Goal: Task Accomplishment & Management: Use online tool/utility

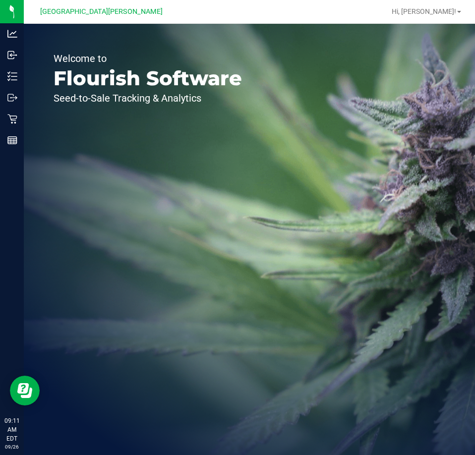
click at [205, 312] on div "Welcome to Flourish Software Seed-to-Sale Tracking & Analytics" at bounding box center [148, 239] width 248 height 431
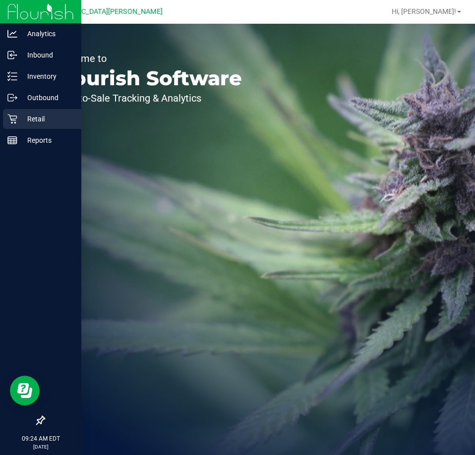
click at [17, 121] on p "Retail" at bounding box center [46, 119] width 59 height 12
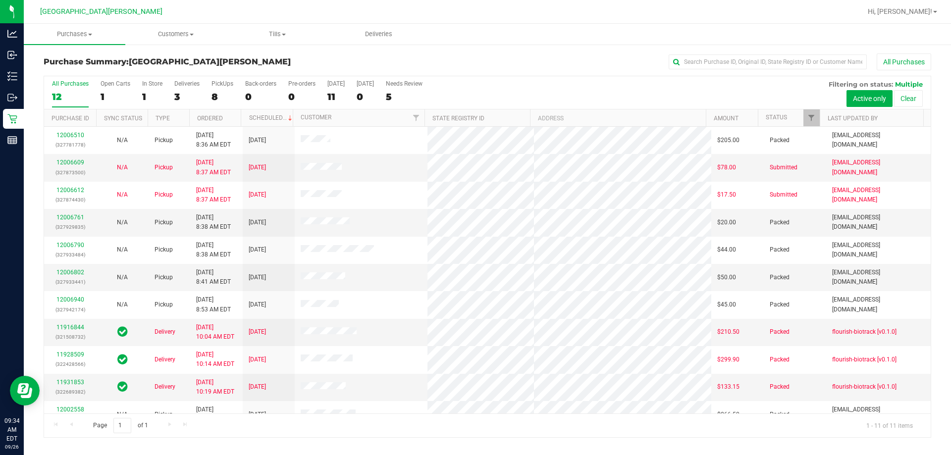
click at [474, 92] on div "All Purchases 12 Open Carts 1 In Store 1 Deliveries 3 PickUps 8 Back-orders 0 P…" at bounding box center [487, 92] width 887 height 33
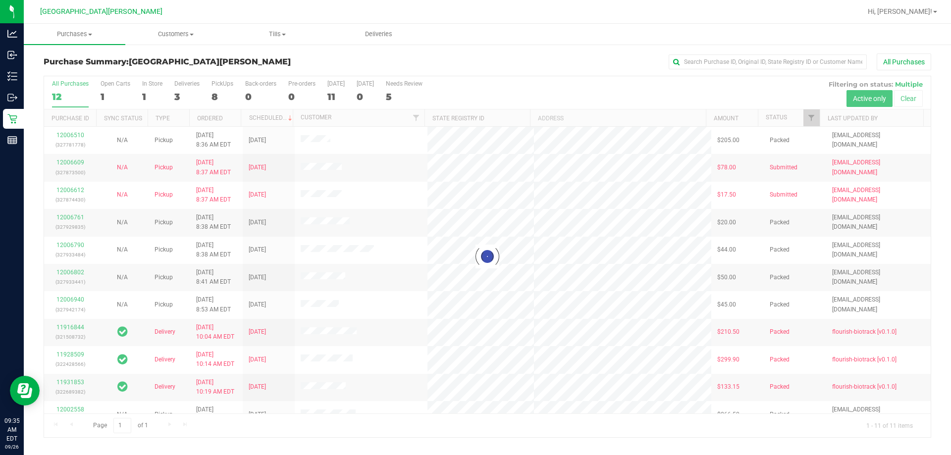
click at [474, 97] on div at bounding box center [487, 256] width 887 height 361
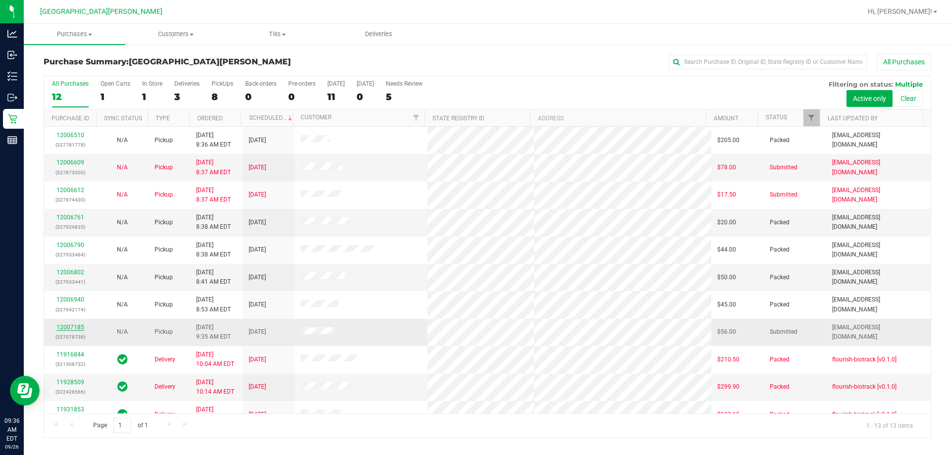
click at [71, 329] on link "12007185" at bounding box center [70, 327] width 28 height 7
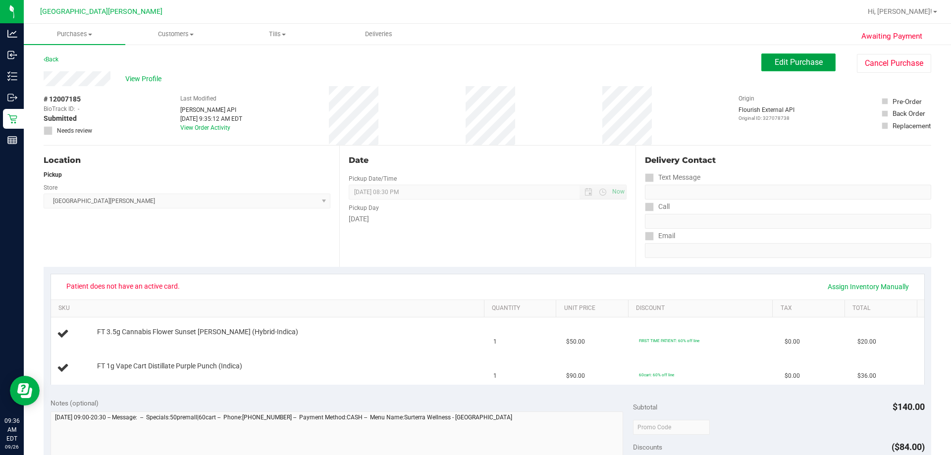
click at [474, 67] on button "Edit Purchase" at bounding box center [798, 63] width 74 height 18
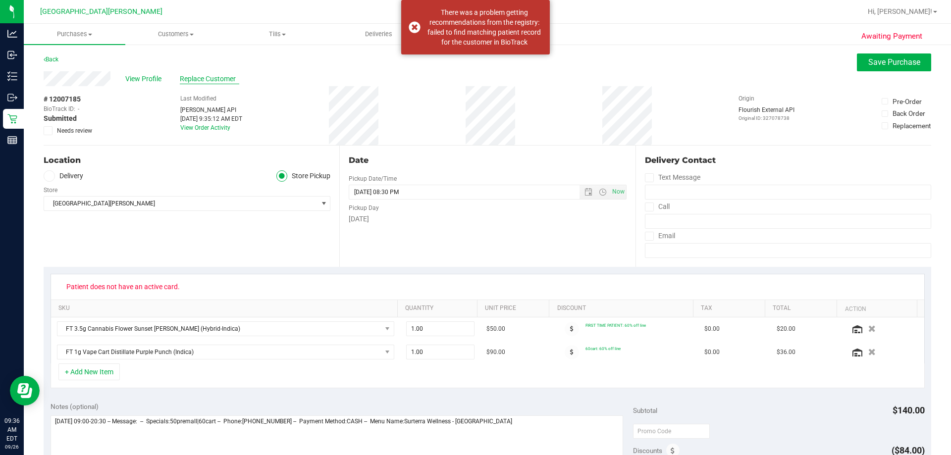
click at [182, 82] on span "Replace Customer" at bounding box center [209, 79] width 59 height 10
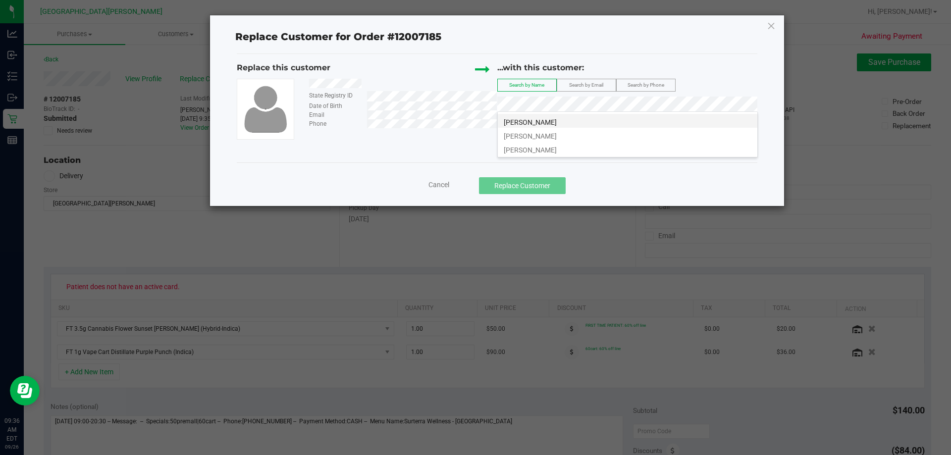
click at [474, 121] on li "JAYME MILLER" at bounding box center [628, 121] width 260 height 14
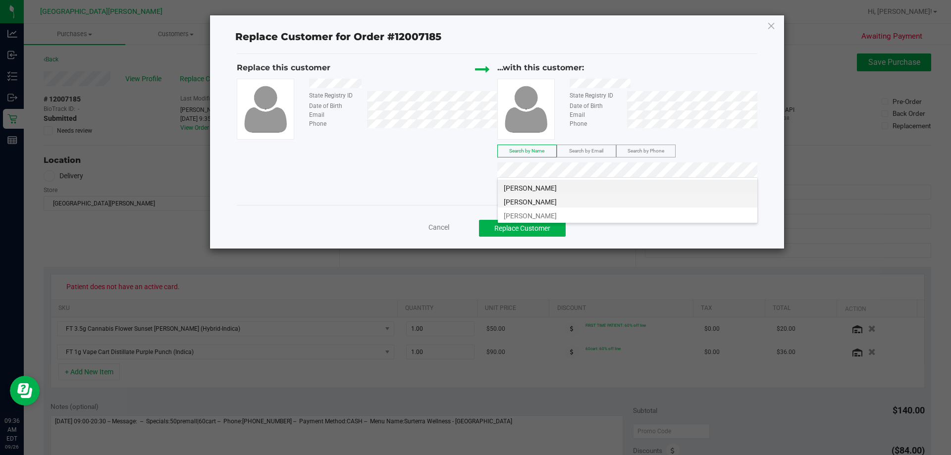
click at [474, 198] on span "JAYME miller" at bounding box center [530, 202] width 53 height 8
click at [474, 214] on li "JAYME MILLER" at bounding box center [628, 215] width 260 height 14
click at [474, 225] on button "Replace Customer" at bounding box center [522, 228] width 87 height 17
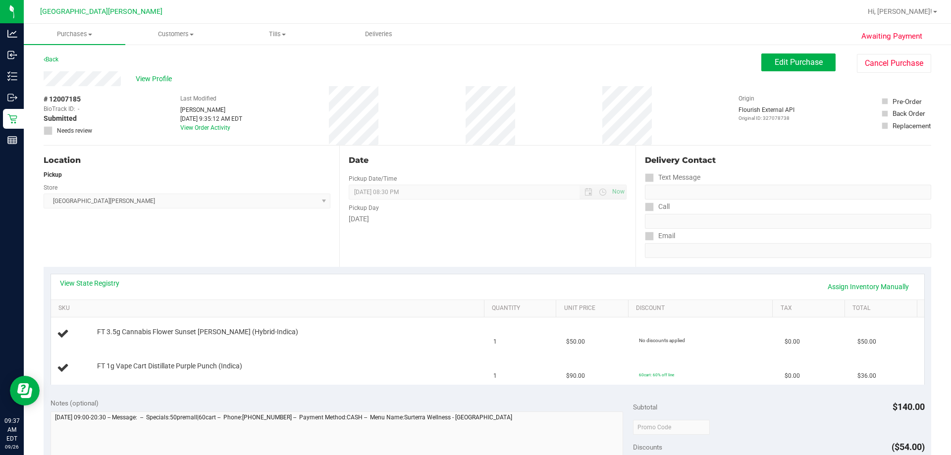
click at [474, 157] on div "Date" at bounding box center [487, 161] width 277 height 12
click at [474, 72] on div "Edit Purchase Cancel Purchase" at bounding box center [846, 63] width 170 height 19
click at [474, 64] on span "Edit Purchase" at bounding box center [799, 61] width 48 height 9
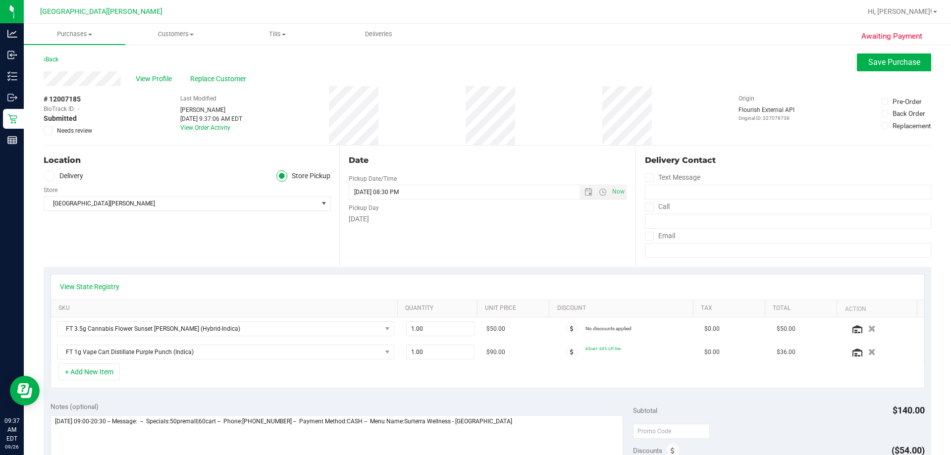
click at [474, 327] on icon at bounding box center [571, 329] width 3 height 6
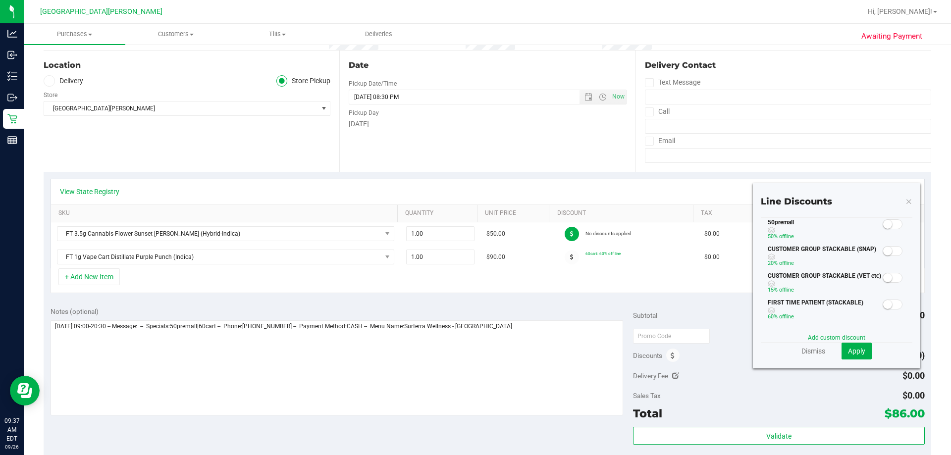
scroll to position [99, 0]
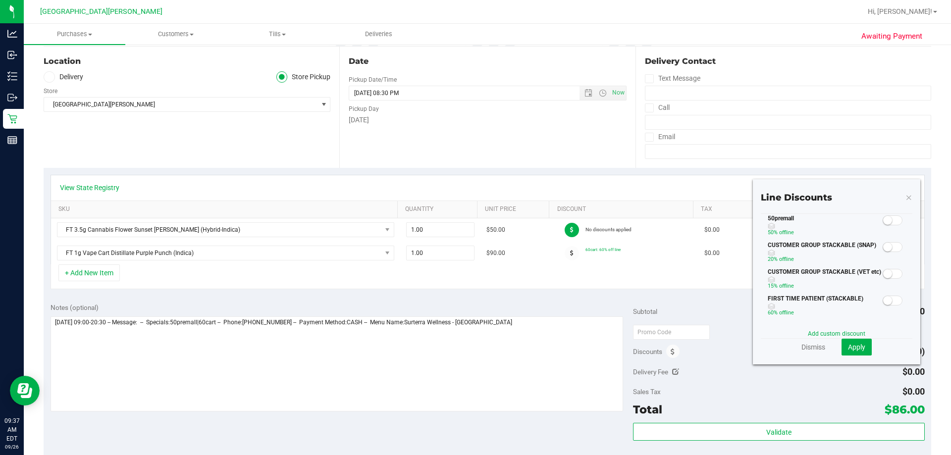
click at [474, 223] on span at bounding box center [893, 221] width 20 height 10
click at [474, 348] on span "Apply" at bounding box center [856, 347] width 17 height 8
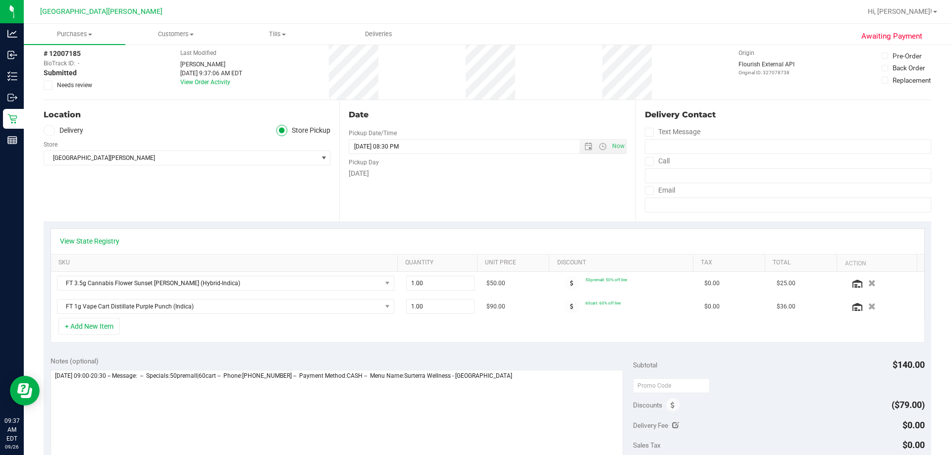
scroll to position [0, 0]
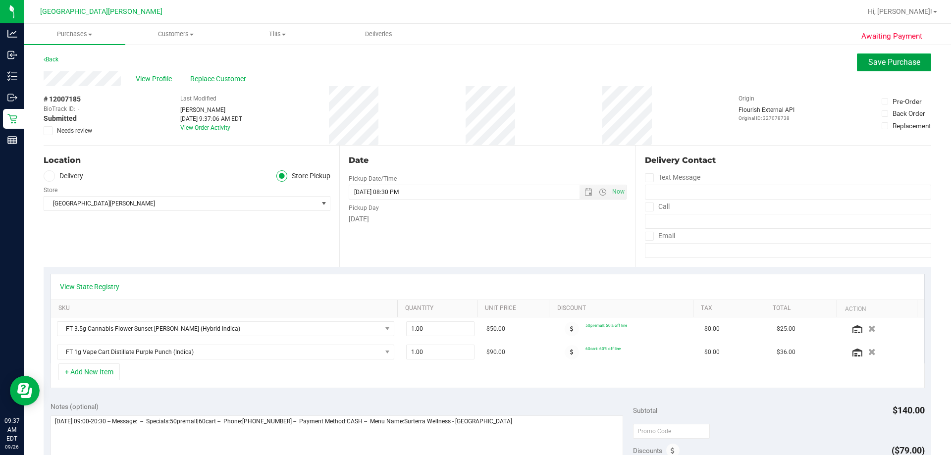
click at [474, 58] on span "Save Purchase" at bounding box center [895, 61] width 52 height 9
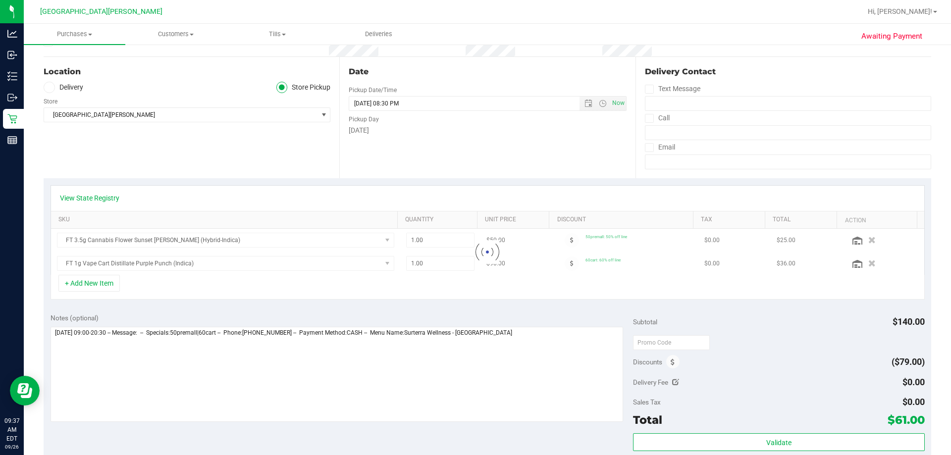
scroll to position [198, 0]
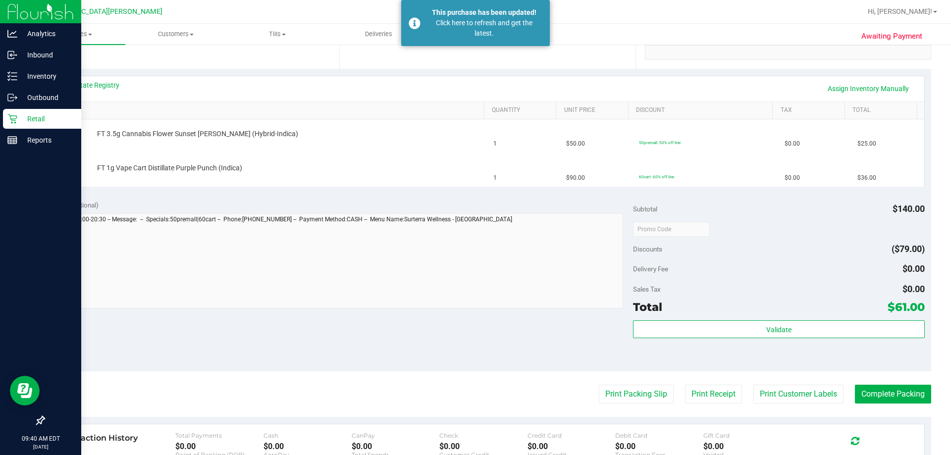
click at [8, 114] on icon at bounding box center [12, 119] width 10 height 10
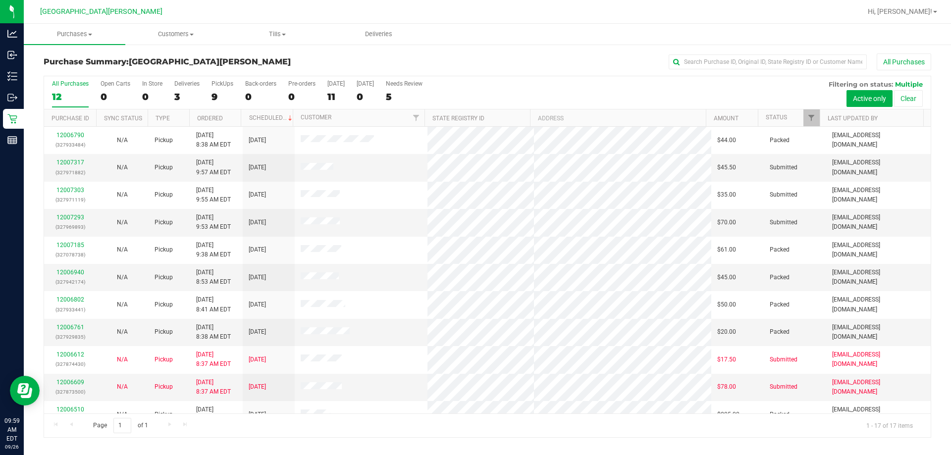
click at [474, 80] on div "All Purchases 12 Open Carts 0 In Store 0 Deliveries 3 PickUps 9 Back-orders 0 P…" at bounding box center [487, 80] width 887 height 8
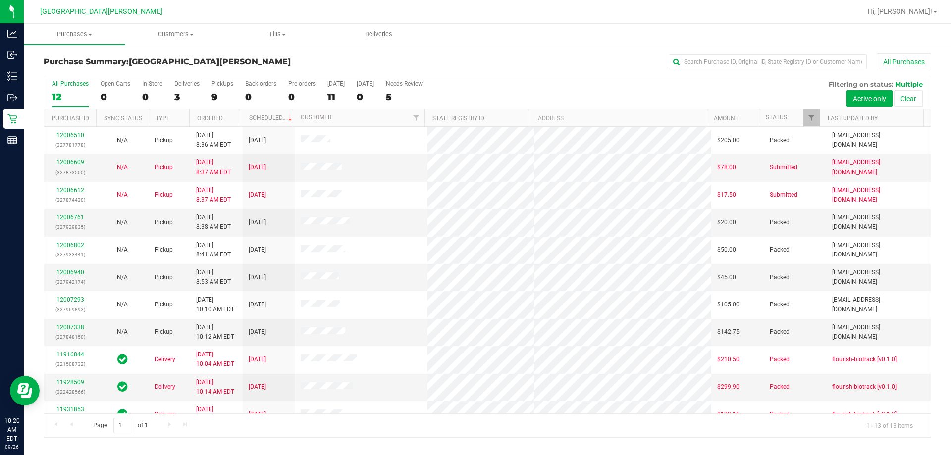
click at [474, 84] on div "All Purchases 12 Open Carts 0 In Store 0 Deliveries 3 PickUps 9 Back-orders 0 P…" at bounding box center [487, 92] width 887 height 33
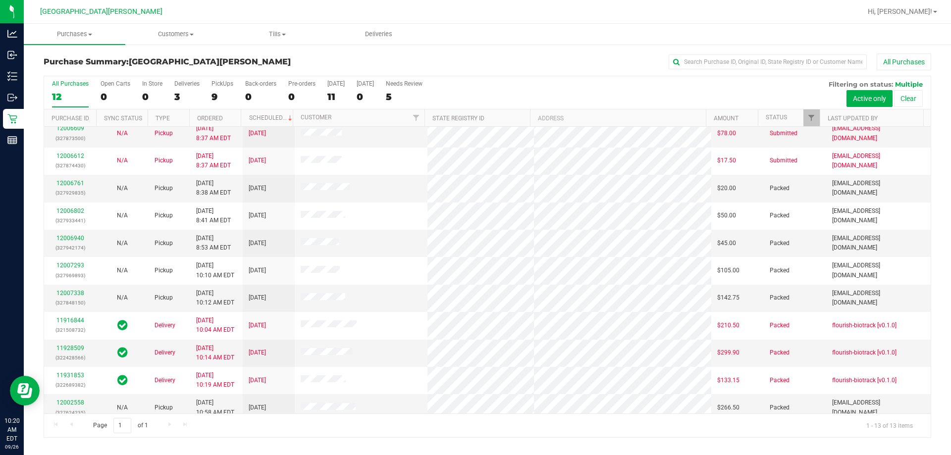
scroll to position [69, 0]
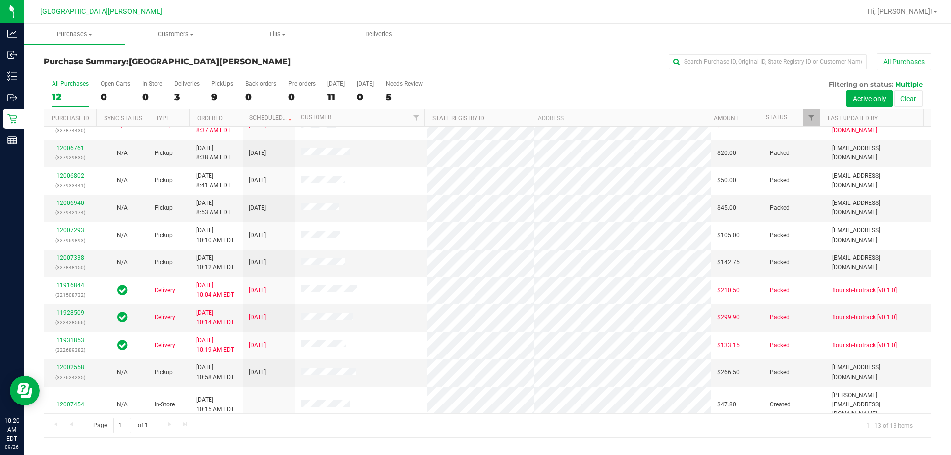
click at [474, 77] on div "All Purchases 12 Open Carts 0 In Store 0 Deliveries 3 PickUps 9 Back-orders 0 P…" at bounding box center [487, 80] width 887 height 8
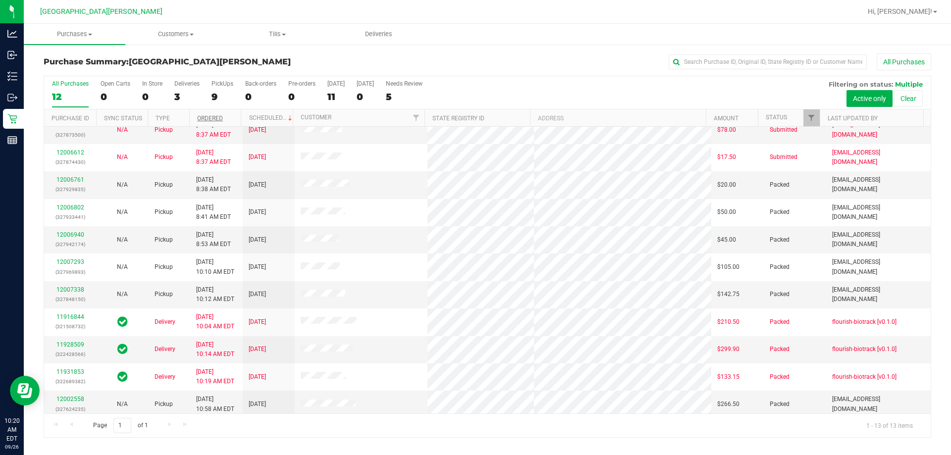
scroll to position [20, 0]
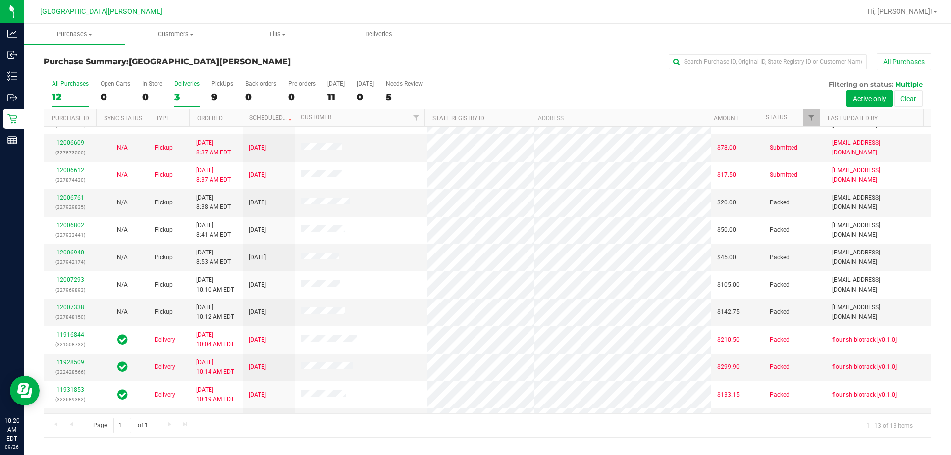
click at [188, 93] on div "3" at bounding box center [186, 96] width 25 height 11
click at [0, 0] on input "Deliveries 3" at bounding box center [0, 0] width 0 height 0
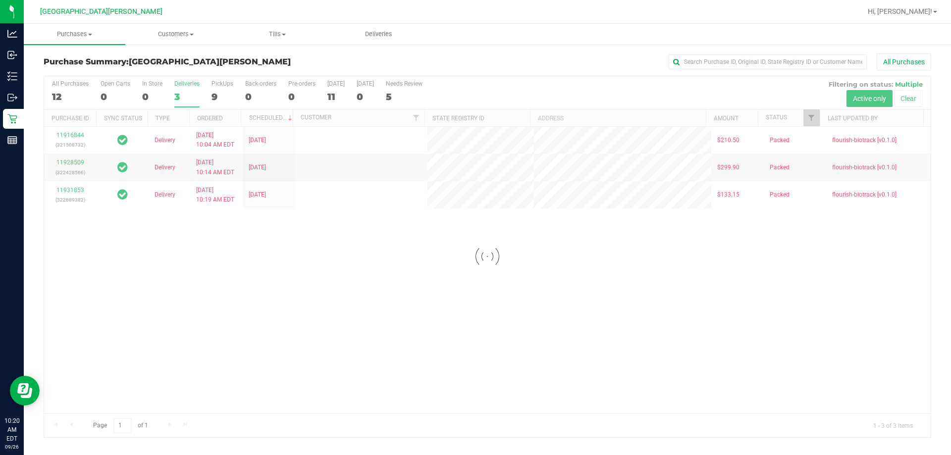
scroll to position [0, 0]
click at [219, 92] on div at bounding box center [487, 256] width 887 height 361
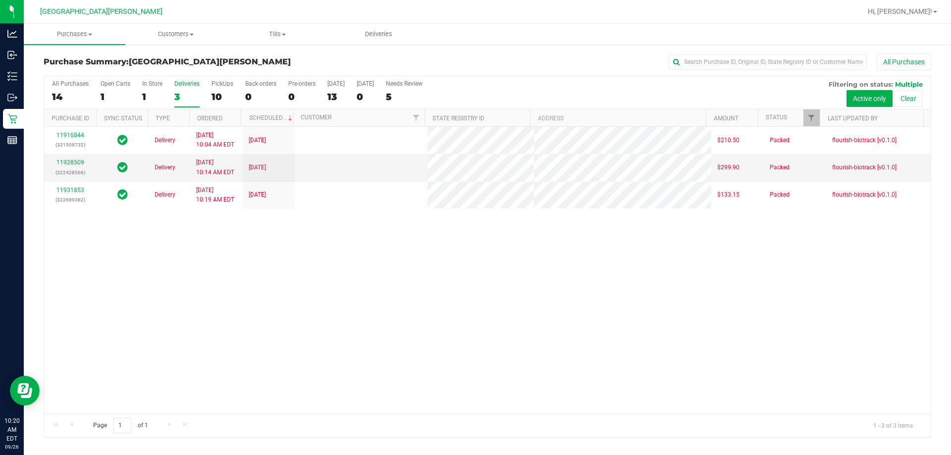
click at [219, 92] on div "10" at bounding box center [223, 96] width 22 height 11
click at [0, 0] on input "PickUps 10" at bounding box center [0, 0] width 0 height 0
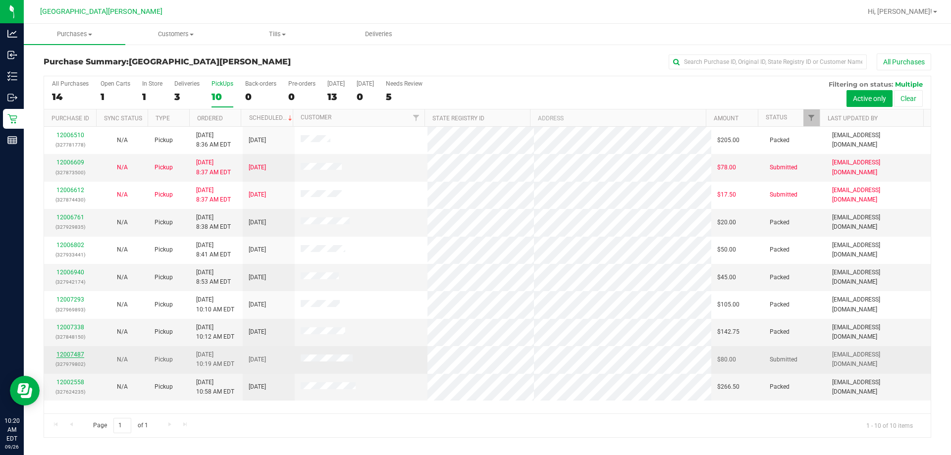
click at [77, 354] on link "12007487" at bounding box center [70, 354] width 28 height 7
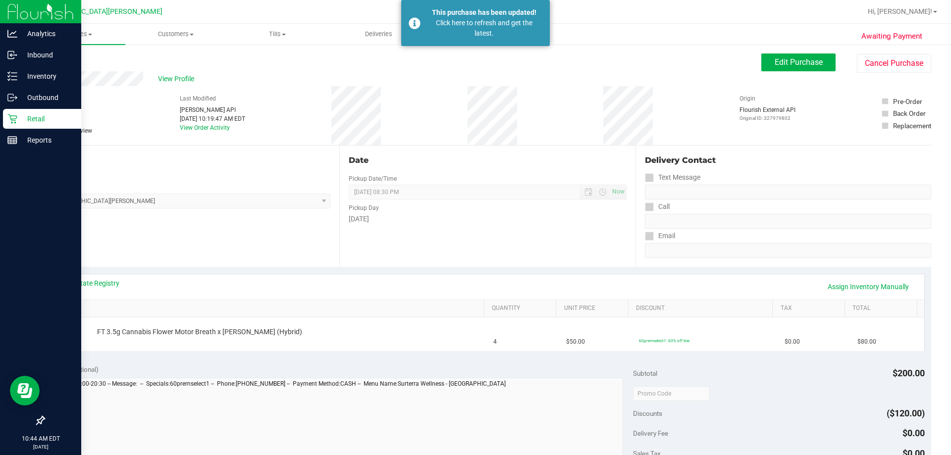
click at [24, 117] on p "Retail" at bounding box center [46, 119] width 59 height 12
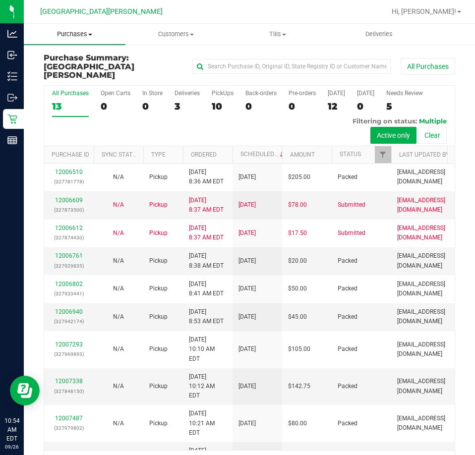
click at [80, 43] on uib-tab-heading "Purchases Summary of purchases Fulfillment All purchases" at bounding box center [75, 34] width 102 height 21
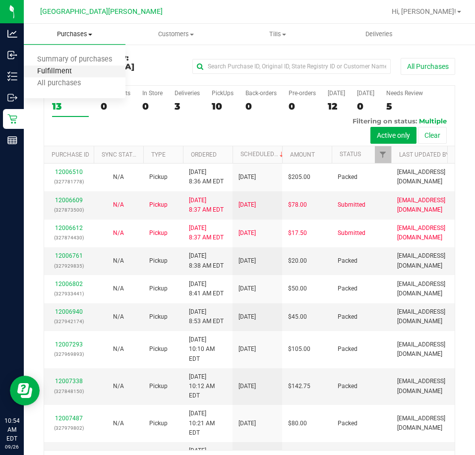
click at [72, 67] on span "Fulfillment" at bounding box center [54, 71] width 61 height 8
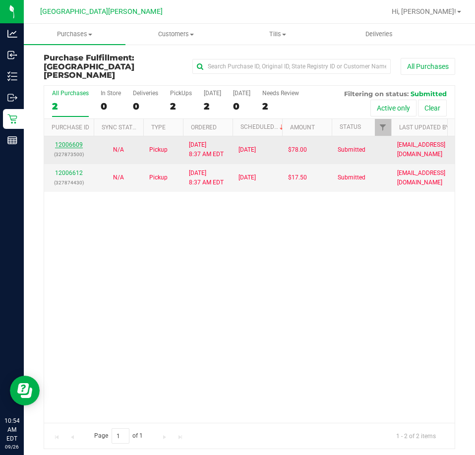
click at [73, 141] on link "12006609" at bounding box center [69, 144] width 28 height 7
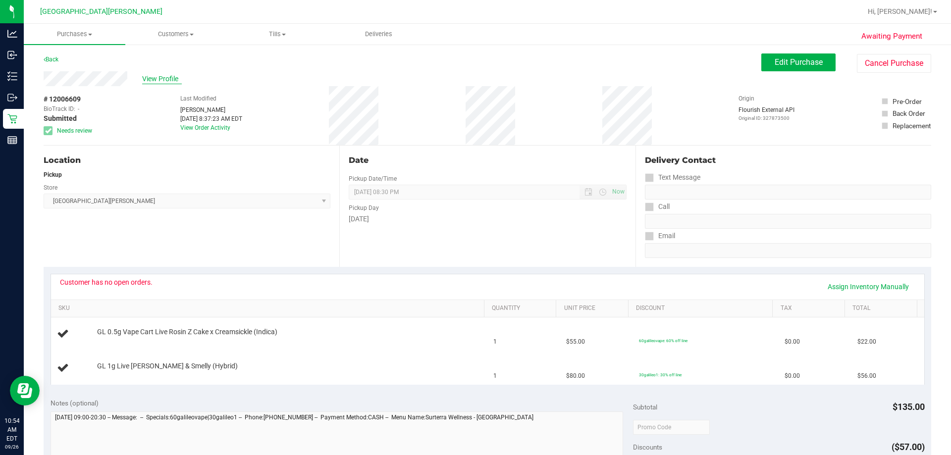
click at [164, 79] on span "View Profile" at bounding box center [162, 79] width 40 height 10
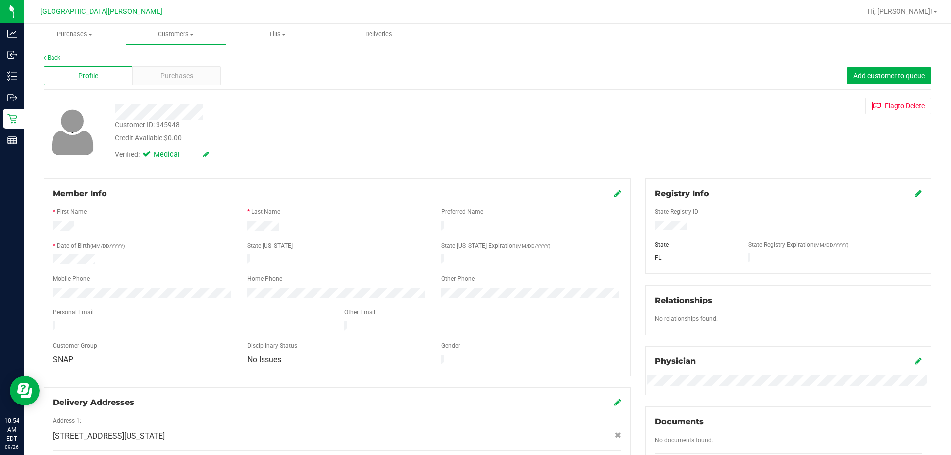
click at [170, 126] on div "Customer ID: 345948" at bounding box center [147, 125] width 65 height 10
drag, startPoint x: 114, startPoint y: 125, endPoint x: 180, endPoint y: 128, distance: 66.4
click at [180, 128] on div "Customer ID: 345948 Credit Available: $0.00" at bounding box center [333, 131] width 451 height 23
copy div "Customer ID: 345948"
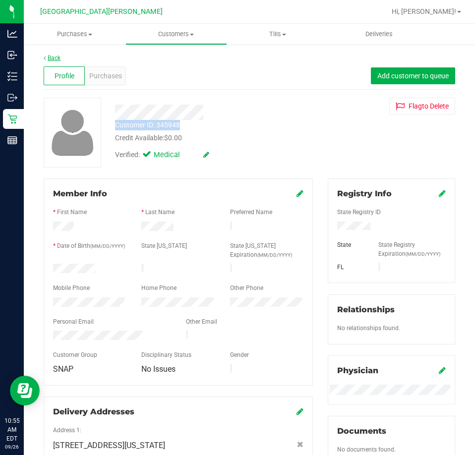
click at [54, 54] on link "Back" at bounding box center [52, 57] width 17 height 7
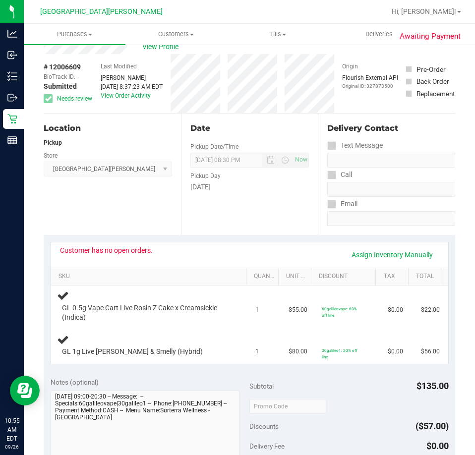
scroll to position [50, 0]
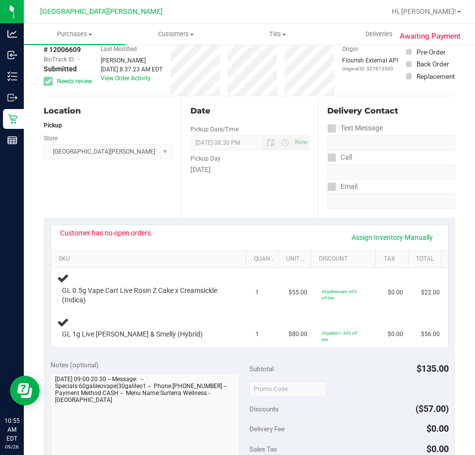
click at [109, 235] on div "Customer has no open orders." at bounding box center [106, 233] width 93 height 8
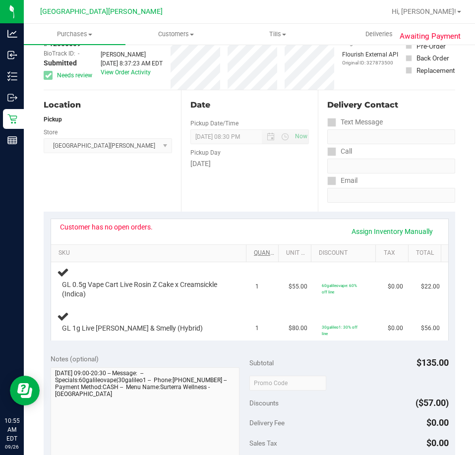
scroll to position [0, 0]
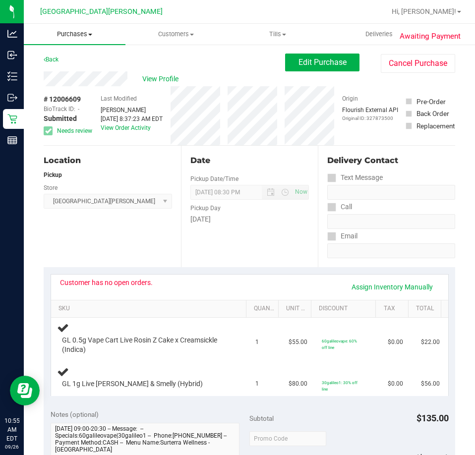
click at [71, 36] on span "Purchases" at bounding box center [75, 34] width 102 height 9
click at [97, 24] on uib-tab-heading "Purchases Summary of purchases Fulfillment All purchases" at bounding box center [75, 34] width 102 height 21
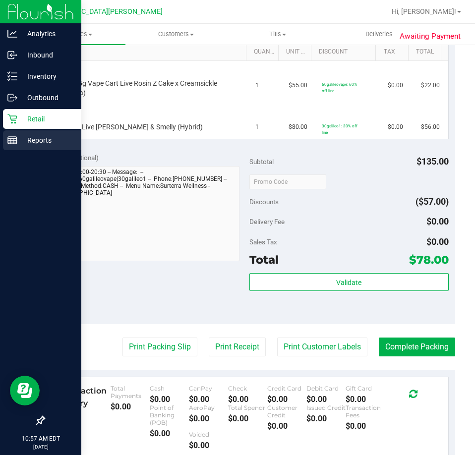
scroll to position [156, 0]
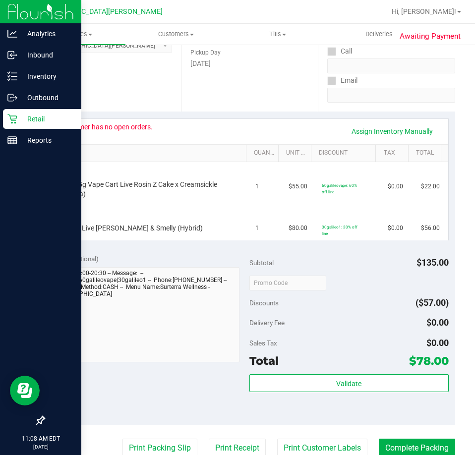
click at [23, 117] on p "Retail" at bounding box center [46, 119] width 59 height 12
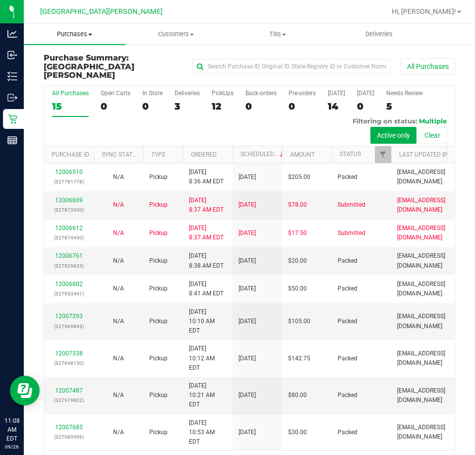
click at [78, 31] on span "Purchases" at bounding box center [75, 34] width 102 height 9
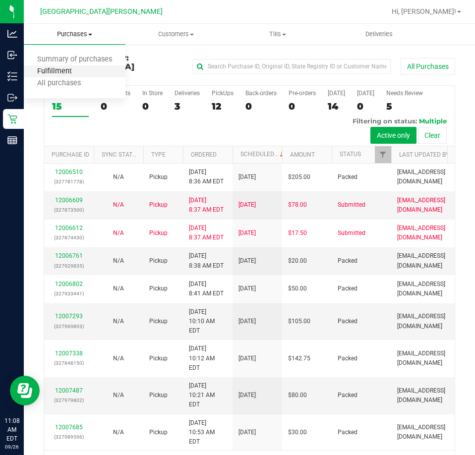
click at [57, 72] on span "Fulfillment" at bounding box center [54, 71] width 61 height 8
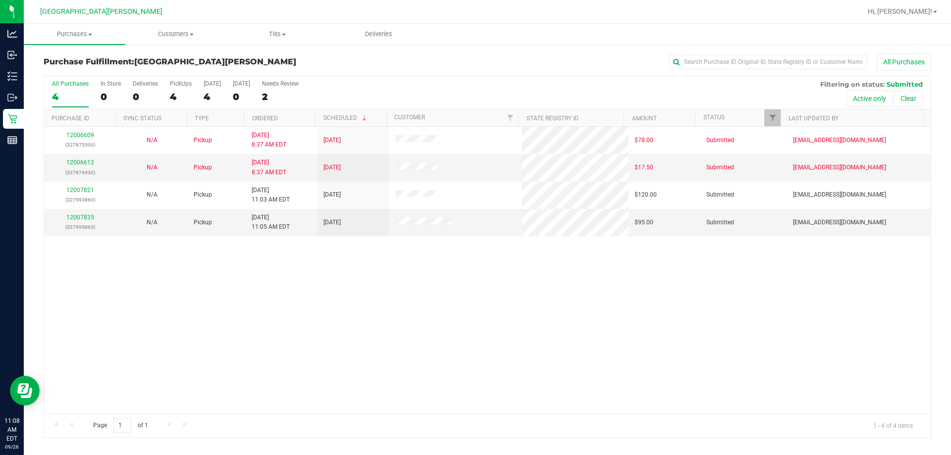
click at [276, 291] on div "12006609 (327873500) N/A Pickup 9/26/2025 8:37 AM EDT 9/26/2025 $78.00 Submitte…" at bounding box center [487, 270] width 887 height 287
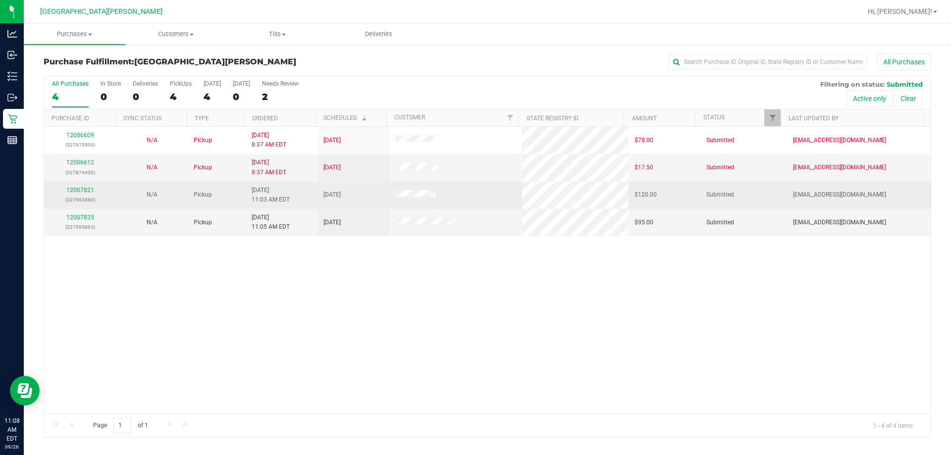
click at [71, 186] on div "12007821 (327993860)" at bounding box center [80, 195] width 60 height 19
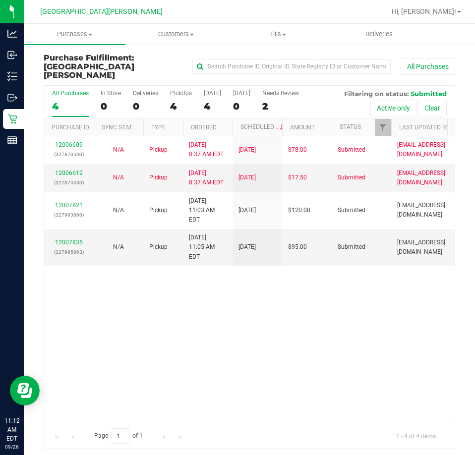
click at [100, 310] on div "12006609 (327873500) N/A Pickup 9/26/2025 8:37 AM EDT 9/26/2025 $78.00 Submitte…" at bounding box center [249, 279] width 410 height 286
click at [197, 307] on div "12006609 (327873500) N/A Pickup 9/26/2025 8:37 AM EDT 9/26/2025 $78.00 Submitte…" at bounding box center [249, 279] width 410 height 286
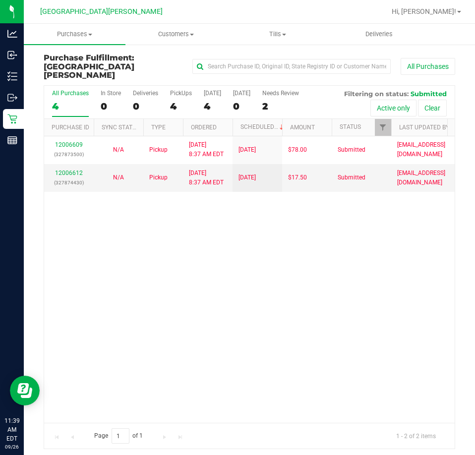
click at [164, 253] on div "12006609 (327873500) N/A Pickup 9/26/2025 8:37 AM EDT 9/26/2025 $78.00 Submitte…" at bounding box center [249, 279] width 410 height 286
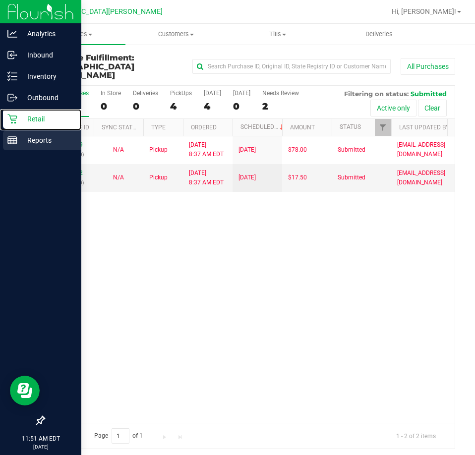
drag, startPoint x: 21, startPoint y: 116, endPoint x: 63, endPoint y: 132, distance: 44.8
click at [21, 116] on p "Retail" at bounding box center [46, 119] width 59 height 12
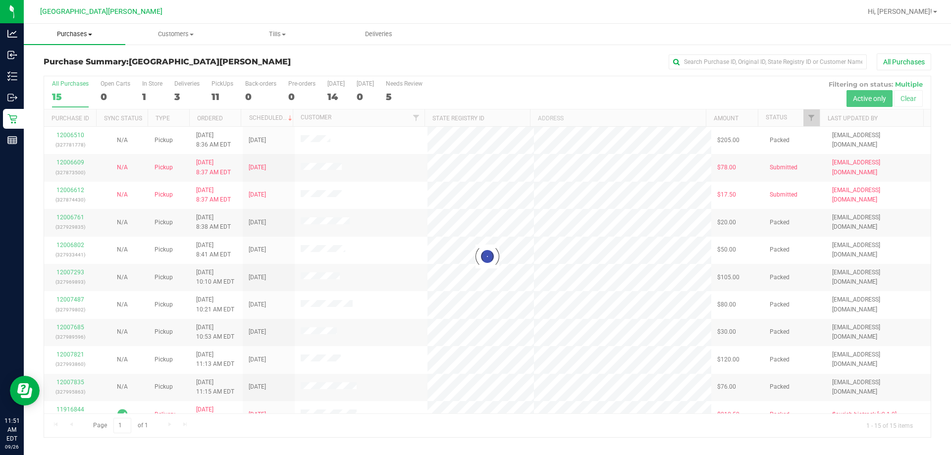
click at [77, 35] on span "Purchases" at bounding box center [75, 34] width 102 height 9
click at [49, 66] on li "Fulfillment" at bounding box center [75, 72] width 102 height 12
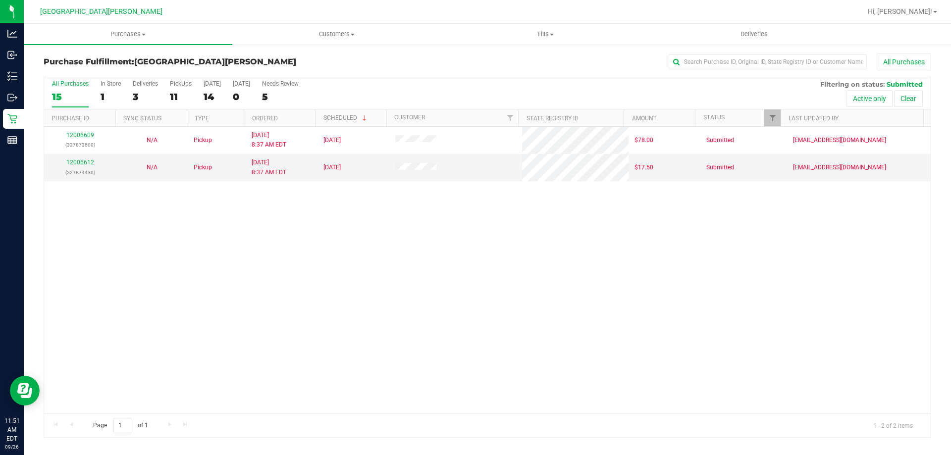
click at [191, 283] on div "12006609 (327873500) N/A Pickup 9/26/2025 8:37 AM EDT 9/26/2025 $78.00 Submitte…" at bounding box center [487, 270] width 887 height 287
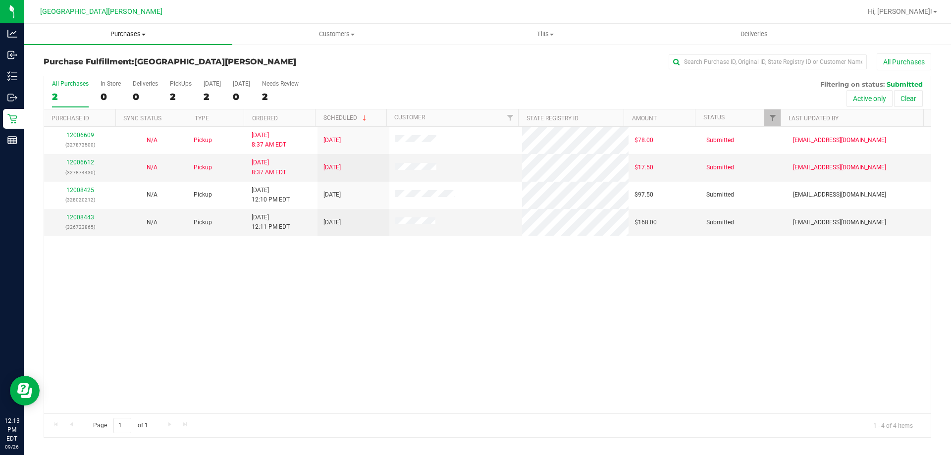
click at [116, 35] on span "Purchases" at bounding box center [128, 34] width 209 height 9
click at [79, 72] on span "Fulfillment" at bounding box center [54, 71] width 61 height 8
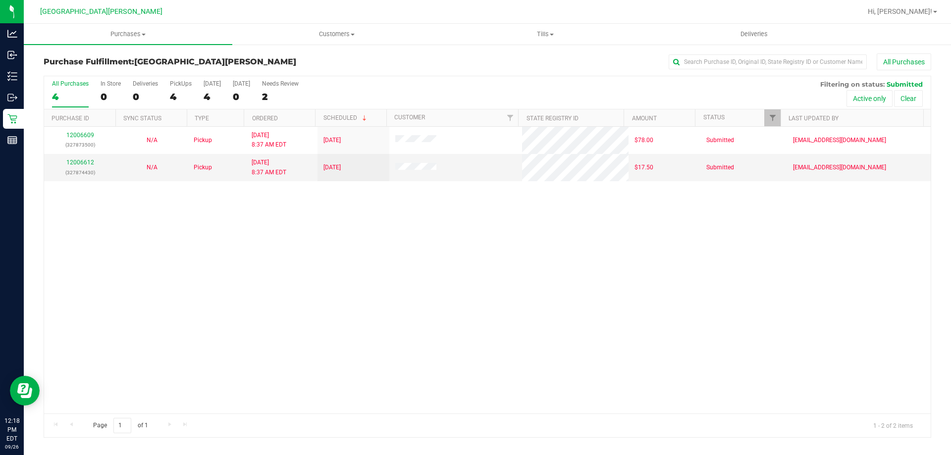
drag, startPoint x: 755, startPoint y: 354, endPoint x: 588, endPoint y: 244, distance: 199.9
click at [474, 351] on div "12006609 (327873500) N/A Pickup 9/26/2025 8:37 AM EDT 9/26/2025 $78.00 Submitte…" at bounding box center [487, 270] width 887 height 287
drag, startPoint x: 585, startPoint y: 268, endPoint x: 587, endPoint y: 255, distance: 12.5
click at [474, 267] on div "12006609 (327873500) N/A Pickup 9/26/2025 8:37 AM EDT 9/26/2025 $78.00 Submitte…" at bounding box center [487, 270] width 887 height 287
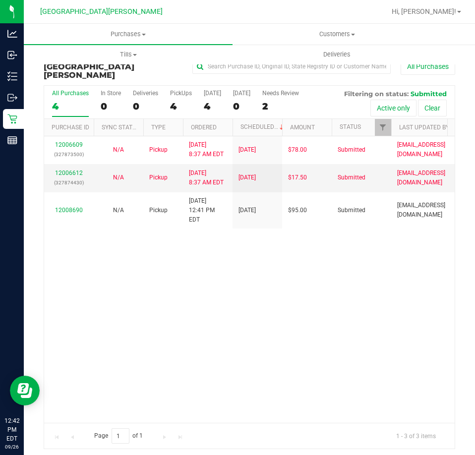
click at [186, 295] on div "12006609 (327873500) N/A Pickup 9/26/2025 8:37 AM EDT 9/26/2025 $78.00 Submitte…" at bounding box center [249, 279] width 410 height 286
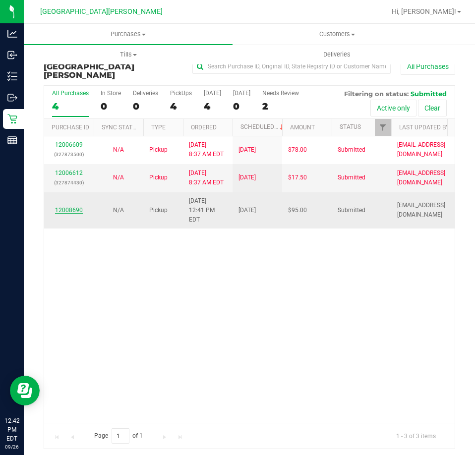
click at [63, 207] on link "12008690" at bounding box center [69, 210] width 28 height 7
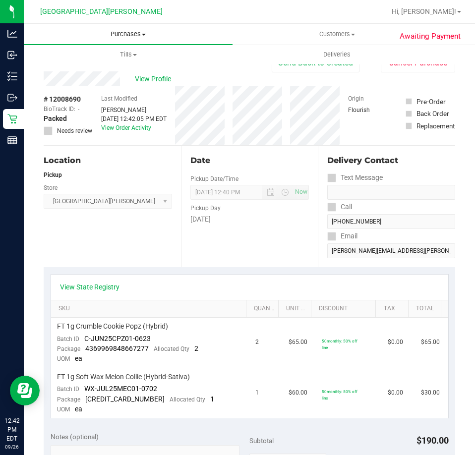
click at [115, 30] on span "Purchases" at bounding box center [128, 34] width 209 height 9
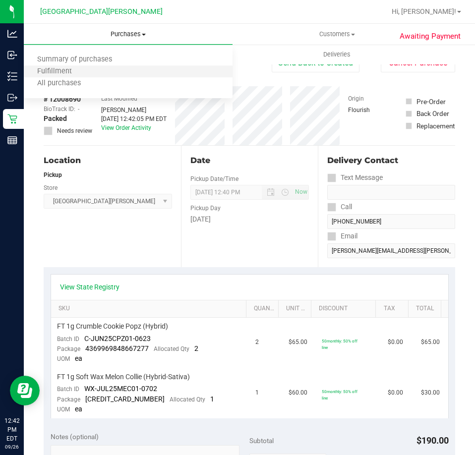
click at [81, 66] on li "Fulfillment" at bounding box center [128, 72] width 209 height 12
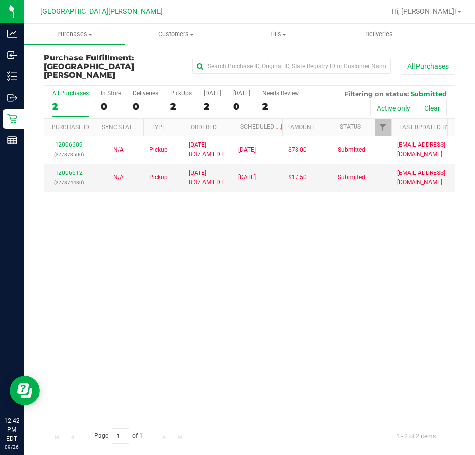
click at [161, 234] on div "12006609 (327873500) N/A Pickup 9/26/2025 8:37 AM EDT 9/26/2025 $78.00 Submitte…" at bounding box center [249, 279] width 410 height 286
click at [225, 230] on div "12006609 (327873500) N/A Pickup 9/26/2025 8:37 AM EDT 9/26/2025 $78.00 Submitte…" at bounding box center [249, 279] width 410 height 286
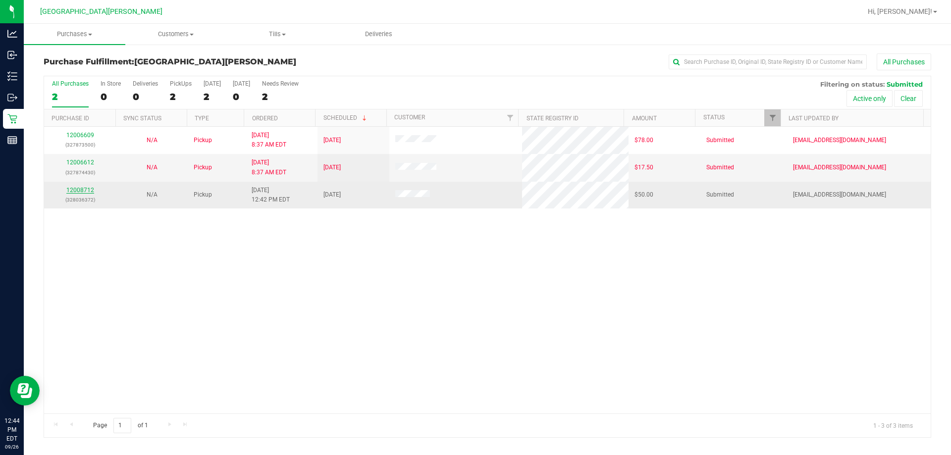
click at [84, 193] on link "12008712" at bounding box center [80, 190] width 28 height 7
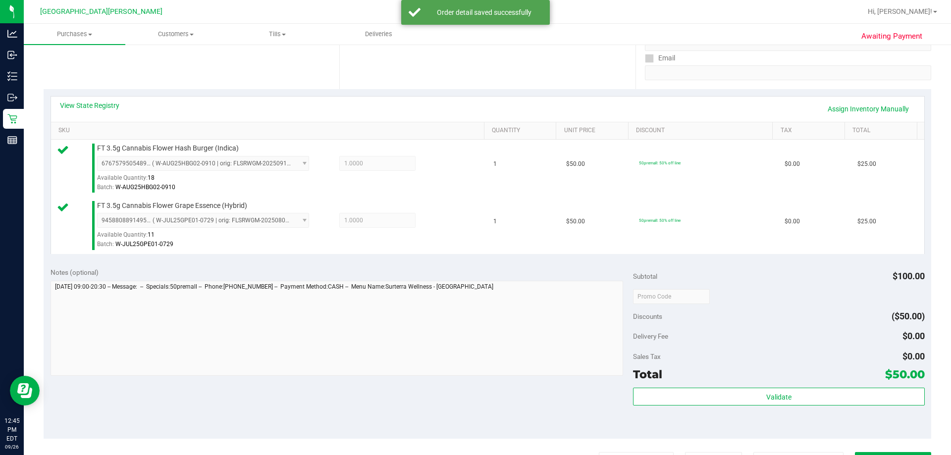
scroll to position [297, 0]
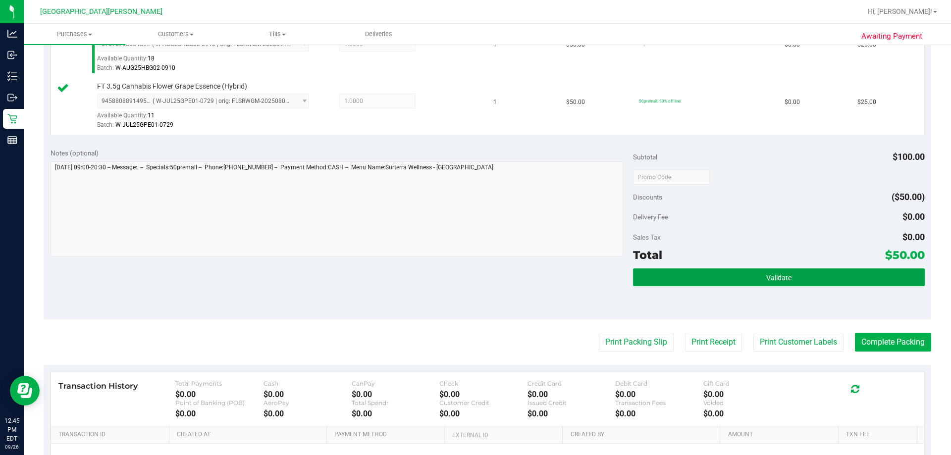
click at [474, 280] on button "Validate" at bounding box center [778, 278] width 291 height 18
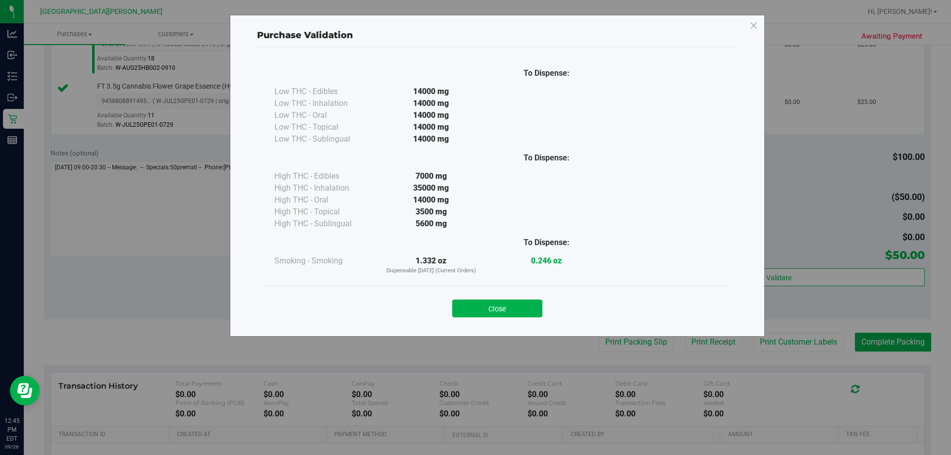
click at [474, 307] on button "Close" at bounding box center [497, 309] width 90 height 18
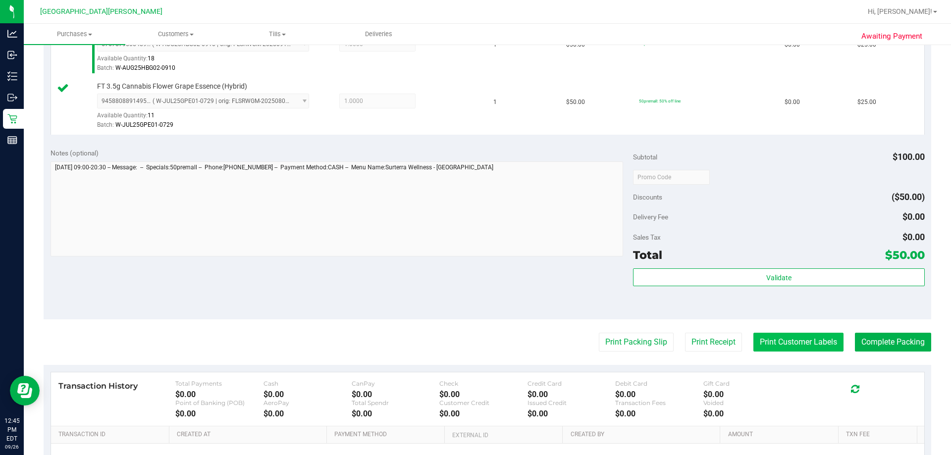
click at [474, 343] on button "Print Customer Labels" at bounding box center [799, 342] width 90 height 19
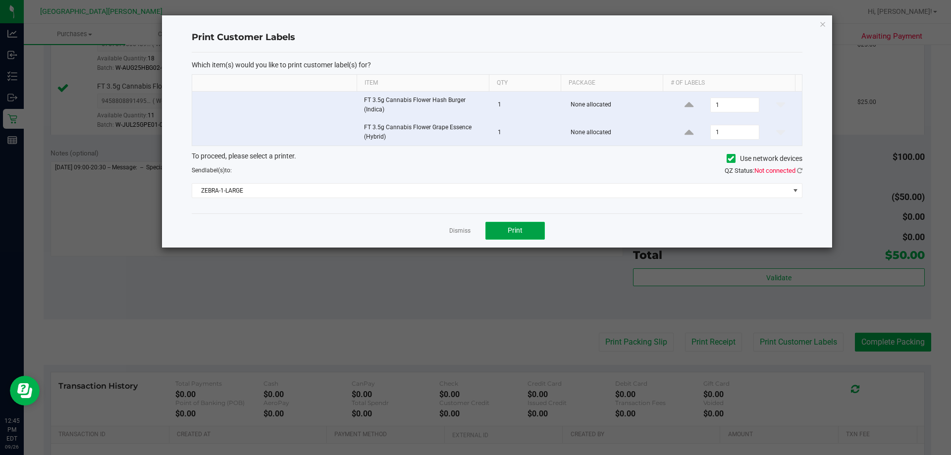
click at [474, 236] on button "Print" at bounding box center [515, 231] width 59 height 18
click at [465, 234] on link "Dismiss" at bounding box center [459, 231] width 21 height 8
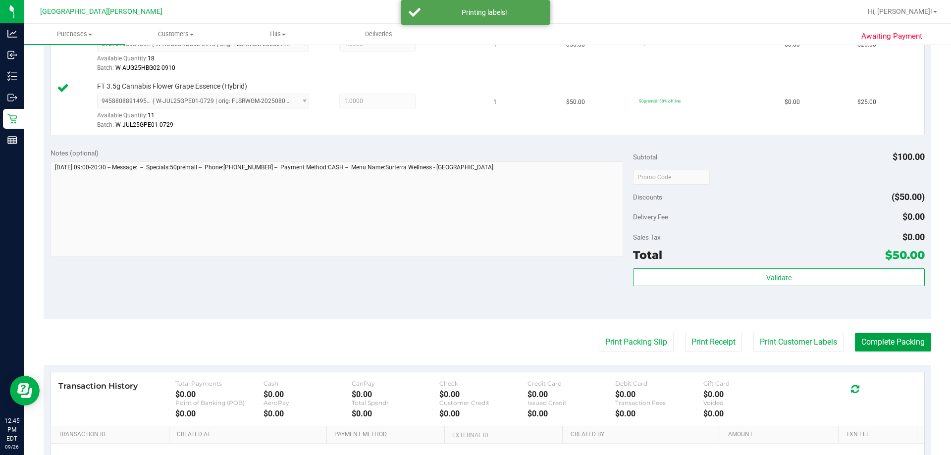
click at [474, 340] on button "Complete Packing" at bounding box center [893, 342] width 76 height 19
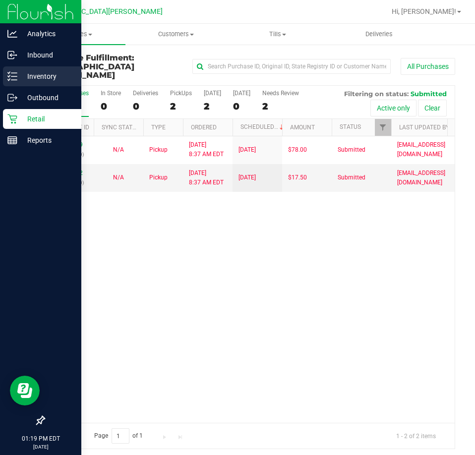
click at [23, 81] on p "Inventory" at bounding box center [46, 76] width 59 height 12
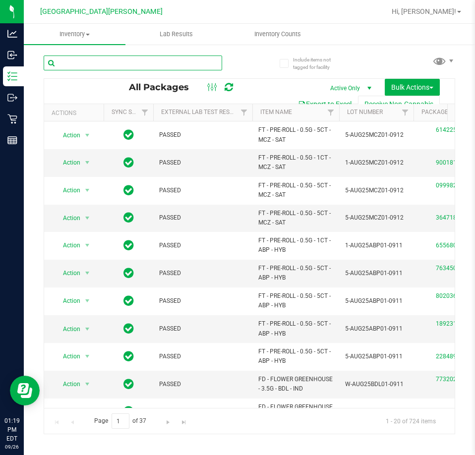
click at [86, 58] on input "text" at bounding box center [133, 62] width 178 height 15
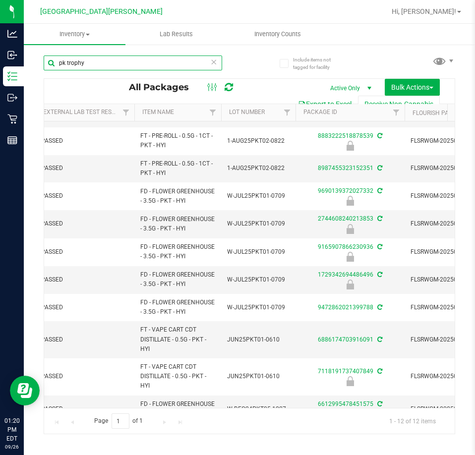
scroll to position [50, 102]
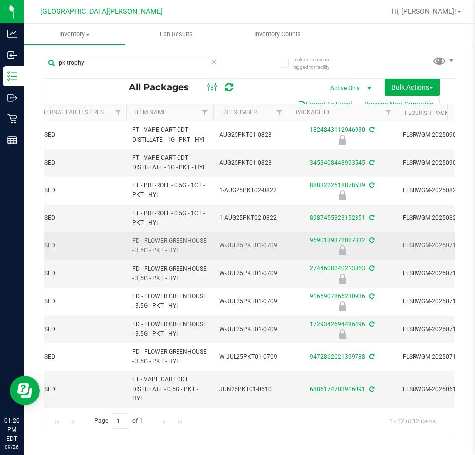
click at [163, 253] on span "FD - FLOWER GREENHOUSE - 3.5G - PKT - HYI" at bounding box center [169, 245] width 75 height 19
copy tr "FD - FLOWER GREENHOUSE - 3.5G - PKT - HYI"
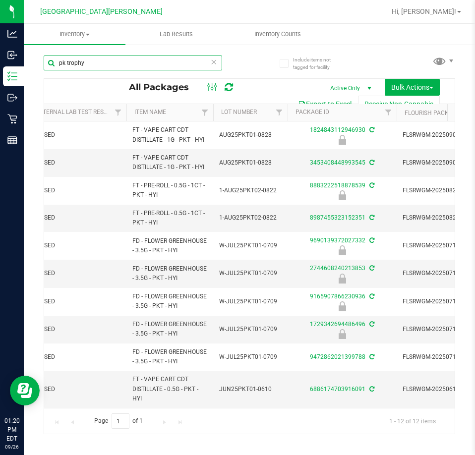
click at [92, 60] on input "pk trophy" at bounding box center [133, 62] width 178 height 15
paste input "FD - FLOWER GREENHOUSE - 3.5G - PKT - HYI"
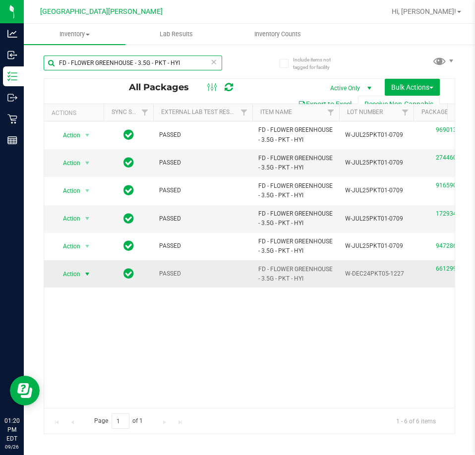
type input "FD - FLOWER GREENHOUSE - 3.5G - PKT - HYI"
click at [84, 279] on span "select" at bounding box center [87, 274] width 12 height 14
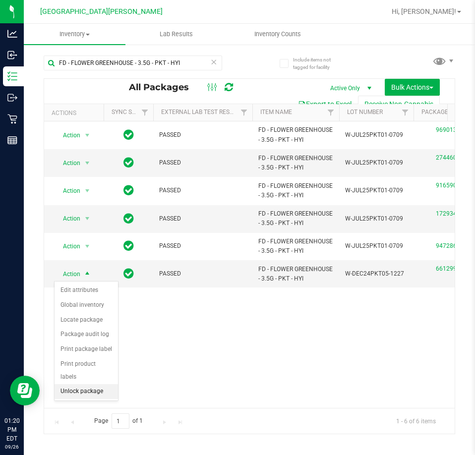
click at [79, 384] on li "Unlock package" at bounding box center [85, 391] width 63 height 15
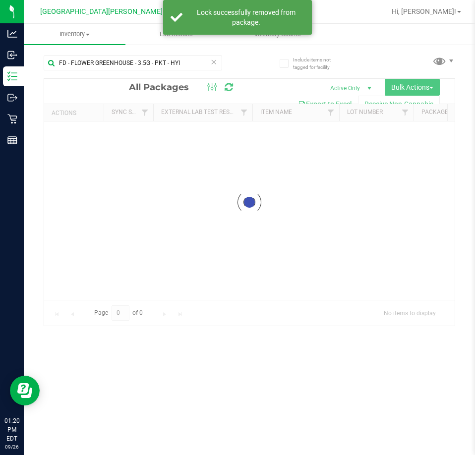
click at [250, 349] on div "Inventory All packages All inventory Waste log Create inventory Lab Results Inv…" at bounding box center [249, 239] width 451 height 431
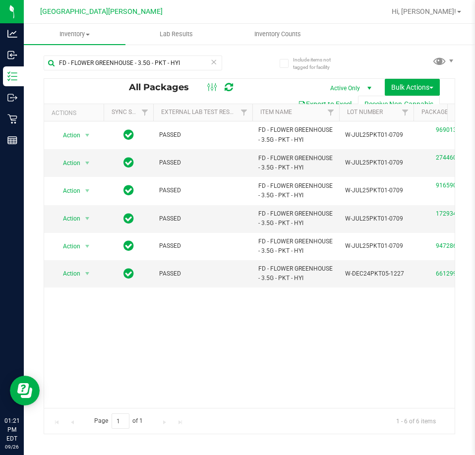
click at [124, 318] on div "Action Action Edit attributes Global inventory Locate package Package audit log…" at bounding box center [249, 264] width 410 height 286
drag, startPoint x: 201, startPoint y: 364, endPoint x: 136, endPoint y: 311, distance: 83.1
click at [200, 364] on div "Action Action Edit attributes Global inventory Locate package Package audit log…" at bounding box center [249, 264] width 410 height 286
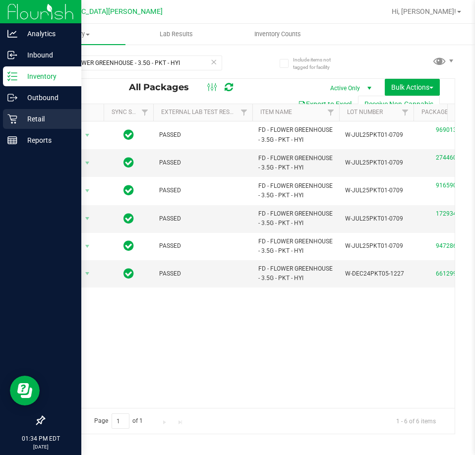
click at [17, 117] on icon at bounding box center [11, 118] width 9 height 9
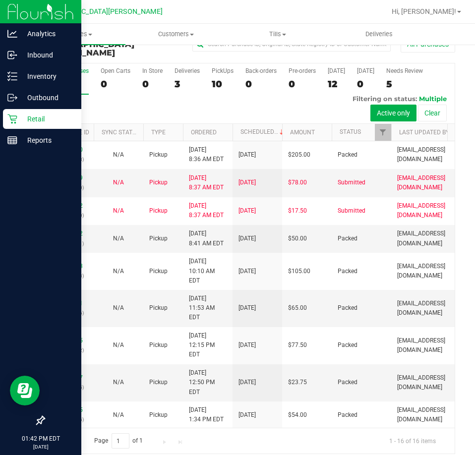
click at [117, 106] on div "All Purchases 13 Open Carts 0 In Store 0 Deliveries 3 PickUps 10 Back-orders 0 …" at bounding box center [249, 93] width 410 height 60
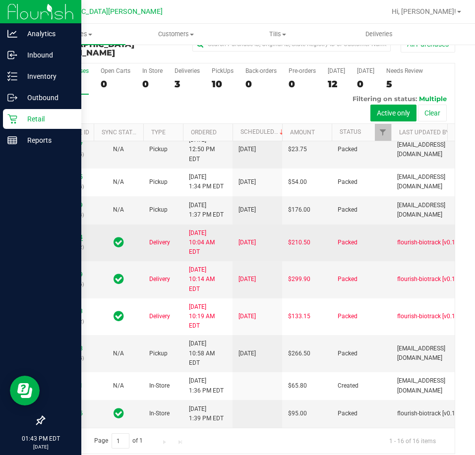
scroll to position [473, 0]
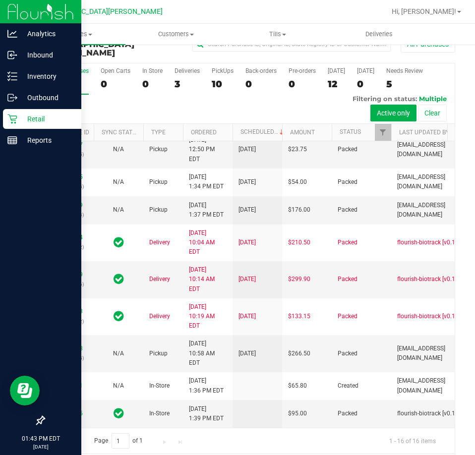
click at [15, 113] on div "Retail" at bounding box center [42, 119] width 78 height 20
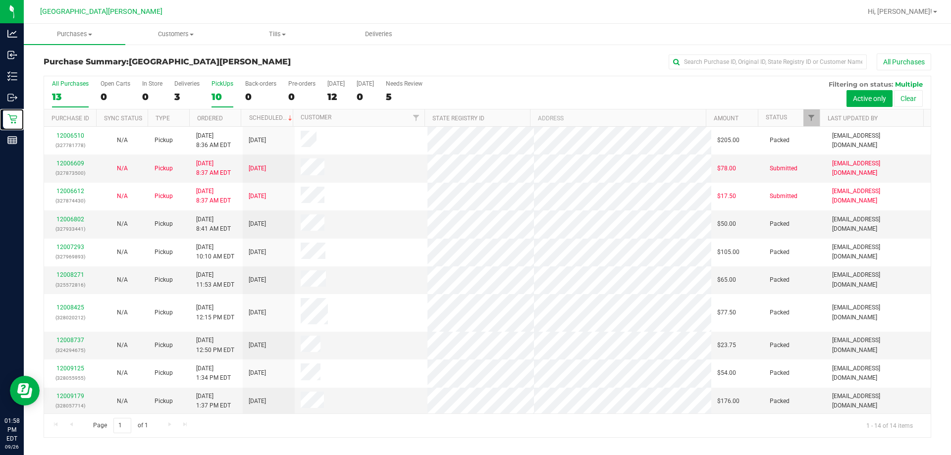
scroll to position [0, 0]
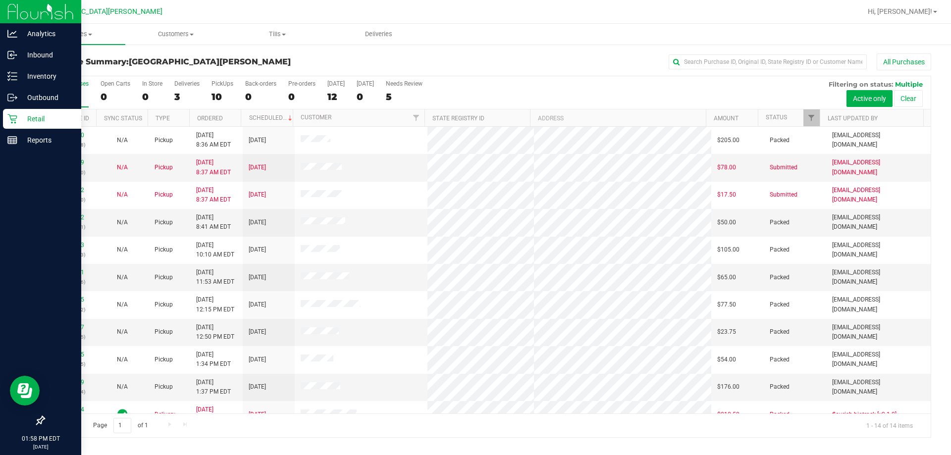
click at [21, 120] on p "Retail" at bounding box center [46, 119] width 59 height 12
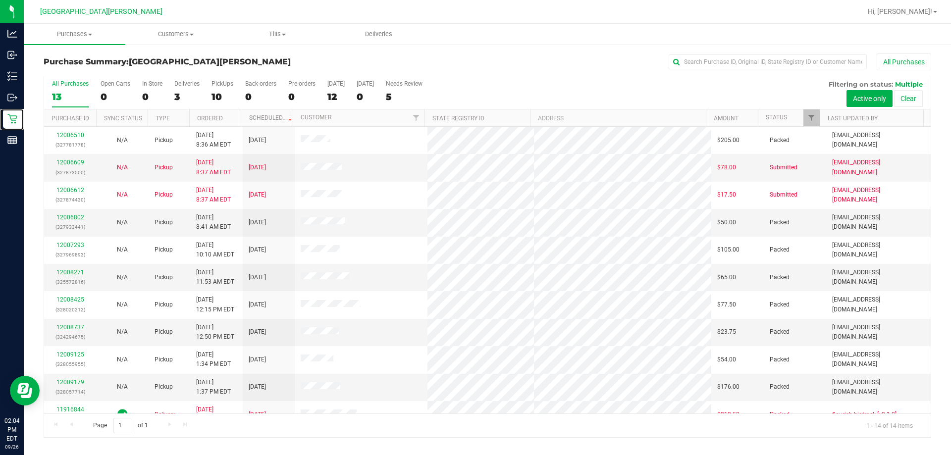
click at [0, 109] on link "Retail" at bounding box center [12, 119] width 24 height 21
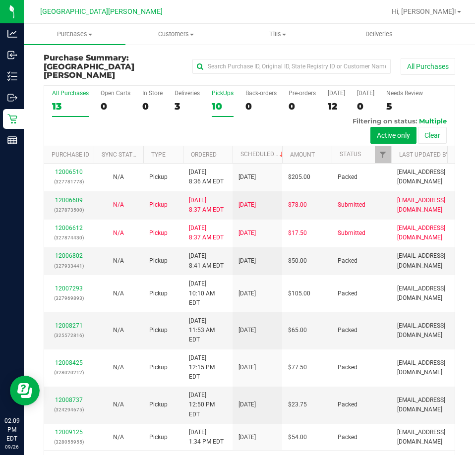
click at [218, 91] on label "PickUps 10" at bounding box center [223, 103] width 22 height 27
click at [0, 0] on input "PickUps 10" at bounding box center [0, 0] width 0 height 0
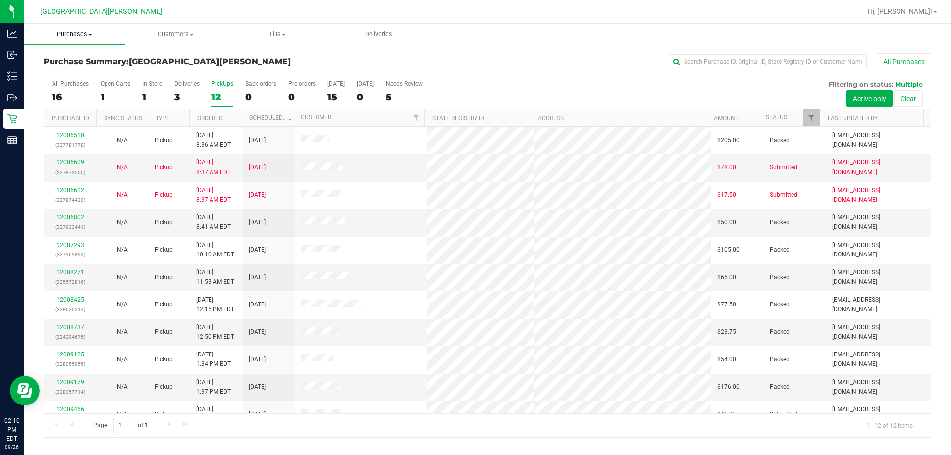
click at [82, 34] on span "Purchases" at bounding box center [75, 34] width 102 height 9
click at [64, 66] on li "Fulfillment" at bounding box center [75, 72] width 102 height 12
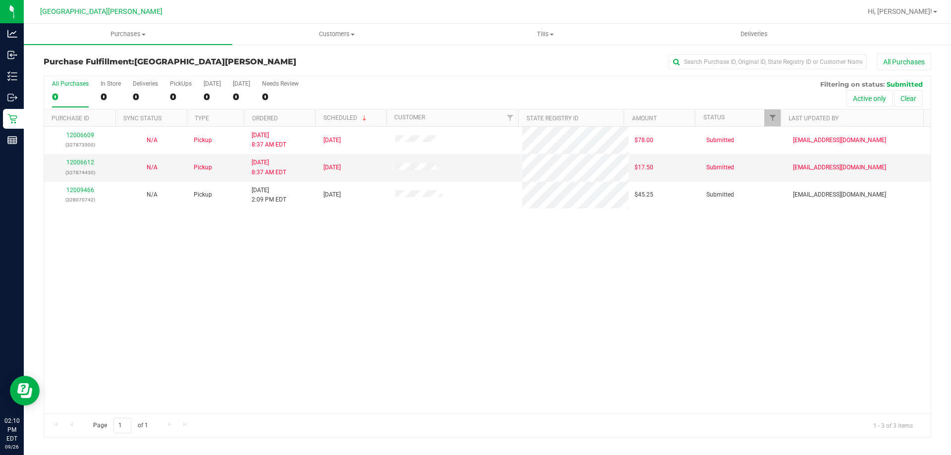
click at [178, 320] on div "12006609 (327873500) N/A Pickup 9/26/2025 8:37 AM EDT 9/26/2025 $78.00 Submitte…" at bounding box center [487, 270] width 887 height 287
drag, startPoint x: 712, startPoint y: 287, endPoint x: 630, endPoint y: 275, distance: 83.1
click at [474, 287] on div "12006609 (327873500) N/A Pickup 9/26/2025 8:37 AM EDT 9/26/2025 $78.00 Submitte…" at bounding box center [487, 270] width 887 height 287
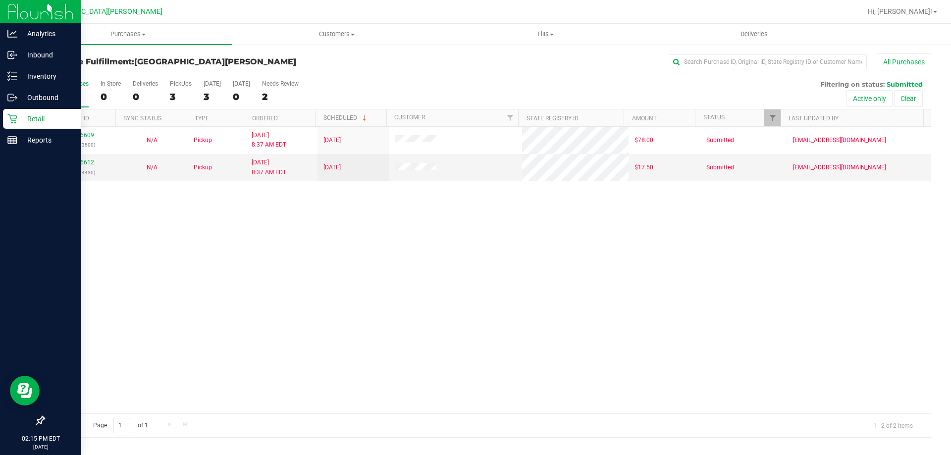
click at [19, 118] on p "Retail" at bounding box center [46, 119] width 59 height 12
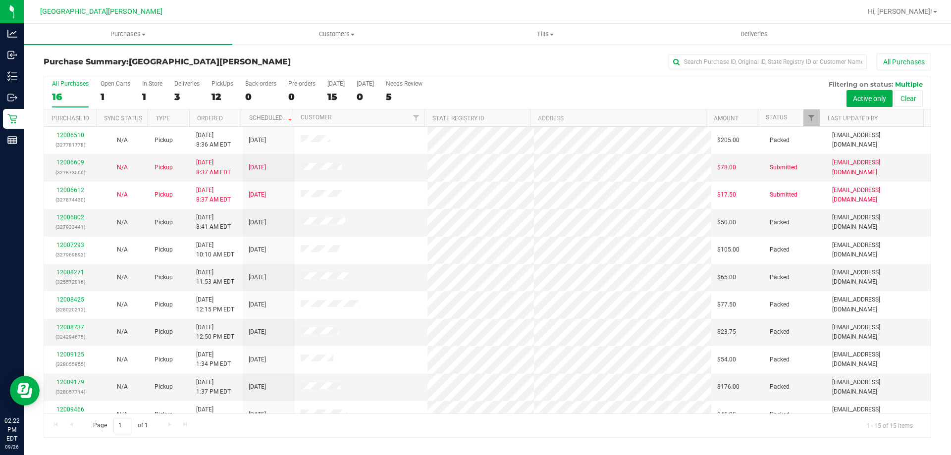
click at [474, 79] on div "All Purchases 16 Open Carts 1 In Store 1 Deliveries 3 PickUps 12 Back-orders 0 …" at bounding box center [487, 80] width 887 height 8
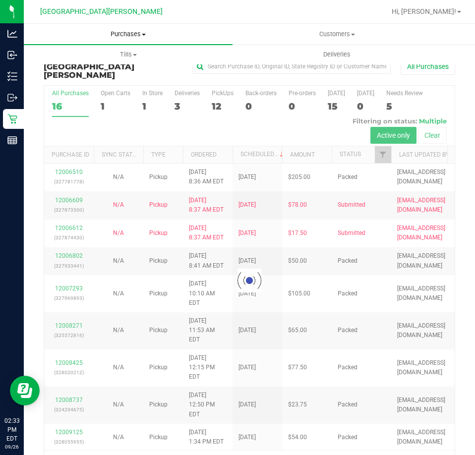
click at [103, 36] on span "Purchases" at bounding box center [128, 34] width 209 height 9
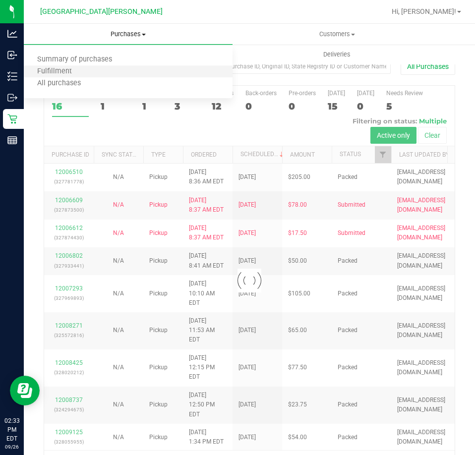
click at [93, 71] on li "Fulfillment" at bounding box center [128, 72] width 209 height 12
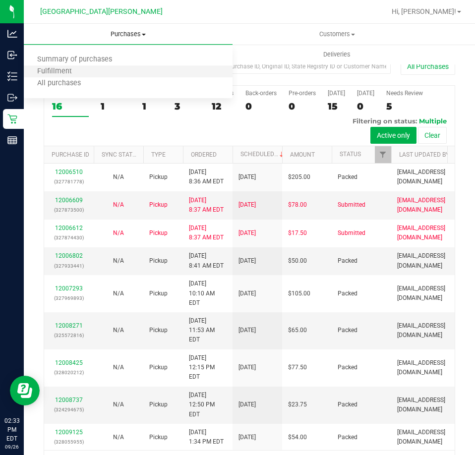
click at [93, 71] on li "Fulfillment" at bounding box center [128, 72] width 209 height 12
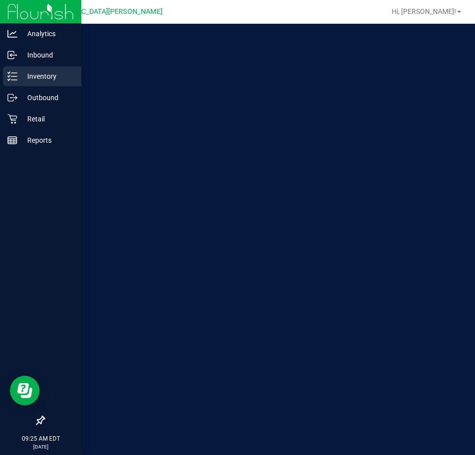
click at [37, 71] on p "Inventory" at bounding box center [46, 76] width 59 height 12
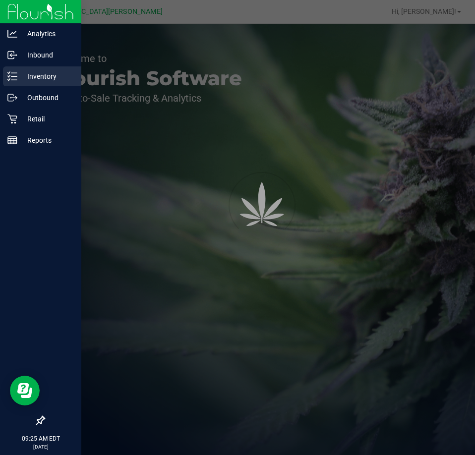
click at [37, 71] on p "Inventory" at bounding box center [46, 76] width 59 height 12
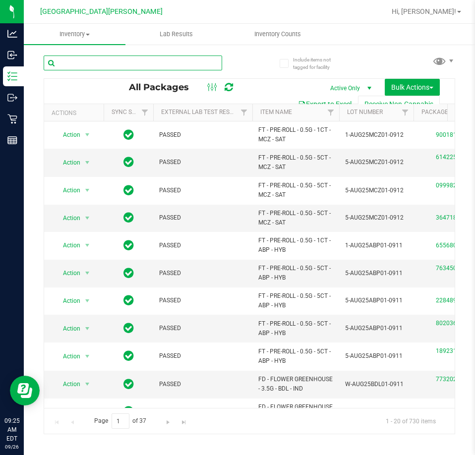
click at [99, 57] on input "text" at bounding box center [133, 62] width 178 height 15
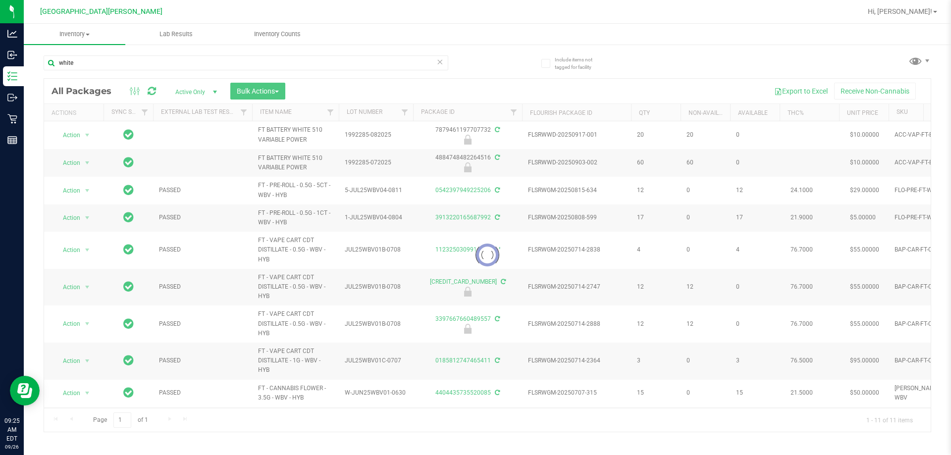
click at [298, 129] on div at bounding box center [487, 255] width 887 height 353
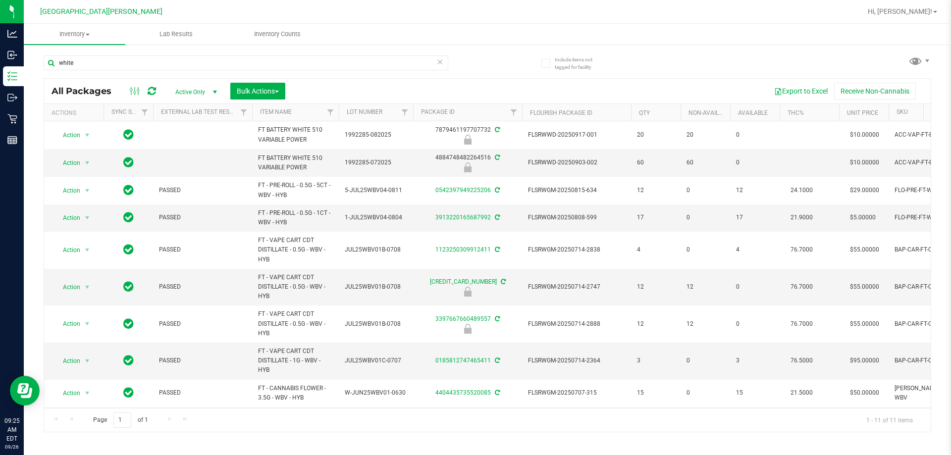
click at [298, 129] on span "FT BATTERY WHITE 510 VARIABLE POWER" at bounding box center [295, 134] width 75 height 19
copy tr "FT BATTERY WHITE 510 VARIABLE POWER"
click at [155, 62] on input "white" at bounding box center [246, 62] width 405 height 15
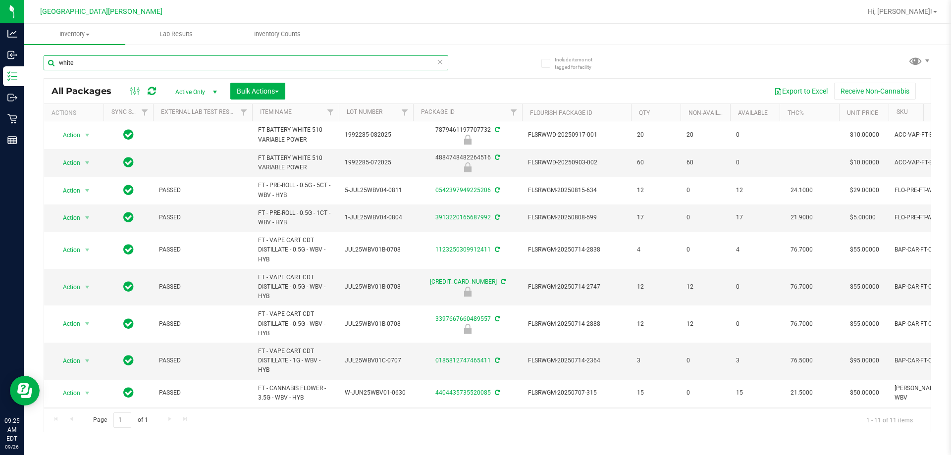
click at [155, 62] on input "white" at bounding box center [246, 62] width 405 height 15
paste input "FT BATTERY WHITE 510 VARIABLE POWER"
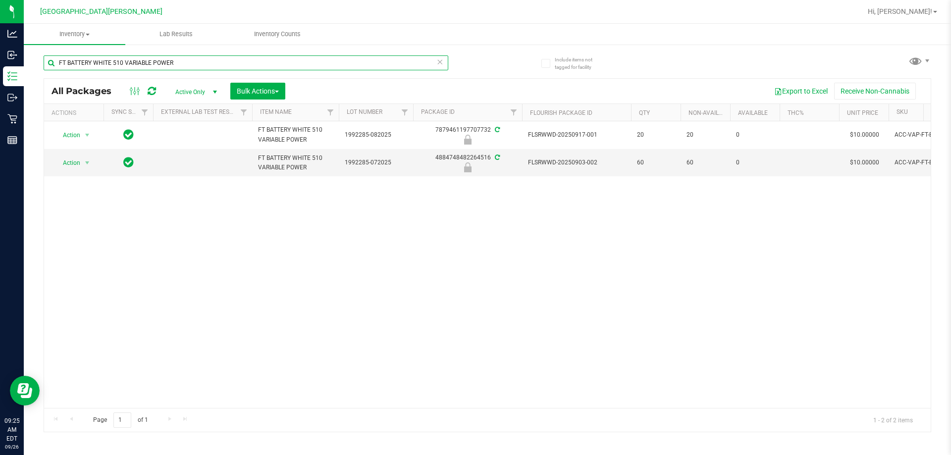
type input "FT BATTERY WHITE 510 VARIABLE POWER"
click at [330, 246] on div "Action Action Edit attributes Global inventory Locate package Package audit log…" at bounding box center [487, 264] width 887 height 287
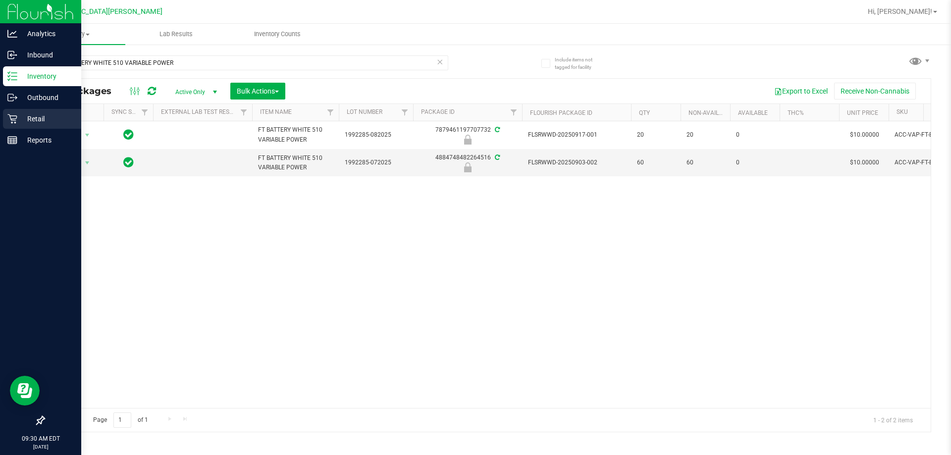
click at [20, 120] on p "Retail" at bounding box center [46, 119] width 59 height 12
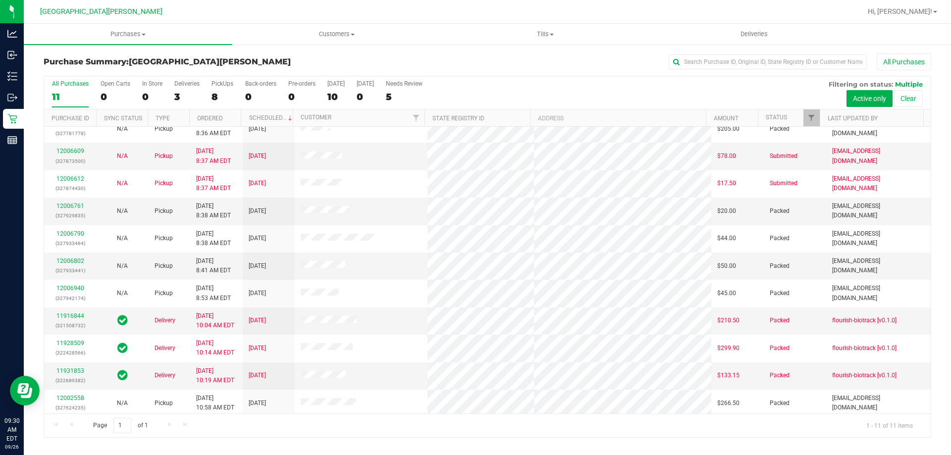
scroll to position [14, 0]
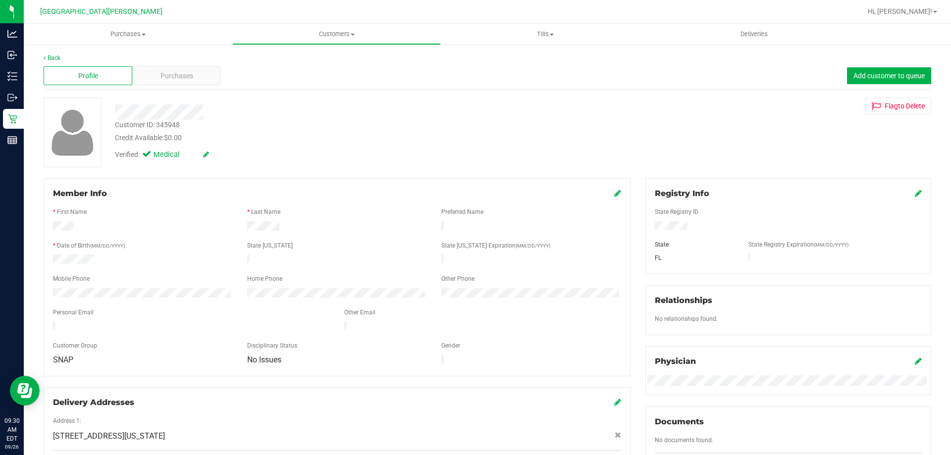
drag, startPoint x: 553, startPoint y: 84, endPoint x: 527, endPoint y: 99, distance: 30.6
click at [474, 84] on div "Profile Purchases Add customer to queue" at bounding box center [488, 75] width 888 height 27
click at [171, 125] on div "Customer ID: 345948" at bounding box center [147, 125] width 65 height 10
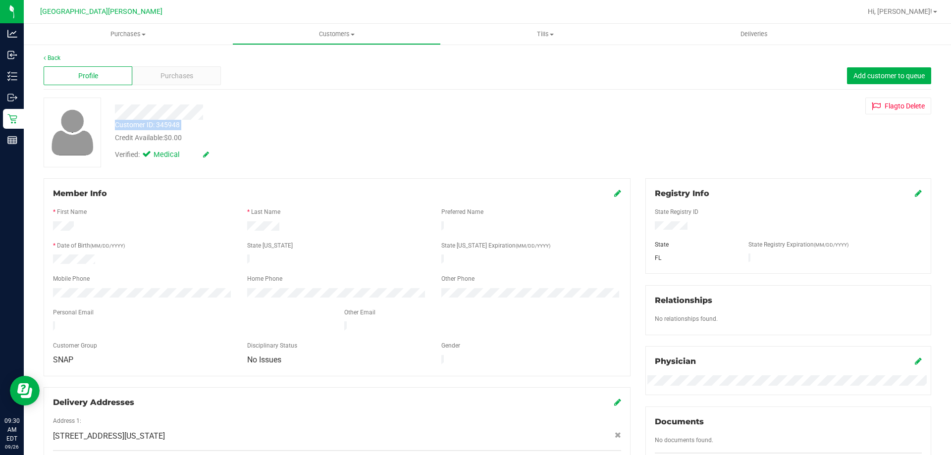
copy div "Customer ID: 345948"
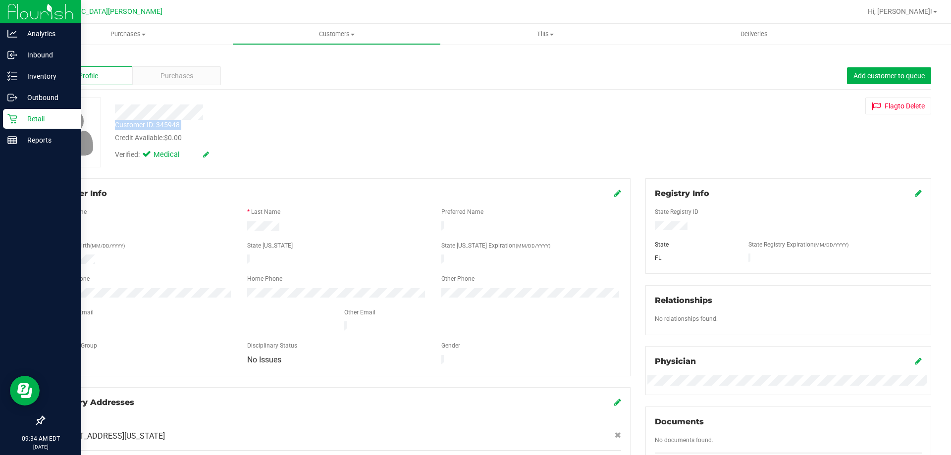
click at [28, 120] on p "Retail" at bounding box center [46, 119] width 59 height 12
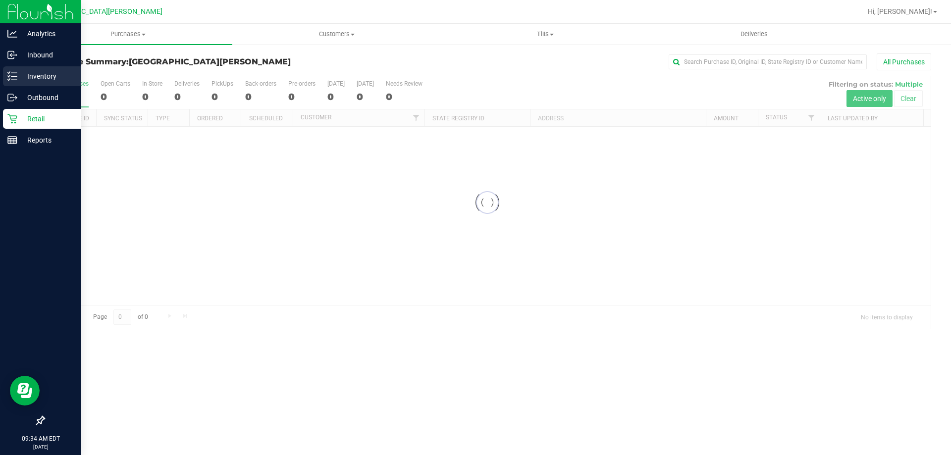
click at [42, 73] on p "Inventory" at bounding box center [46, 76] width 59 height 12
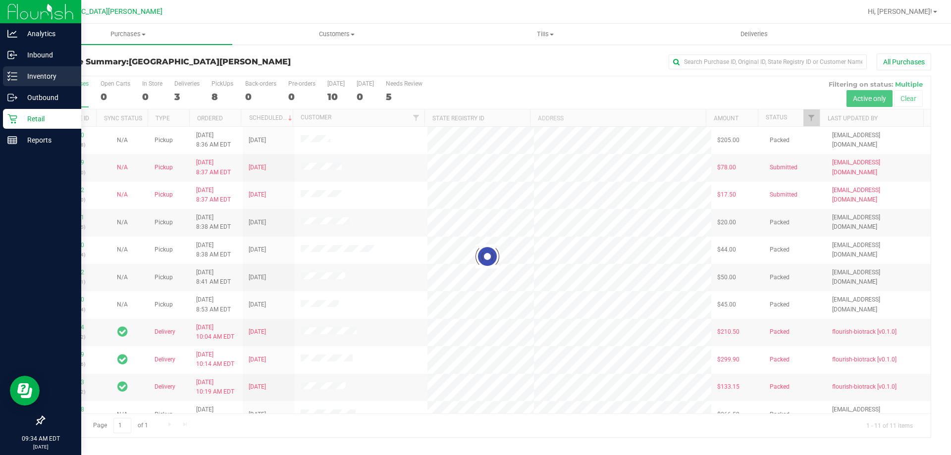
click at [54, 78] on p "Inventory" at bounding box center [46, 76] width 59 height 12
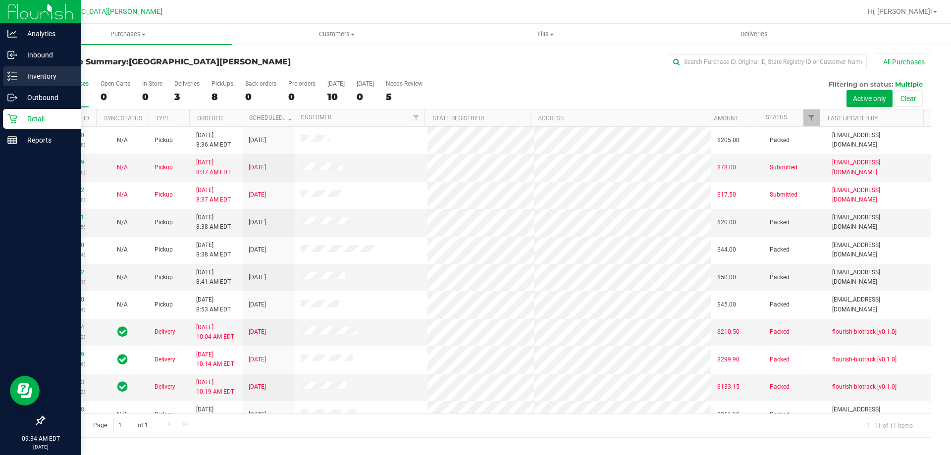
click at [53, 74] on p "Inventory" at bounding box center [46, 76] width 59 height 12
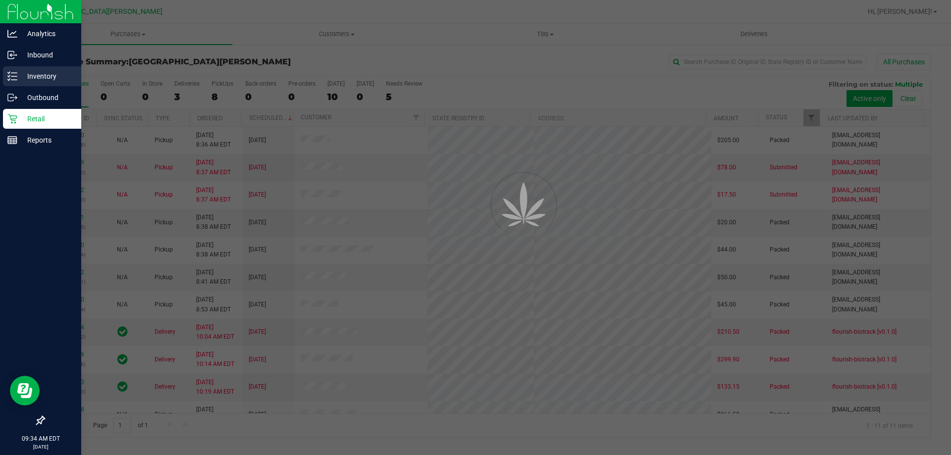
click at [50, 75] on p "Inventory" at bounding box center [46, 76] width 59 height 12
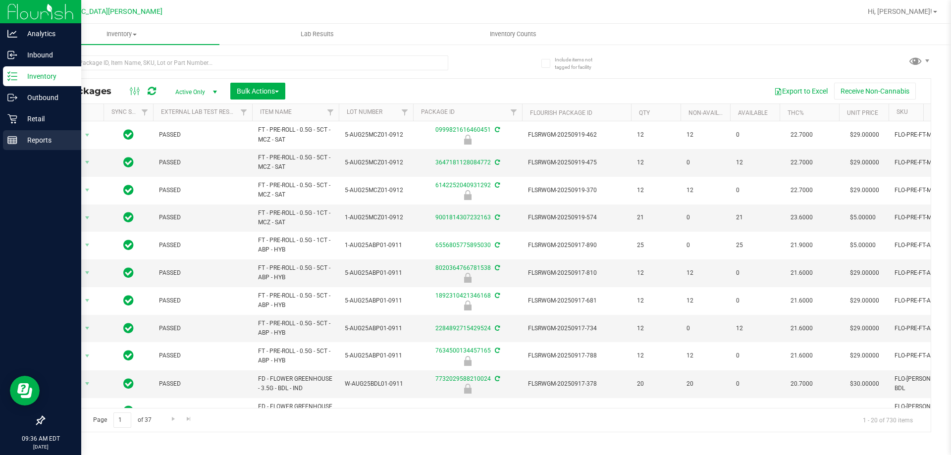
click at [35, 142] on p "Reports" at bounding box center [46, 140] width 59 height 12
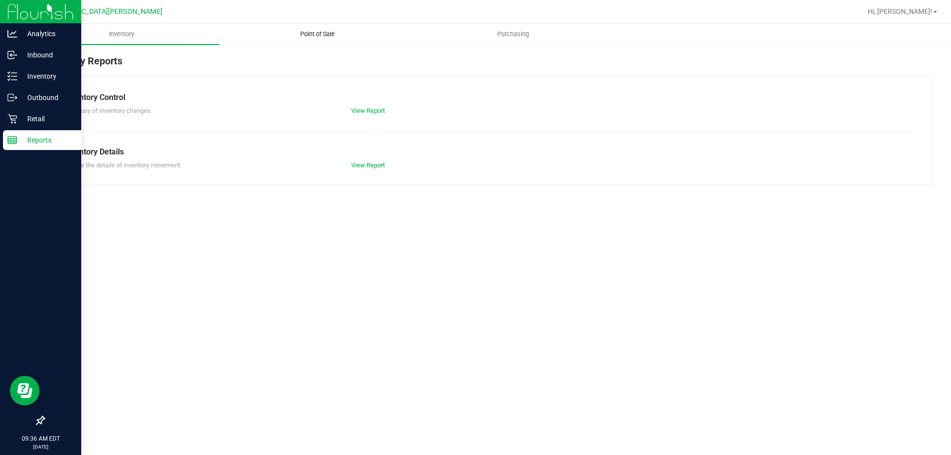
click at [299, 32] on span "Point of Sale" at bounding box center [317, 34] width 61 height 9
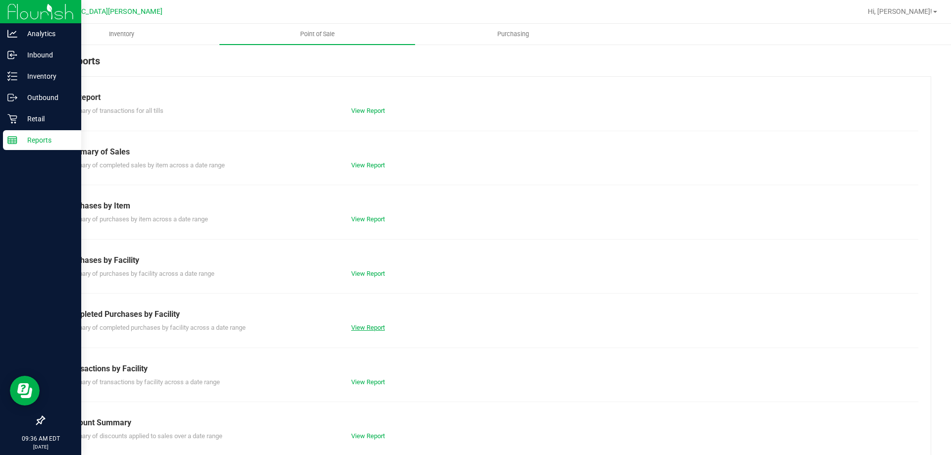
click at [359, 325] on link "View Report" at bounding box center [368, 327] width 34 height 7
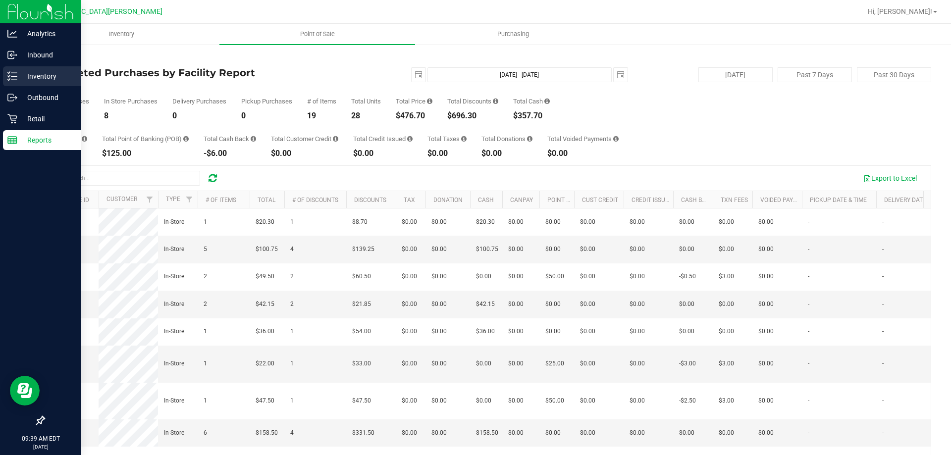
click at [22, 81] on p "Inventory" at bounding box center [46, 76] width 59 height 12
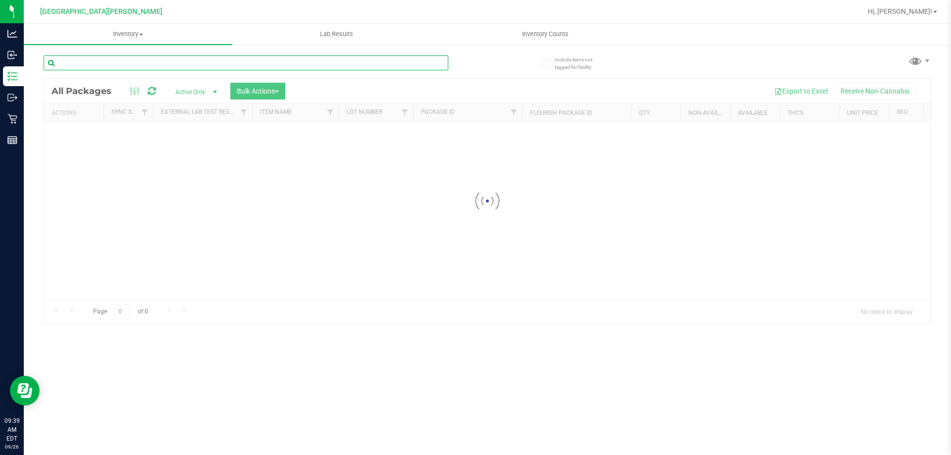
click at [126, 63] on input "text" at bounding box center [246, 62] width 405 height 15
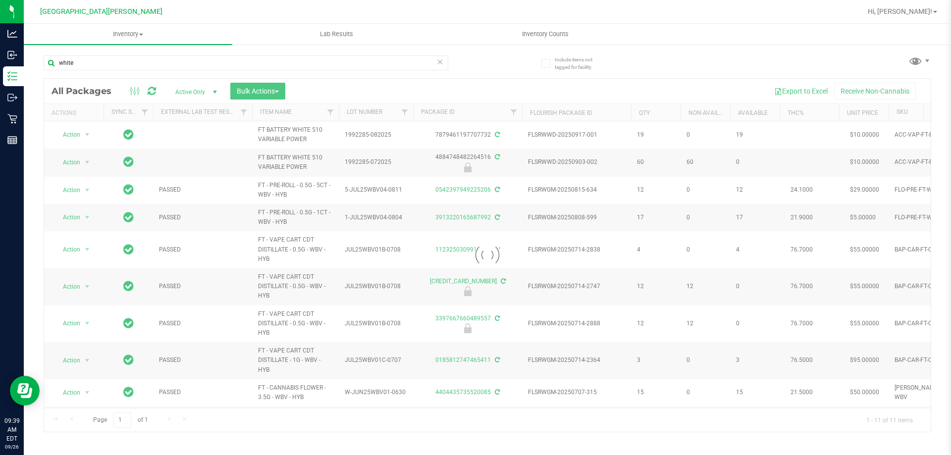
click at [286, 129] on div at bounding box center [487, 255] width 887 height 353
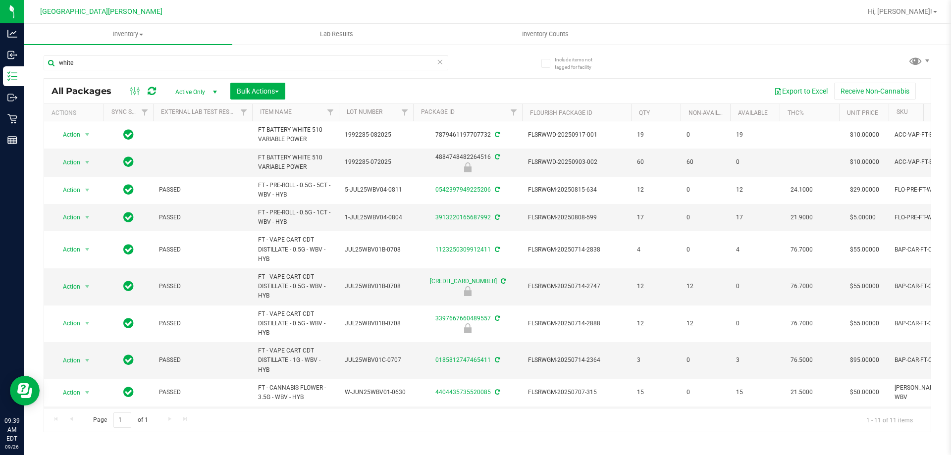
click at [286, 129] on span "FT BATTERY WHITE 510 VARIABLE POWER" at bounding box center [295, 134] width 75 height 19
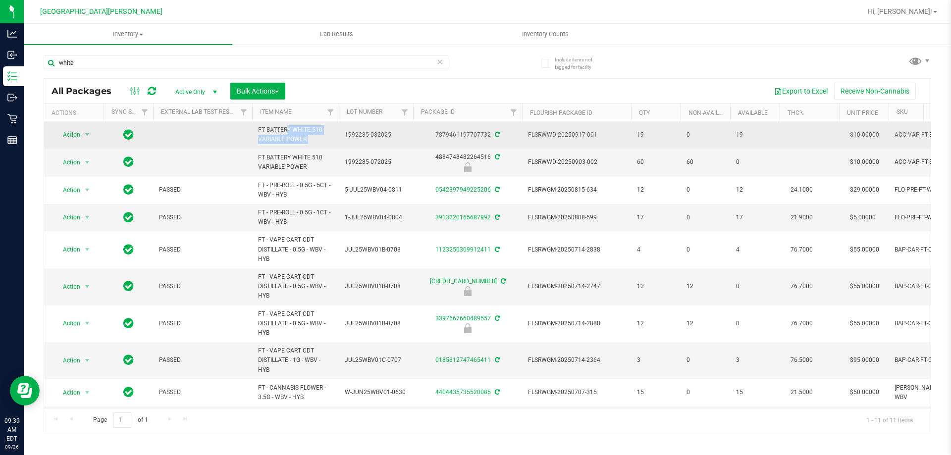
copy tr "FT BATTERY WHITE 510 VARIABLE POWER"
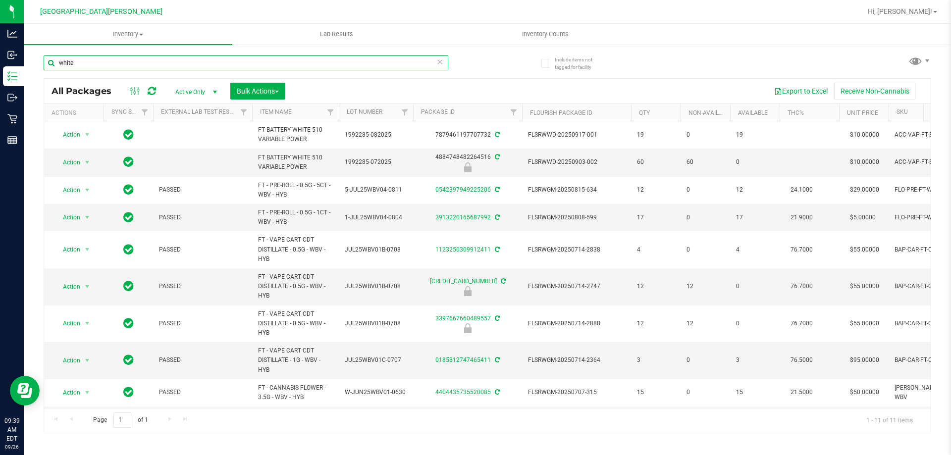
click at [145, 55] on input "white" at bounding box center [246, 62] width 405 height 15
paste input "FT BATTERY WHITE 510 VARIABLE POWER"
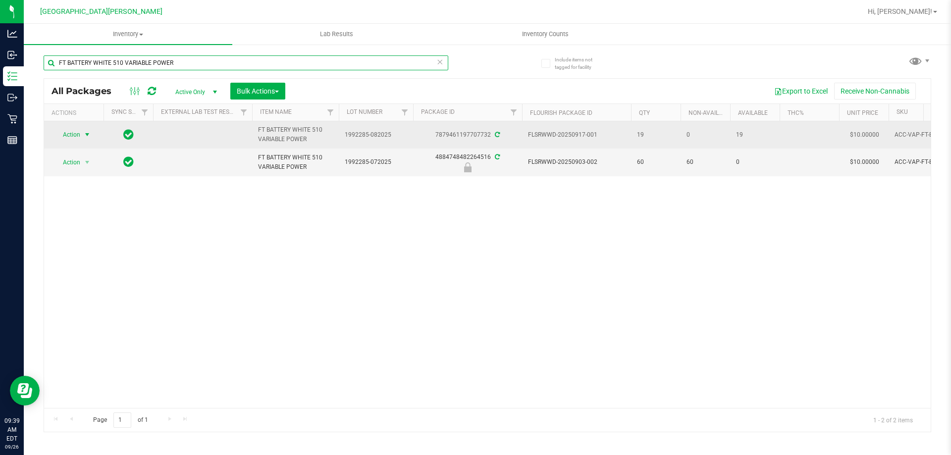
type input "FT BATTERY WHITE 510 VARIABLE POWER"
click at [90, 136] on span "select" at bounding box center [87, 135] width 8 height 8
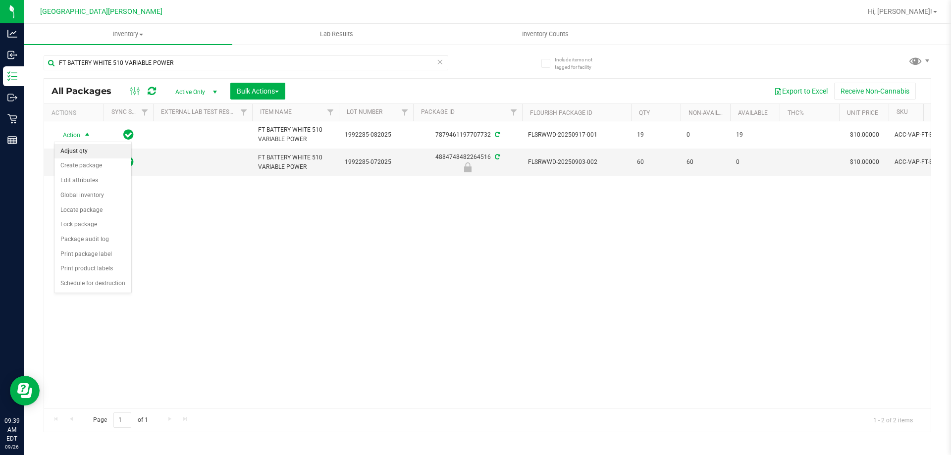
click at [78, 149] on li "Adjust qty" at bounding box center [92, 151] width 77 height 15
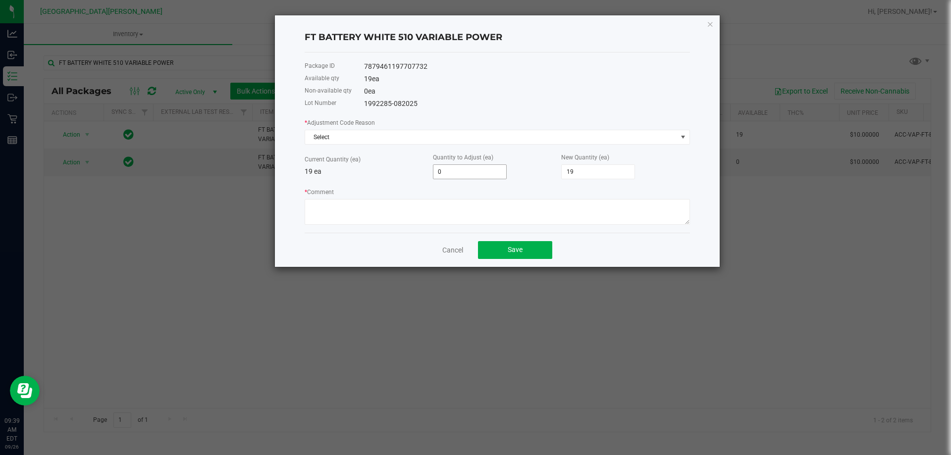
click at [463, 177] on input "0" at bounding box center [470, 172] width 73 height 14
type input "1"
type input "20"
type input "18"
type input "37"
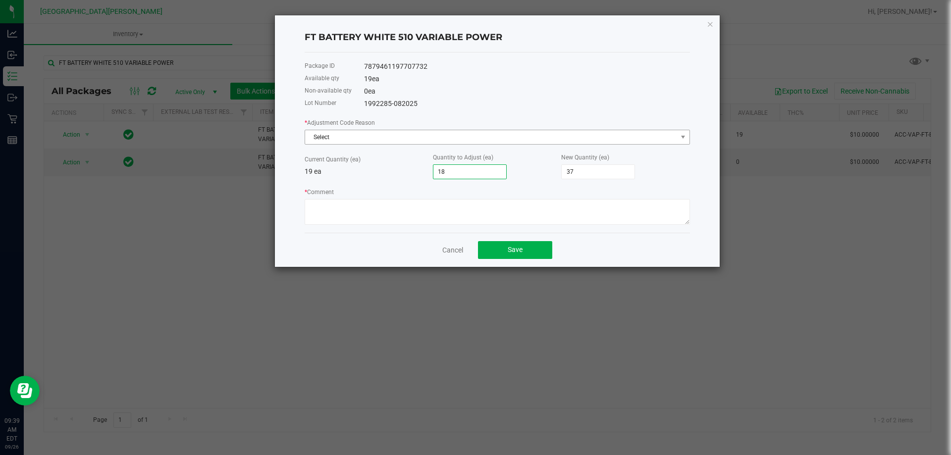
type input "18"
click at [386, 133] on span "Select" at bounding box center [491, 137] width 372 height 14
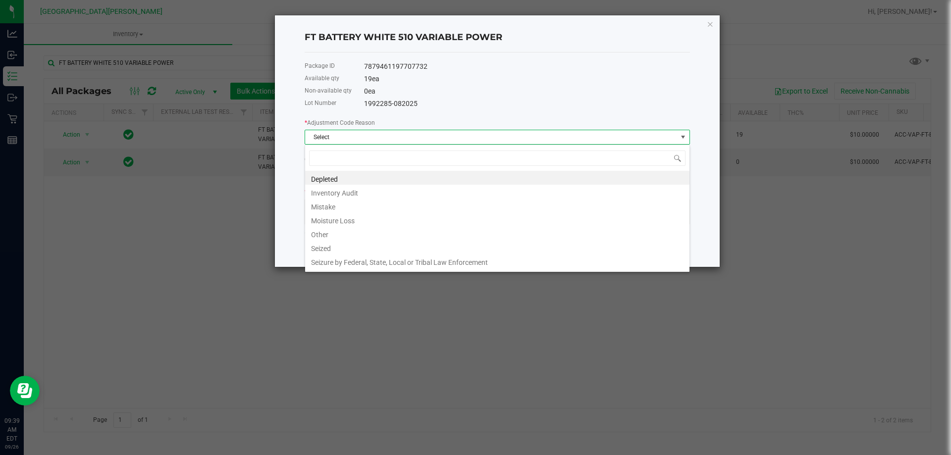
scroll to position [15, 385]
click at [349, 193] on li "Inventory Audit" at bounding box center [497, 192] width 384 height 14
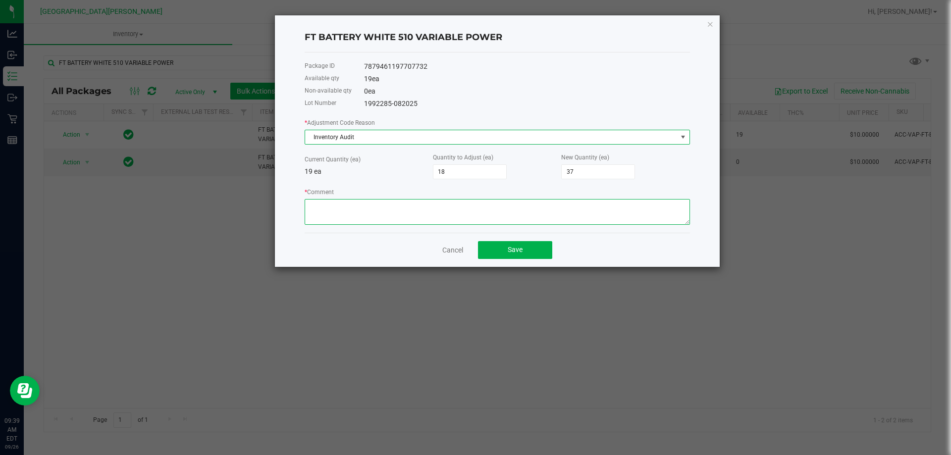
click at [367, 208] on textarea "* Comment" at bounding box center [497, 212] width 385 height 26
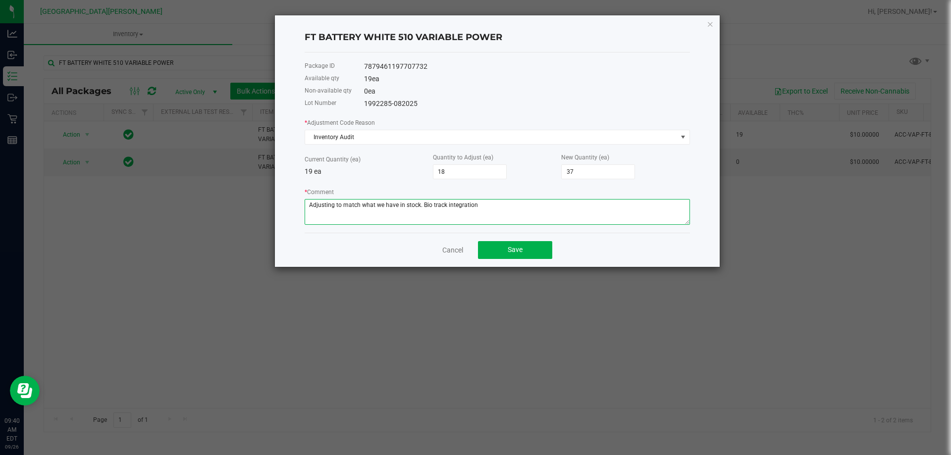
click at [474, 206] on textarea "* Comment" at bounding box center [497, 212] width 385 height 26
type textarea "Adjusting to match what we have in stock. Bio track integration"
click at [474, 249] on button "Save" at bounding box center [515, 250] width 74 height 18
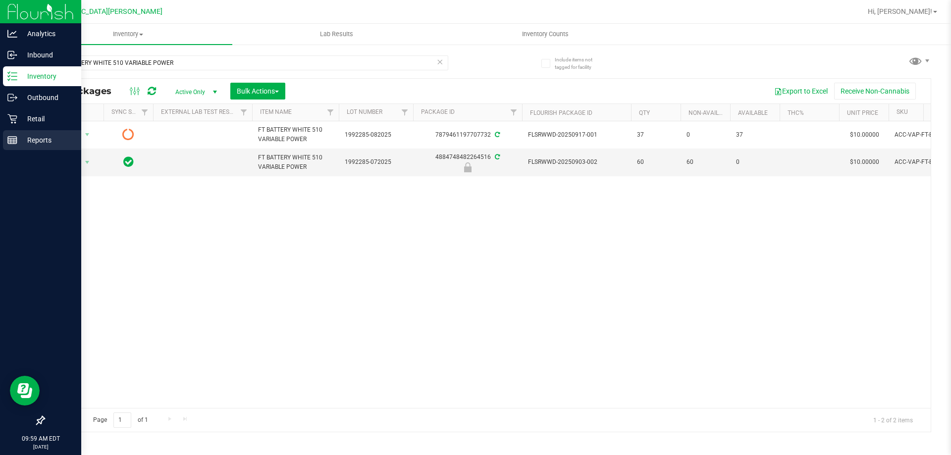
click at [36, 143] on p "Reports" at bounding box center [46, 140] width 59 height 12
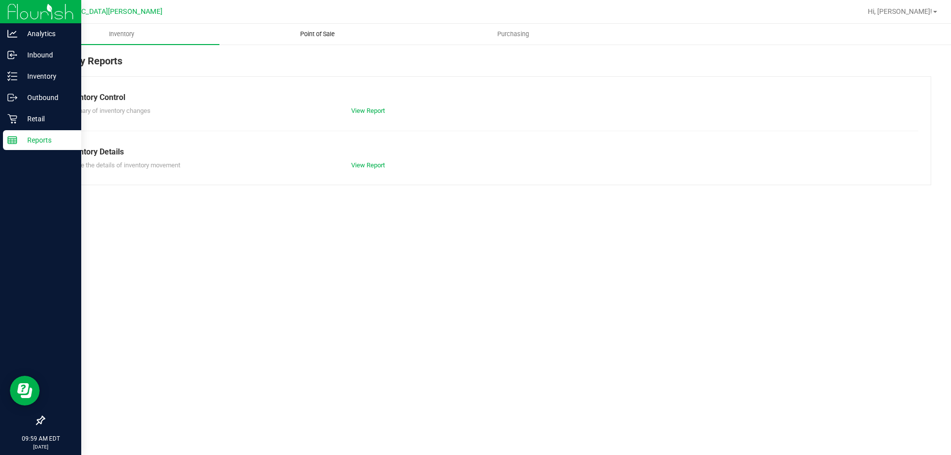
click at [323, 30] on span "Point of Sale" at bounding box center [317, 34] width 61 height 9
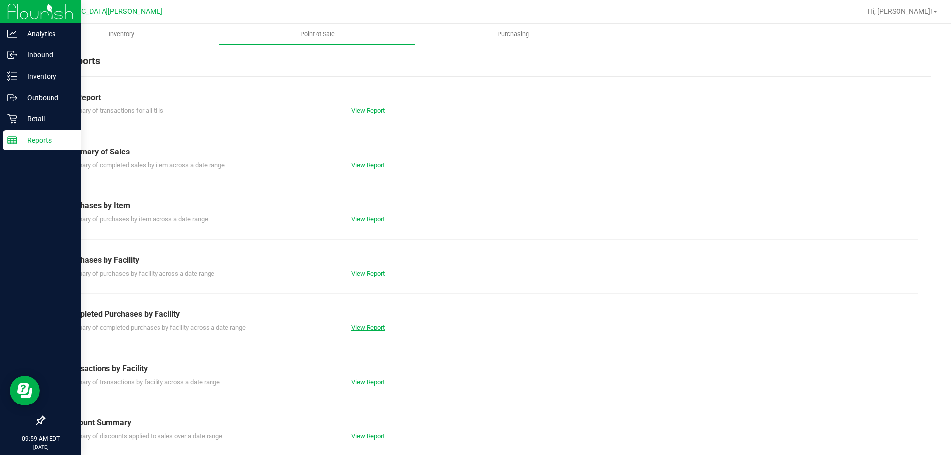
click at [375, 326] on link "View Report" at bounding box center [368, 327] width 34 height 7
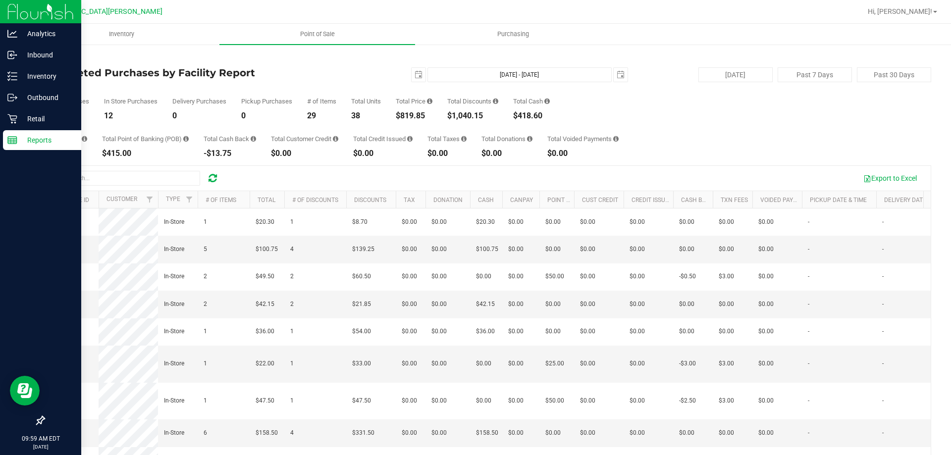
click at [419, 114] on div "$819.85" at bounding box center [414, 116] width 37 height 8
click at [418, 115] on div "$819.85" at bounding box center [414, 116] width 37 height 8
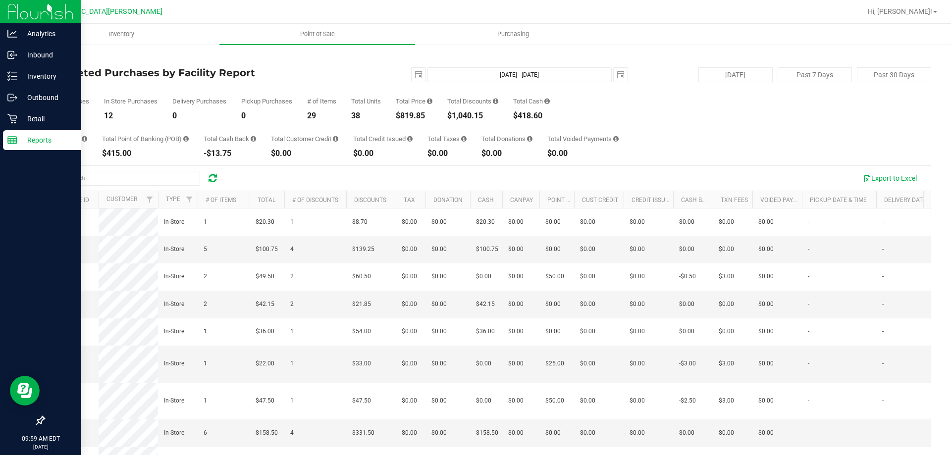
click at [418, 115] on div "$819.85" at bounding box center [414, 116] width 37 height 8
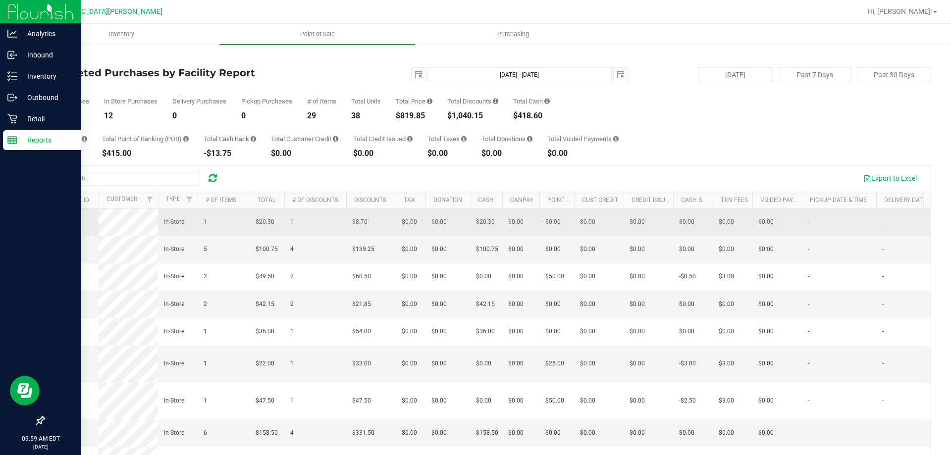
copy div "819.85"
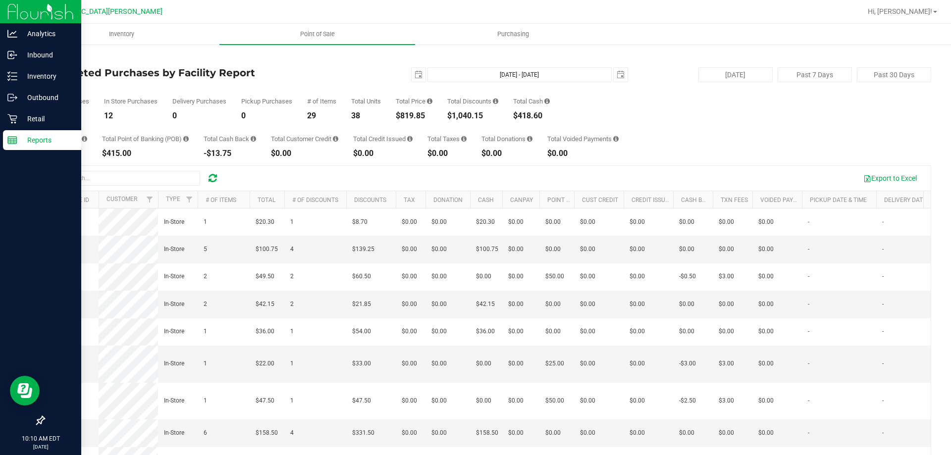
click at [474, 154] on div "Total CanPay $0.00 Total Point of Banking (POB) $415.00 Total Cash Back -$13.75…" at bounding box center [488, 139] width 888 height 38
click at [474, 129] on div "Total CanPay $0.00 Total Point of Banking (POB) $415.00 Total Cash Back -$13.75…" at bounding box center [488, 139] width 888 height 38
drag, startPoint x: 682, startPoint y: 116, endPoint x: 535, endPoint y: 78, distance: 151.9
click at [474, 114] on div "Total Purchases 12 In Store Purchases 12 Delivery Purchases 0 Pickup Purchases …" at bounding box center [488, 101] width 888 height 38
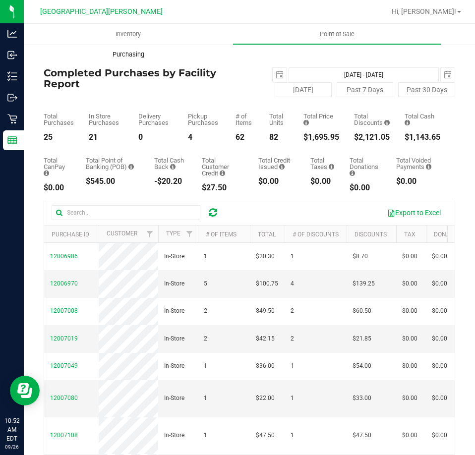
click at [125, 54] on span "Purchasing" at bounding box center [128, 54] width 58 height 9
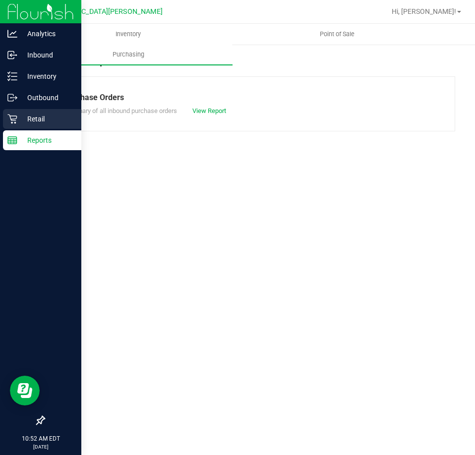
click at [26, 116] on p "Retail" at bounding box center [46, 119] width 59 height 12
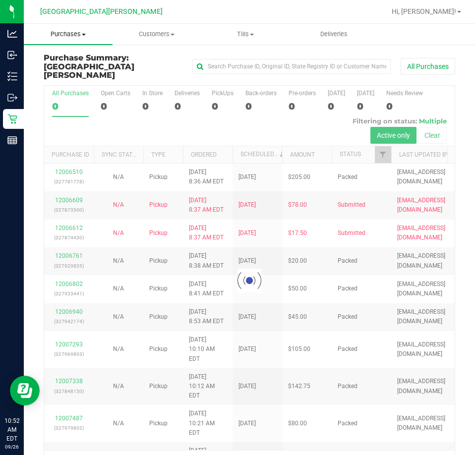
click at [66, 35] on span "Purchases" at bounding box center [68, 34] width 89 height 9
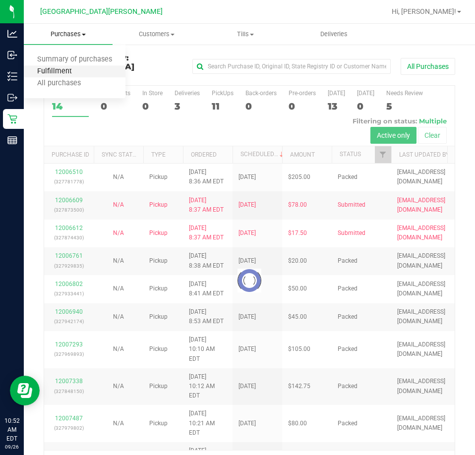
click at [56, 73] on span "Fulfillment" at bounding box center [54, 71] width 61 height 8
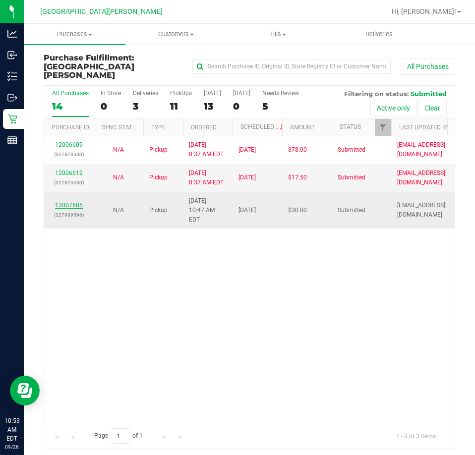
click at [78, 202] on link "12007685" at bounding box center [69, 205] width 28 height 7
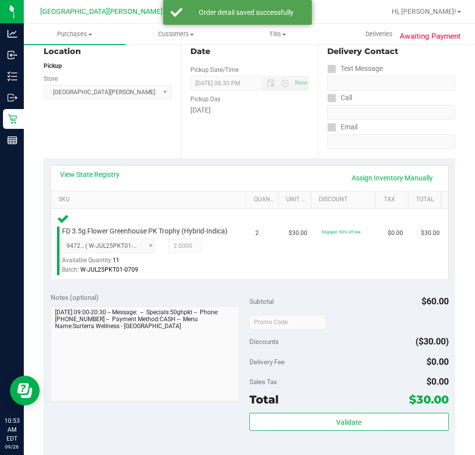
scroll to position [198, 0]
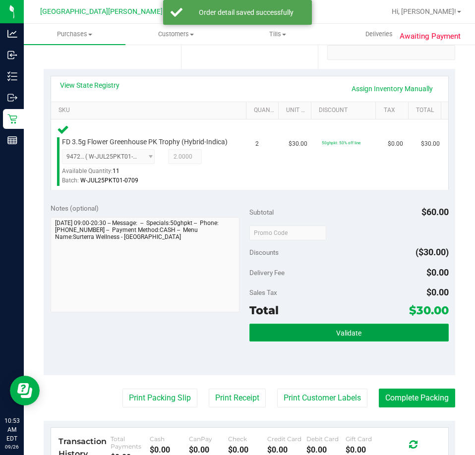
click at [267, 339] on button "Validate" at bounding box center [348, 333] width 199 height 18
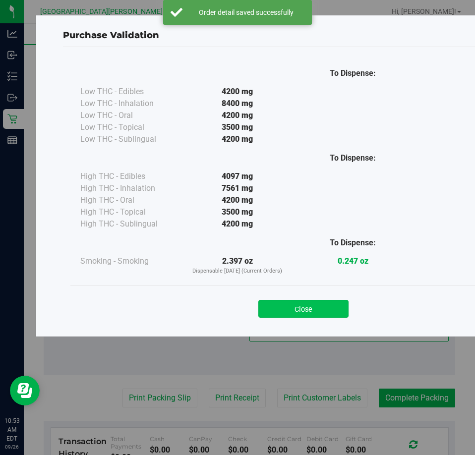
click at [271, 302] on button "Close" at bounding box center [303, 309] width 90 height 18
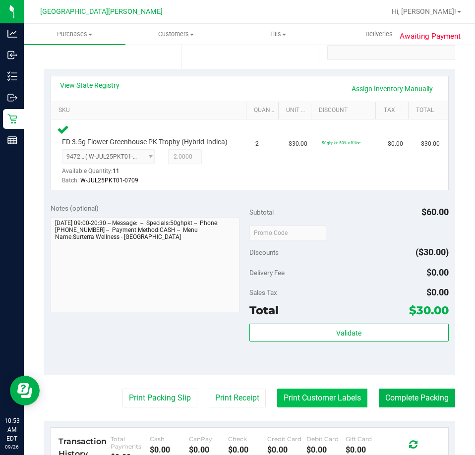
click at [323, 403] on button "Print Customer Labels" at bounding box center [322, 397] width 90 height 19
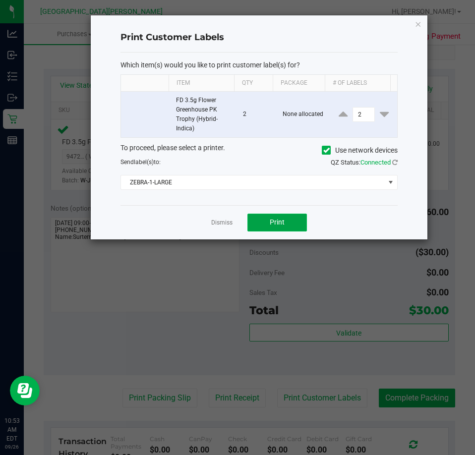
click at [270, 227] on button "Print" at bounding box center [276, 223] width 59 height 18
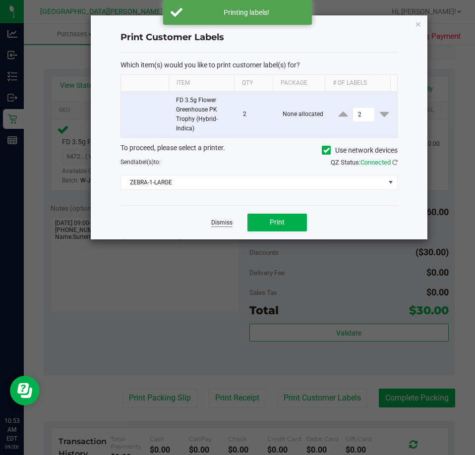
click at [224, 219] on link "Dismiss" at bounding box center [221, 222] width 21 height 8
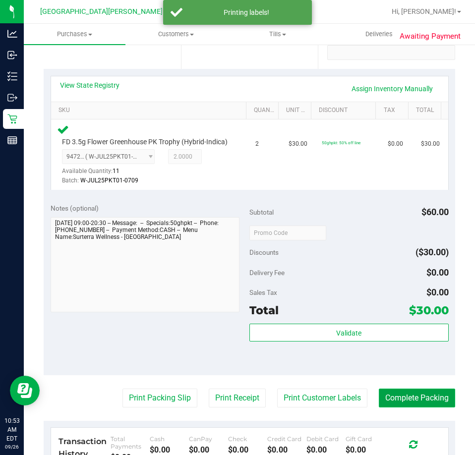
click at [387, 405] on button "Complete Packing" at bounding box center [417, 397] width 76 height 19
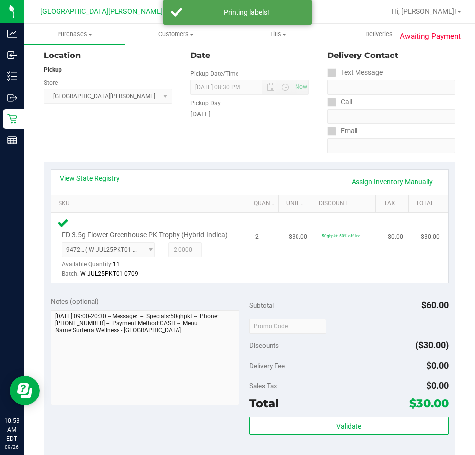
scroll to position [0, 0]
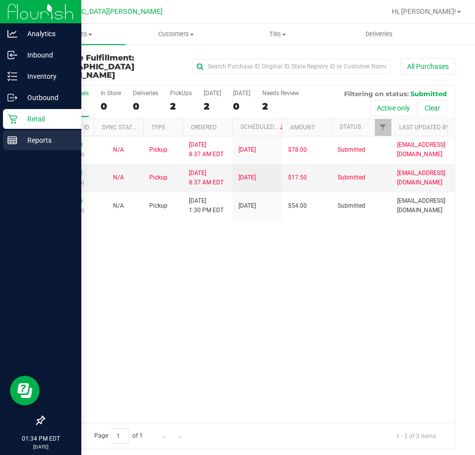
click at [15, 140] on line at bounding box center [12, 140] width 9 height 0
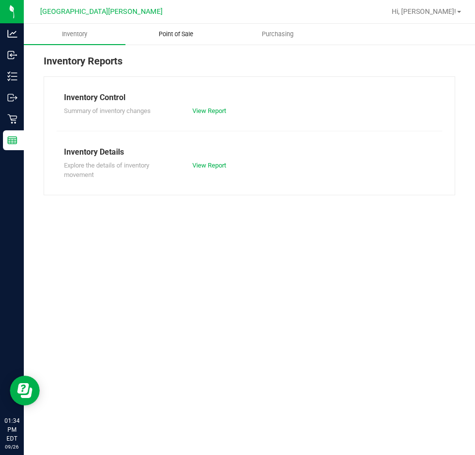
click at [171, 33] on span "Point of Sale" at bounding box center [175, 34] width 61 height 9
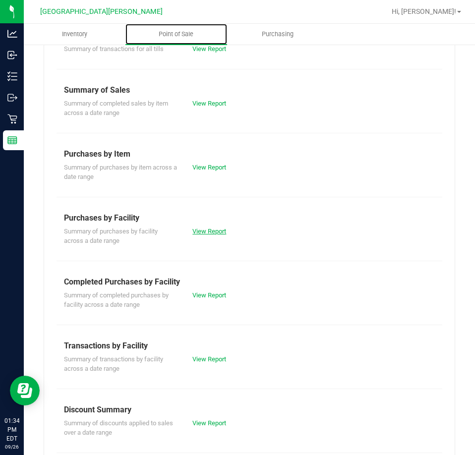
scroll to position [134, 0]
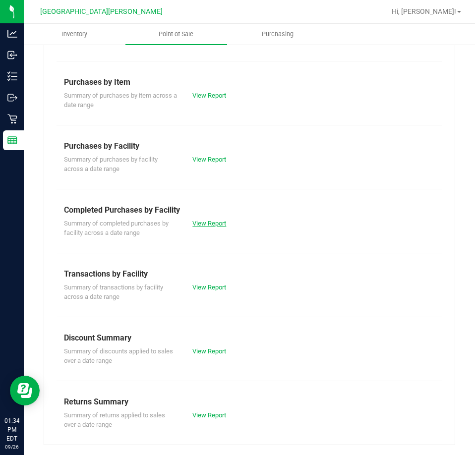
click at [208, 225] on link "View Report" at bounding box center [209, 222] width 34 height 7
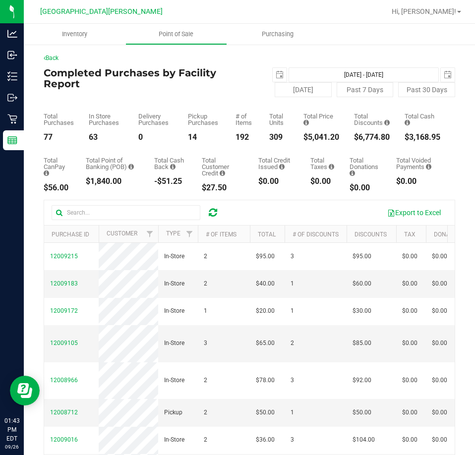
click at [305, 136] on div "$5,041.20" at bounding box center [321, 137] width 36 height 8
copy div "5,041.20"
click at [138, 99] on div "Total Purchases 77 In Store Purchases 63 Delivery Purchases 0 Pickup Purchases …" at bounding box center [249, 119] width 411 height 44
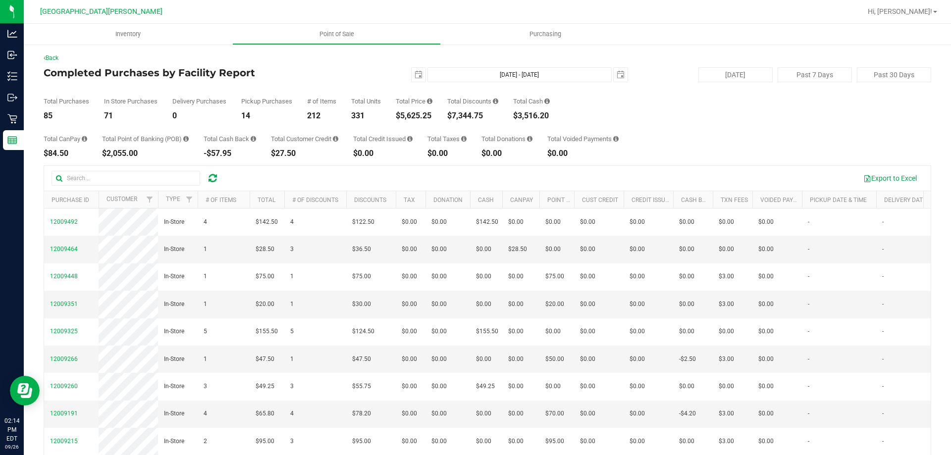
click at [412, 116] on div "$5,625.25" at bounding box center [414, 116] width 37 height 8
copy div "5,625.25"
click at [697, 130] on div "Total CanPay $84.50 Total Point of Banking (POB) $2,055.00 Total Cash Back -$57…" at bounding box center [488, 139] width 888 height 38
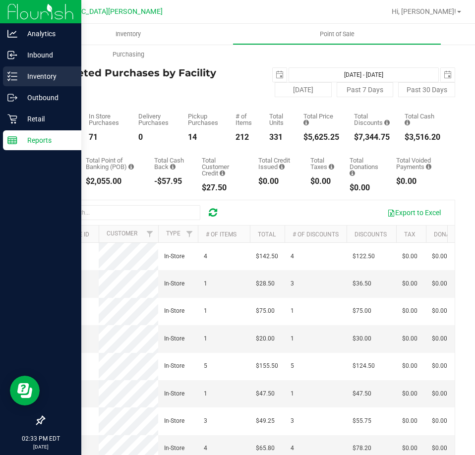
click at [15, 72] on icon at bounding box center [12, 76] width 10 height 10
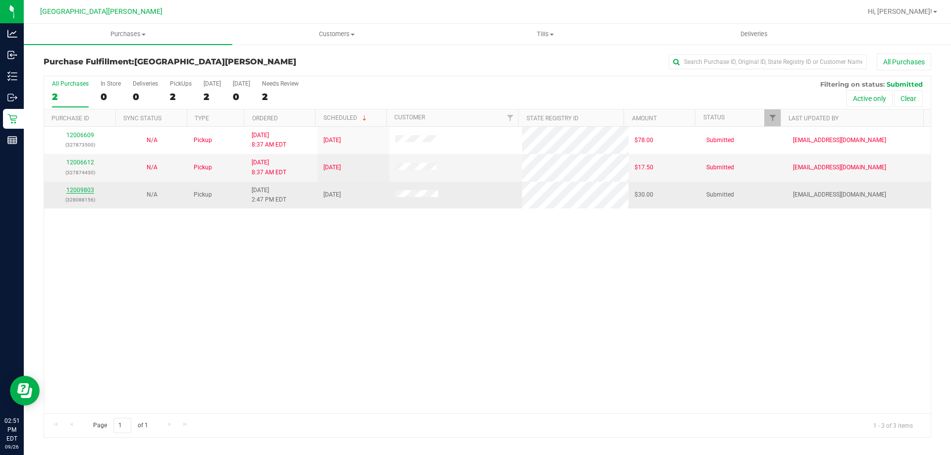
click at [81, 190] on link "12009803" at bounding box center [80, 190] width 28 height 7
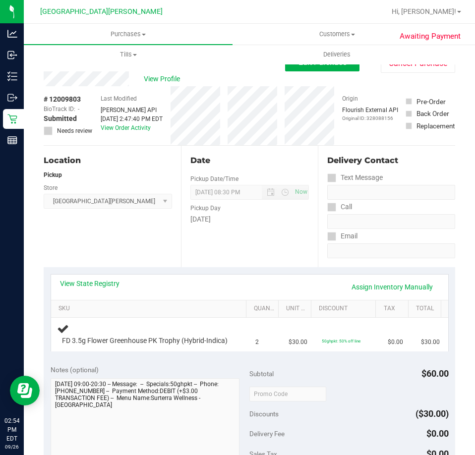
click at [136, 246] on div "Location Pickup Store Key West WC Select Store Bonita Springs WC Boynton Beach …" at bounding box center [112, 206] width 137 height 121
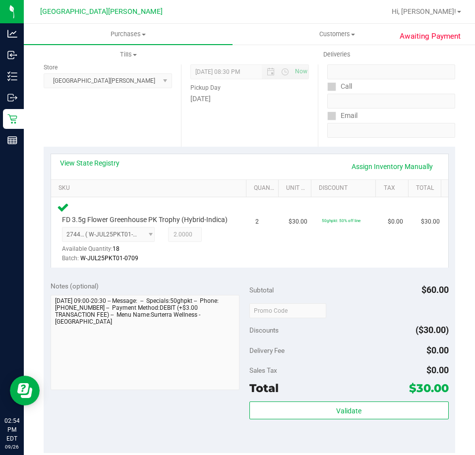
scroll to position [347, 0]
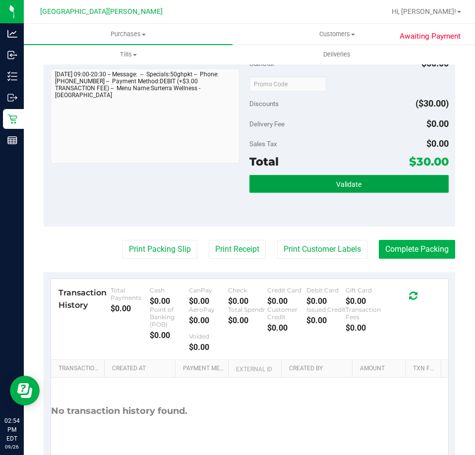
click at [317, 193] on button "Validate" at bounding box center [348, 184] width 199 height 18
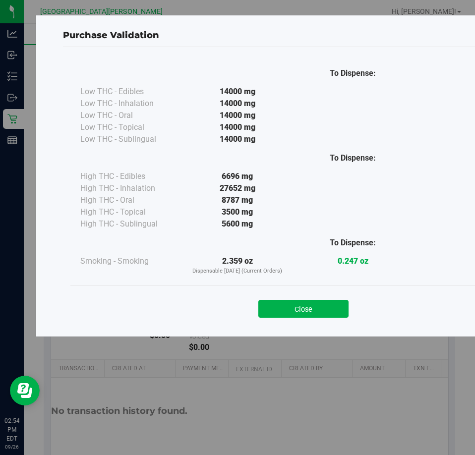
click at [285, 313] on button "Close" at bounding box center [303, 309] width 90 height 18
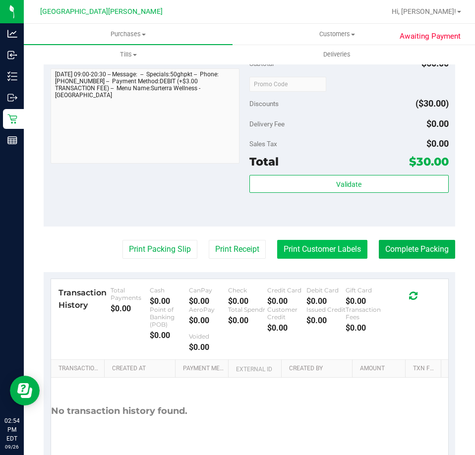
click at [323, 259] on button "Print Customer Labels" at bounding box center [322, 249] width 90 height 19
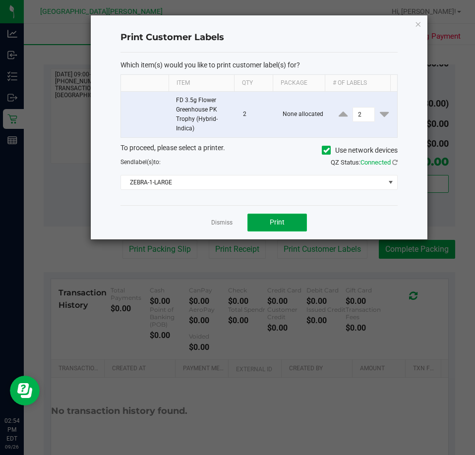
click at [267, 222] on button "Print" at bounding box center [276, 223] width 59 height 18
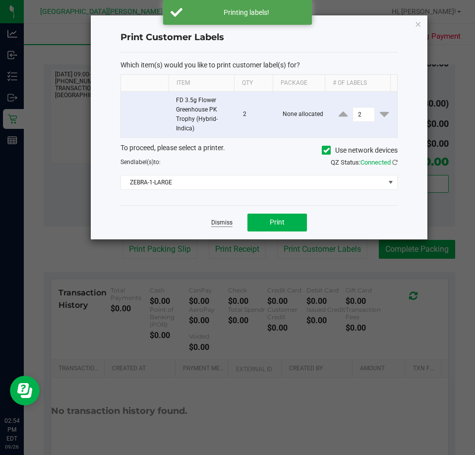
click at [223, 222] on link "Dismiss" at bounding box center [221, 222] width 21 height 8
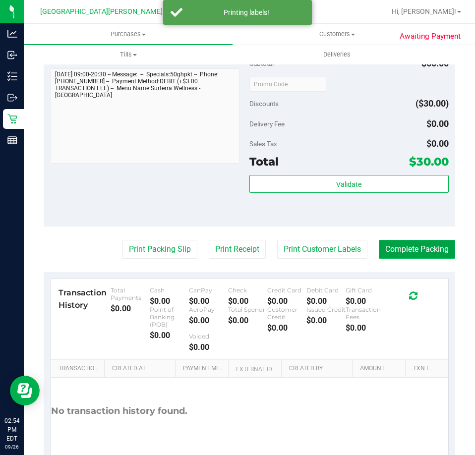
click at [421, 259] on button "Complete Packing" at bounding box center [417, 249] width 76 height 19
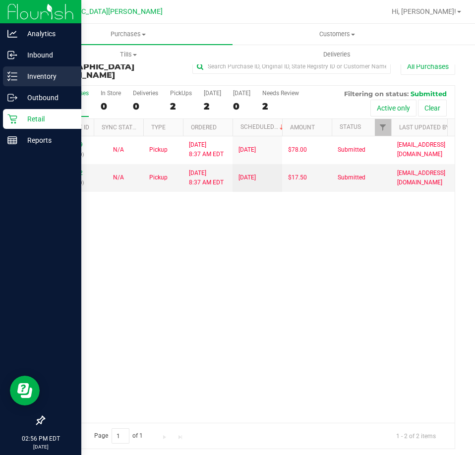
click at [11, 75] on icon at bounding box center [12, 76] width 10 height 10
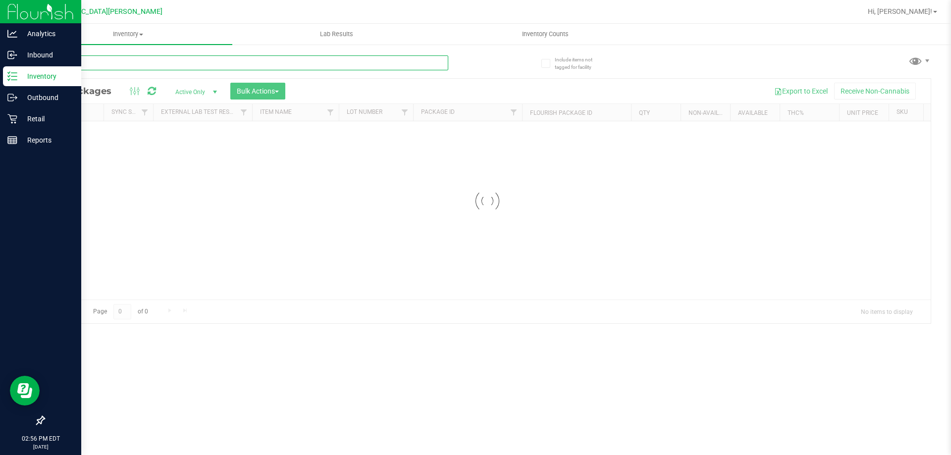
click at [134, 60] on input "text" at bounding box center [246, 62] width 405 height 15
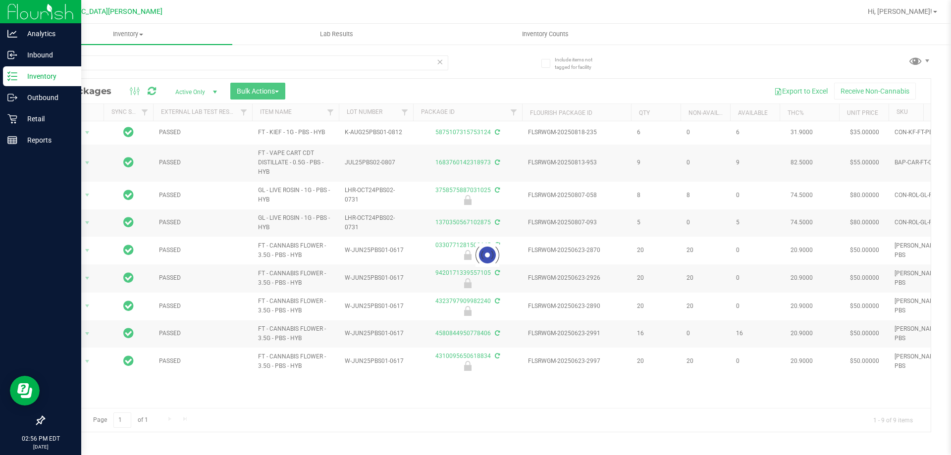
click at [280, 278] on div at bounding box center [487, 255] width 887 height 353
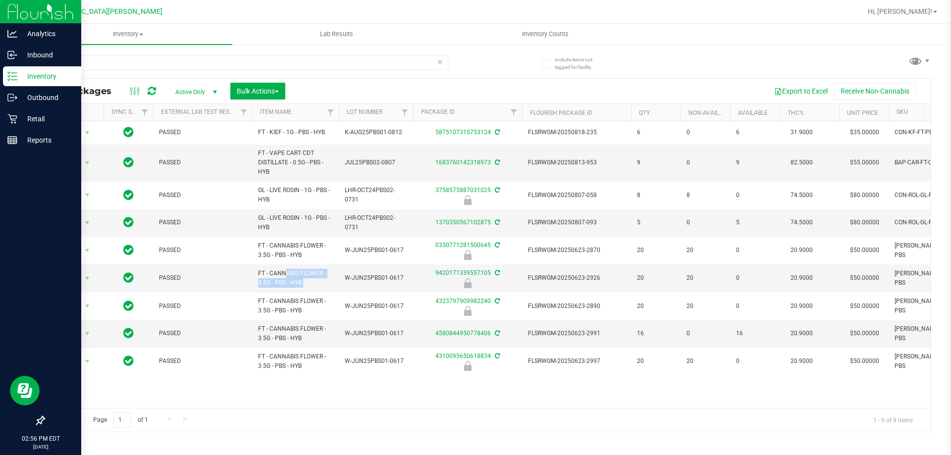
click at [280, 278] on span "FT - CANNABIS FLOWER - 3.5G - PBS - HYB" at bounding box center [295, 278] width 75 height 19
click at [84, 68] on input "pbs" at bounding box center [246, 62] width 405 height 15
paste input "FT - CANNABIS FLOWER - 3.5G - PBS - HYB"
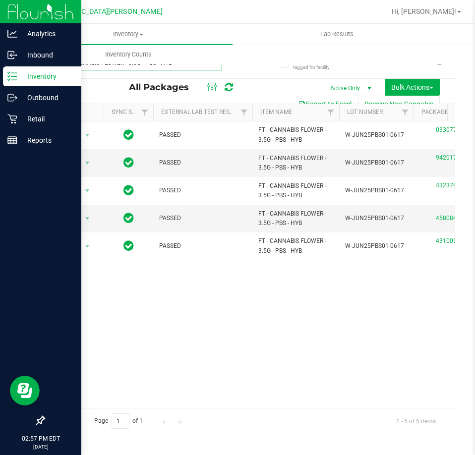
type input "FT - CANNABIS FLOWER - 3.5G - PBS - HYB"
click at [15, 120] on icon at bounding box center [11, 118] width 9 height 9
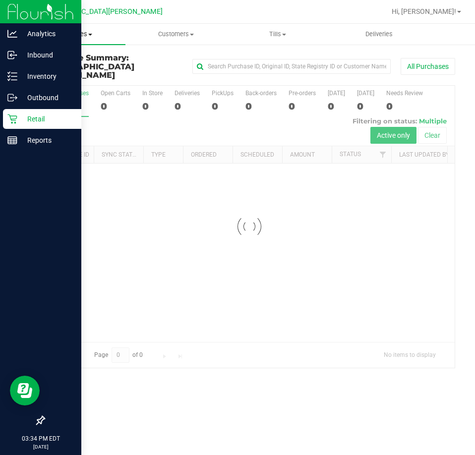
click at [79, 32] on span "Purchases" at bounding box center [75, 34] width 102 height 9
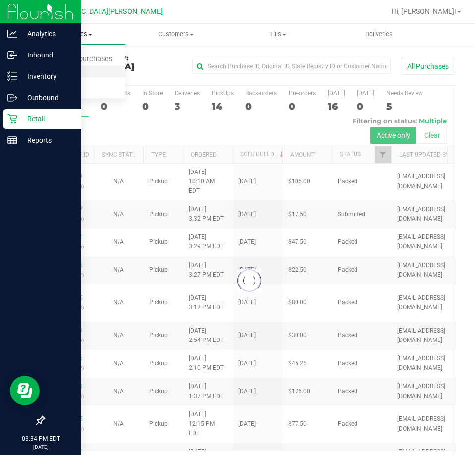
click at [61, 74] on span "Fulfillment" at bounding box center [54, 71] width 61 height 8
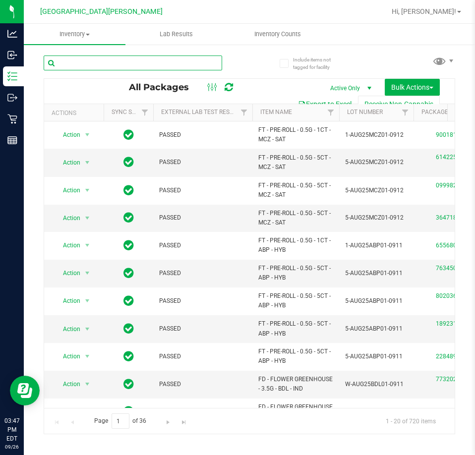
click at [99, 61] on input "text" at bounding box center [133, 62] width 178 height 15
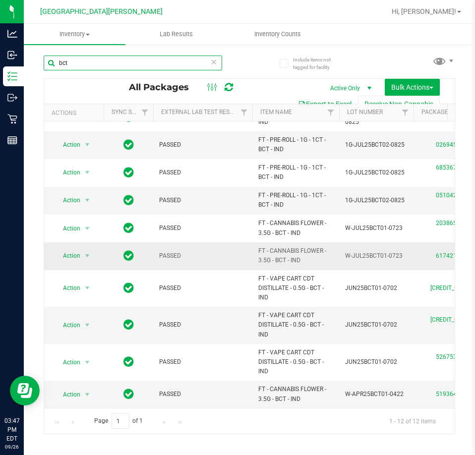
scroll to position [80, 0]
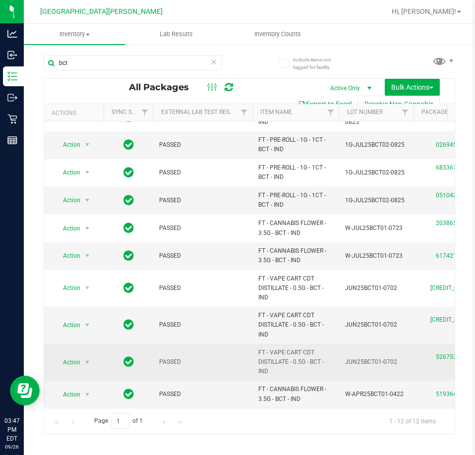
drag, startPoint x: 288, startPoint y: 366, endPoint x: 254, endPoint y: 350, distance: 37.5
click at [254, 350] on td "FT - VAPE CART CDT DISTILLATE - 0.5G - BCT - IND" at bounding box center [295, 362] width 87 height 37
copy span "FT - VAPE CART CDT DISTILLATE - 0.5G - BCT - IND"
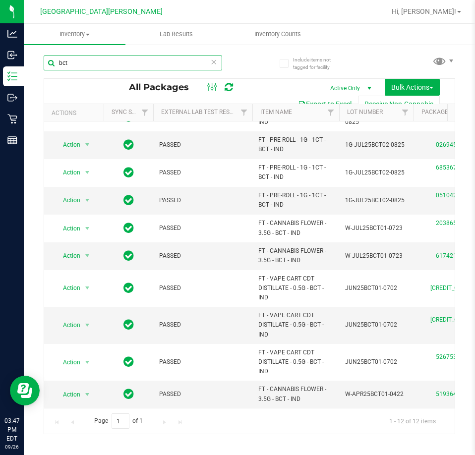
click at [105, 57] on input "bct" at bounding box center [133, 62] width 178 height 15
paste input "FT - VAPE CART CDT DISTILLATE - 0.5G - BCT - IND"
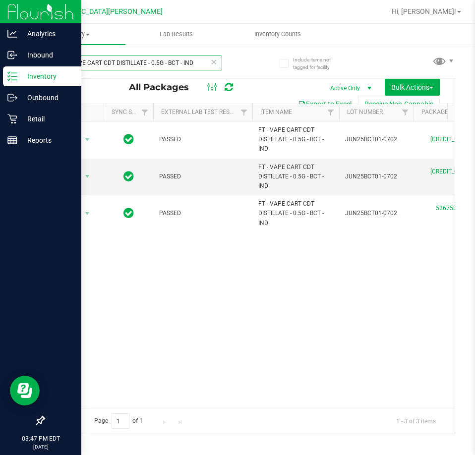
type input "FT - VAPE CART CDT DISTILLATE - 0.5G - BCT - IND"
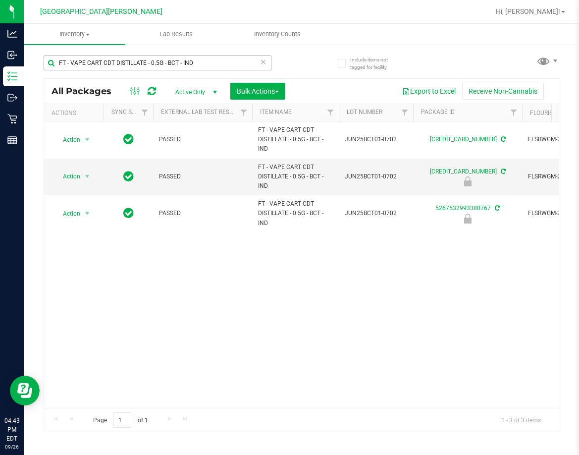
click at [111, 67] on input "FT - VAPE CART CDT DISTILLATE - 0.5G - BCT - IND" at bounding box center [158, 62] width 228 height 15
click at [214, 58] on input "FT - VAPE CART CDT DISTILLATE - 0.5G - BCT - IND" at bounding box center [158, 62] width 228 height 15
click at [264, 61] on icon at bounding box center [263, 61] width 7 height 12
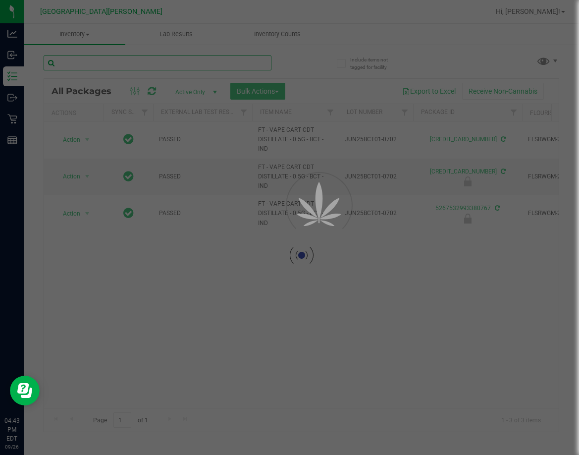
click at [262, 62] on input "text" at bounding box center [158, 62] width 228 height 15
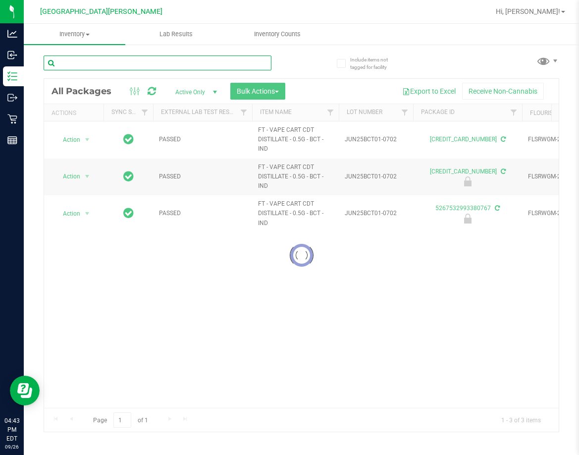
click at [258, 62] on input "text" at bounding box center [158, 62] width 228 height 15
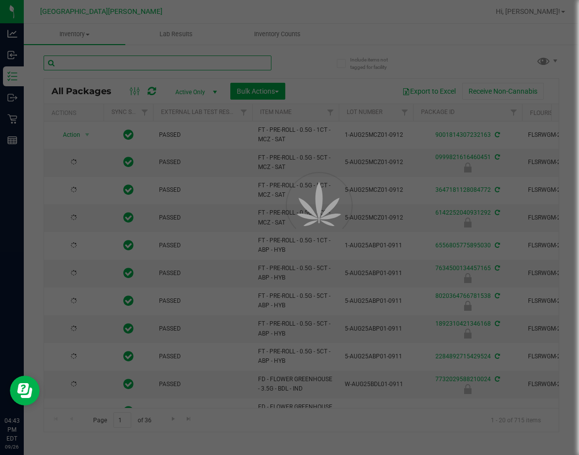
type input "m"
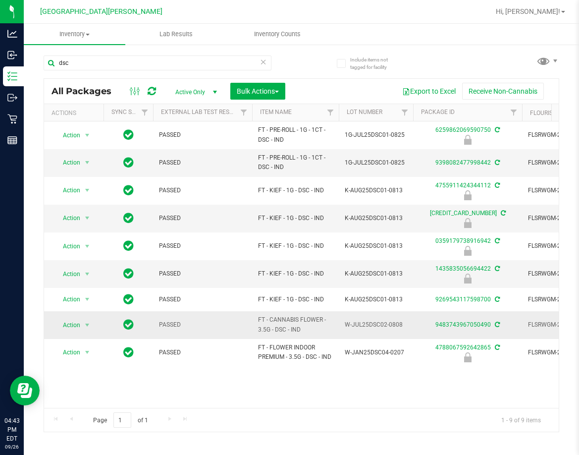
drag, startPoint x: 316, startPoint y: 331, endPoint x: 242, endPoint y: 316, distance: 76.0
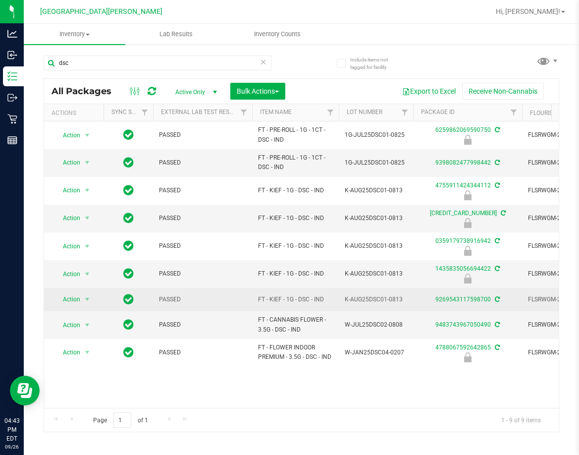
copy tr "FT - CANNABIS FLOWER - 3.5G - DSC - IND"
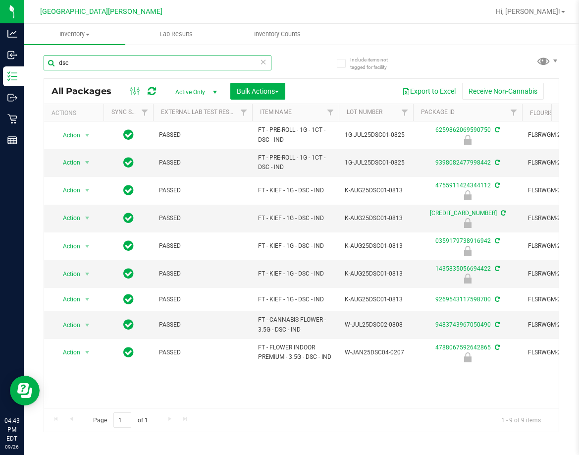
click at [81, 62] on input "dsc" at bounding box center [158, 62] width 228 height 15
paste input "FT - CANNABIS FLOWER - 3.5G - DSC - IND"
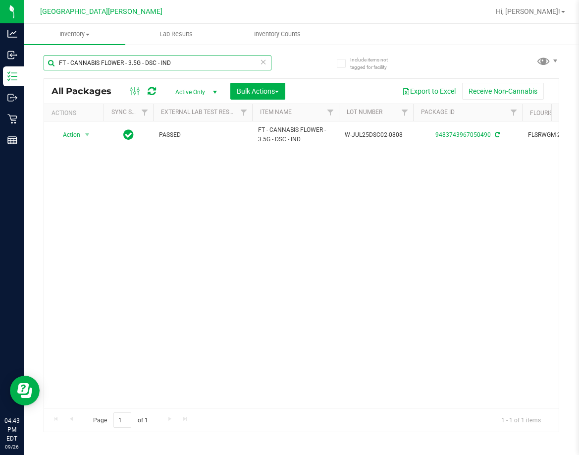
type input "FT - CANNABIS FLOWER - 3.5G - DSC - IND"
click at [264, 60] on icon at bounding box center [263, 61] width 7 height 12
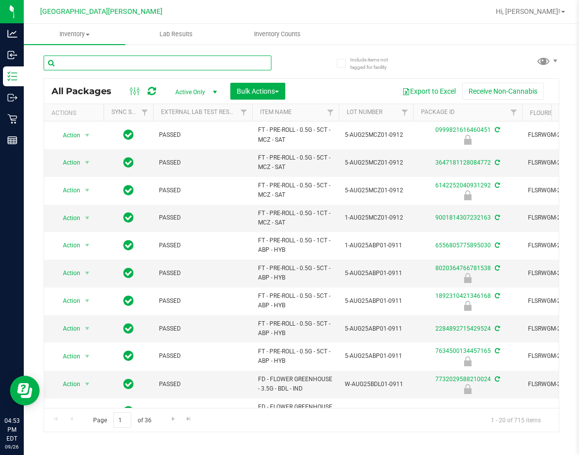
click at [163, 64] on input "text" at bounding box center [158, 62] width 228 height 15
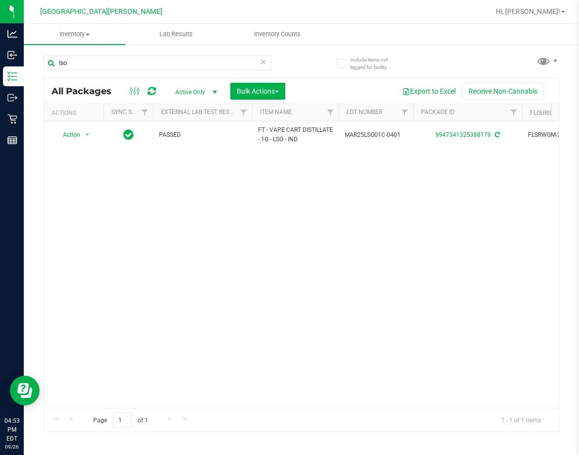
click at [116, 193] on div "Action Action Adjust qty Create package Edit attributes Global inventory Locate…" at bounding box center [301, 264] width 515 height 286
click at [102, 69] on input "lso" at bounding box center [158, 62] width 228 height 15
click at [104, 69] on input "lso" at bounding box center [158, 62] width 228 height 15
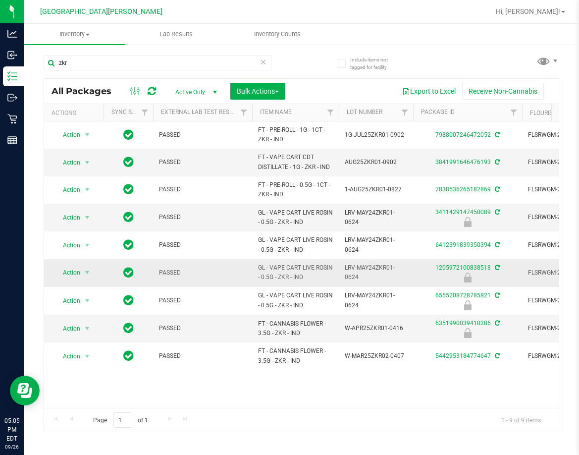
drag, startPoint x: 307, startPoint y: 275, endPoint x: 254, endPoint y: 267, distance: 54.2
click at [254, 267] on td "GL - VAPE CART LIVE ROSIN - 0.5G - ZKR - IND" at bounding box center [295, 273] width 87 height 28
copy span "GL - VAPE CART LIVE ROSIN - 0.5G - ZKR - IND"
click at [133, 65] on input "zkr" at bounding box center [158, 62] width 228 height 15
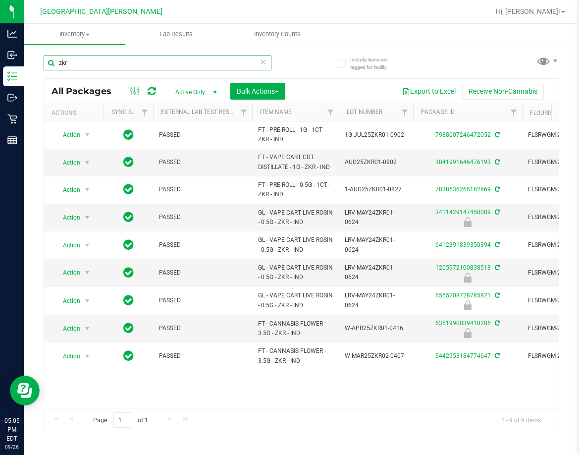
click at [133, 65] on input "zkr" at bounding box center [158, 62] width 228 height 15
paste input "GL - VAPE CART LIVE ROSIN - 0.5G - ZKR - IND"
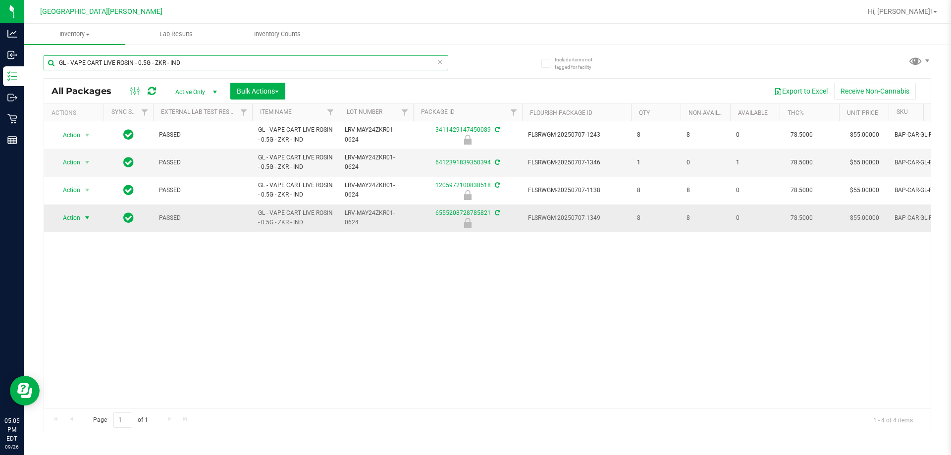
type input "GL - VAPE CART LIVE ROSIN - 0.5G - ZKR - IND"
click at [65, 217] on span "Action" at bounding box center [67, 218] width 27 height 14
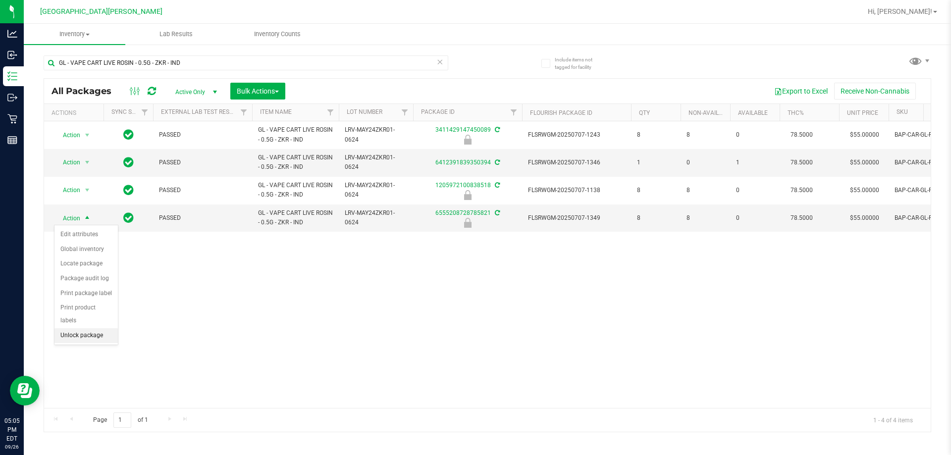
click at [99, 328] on li "Unlock package" at bounding box center [85, 335] width 63 height 15
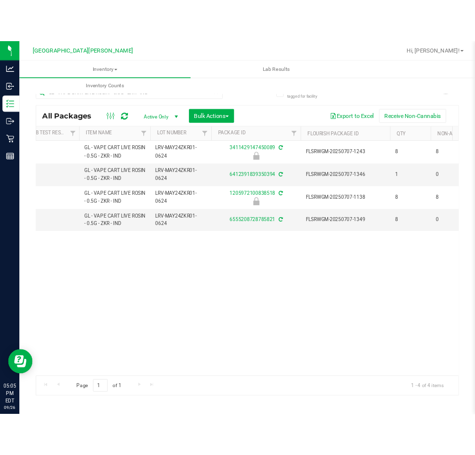
scroll to position [0, 153]
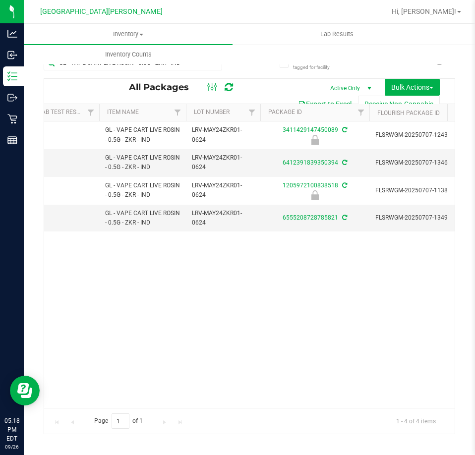
click at [158, 266] on div "Action Action Edit attributes Global inventory Locate package Package audit log…" at bounding box center [249, 264] width 410 height 286
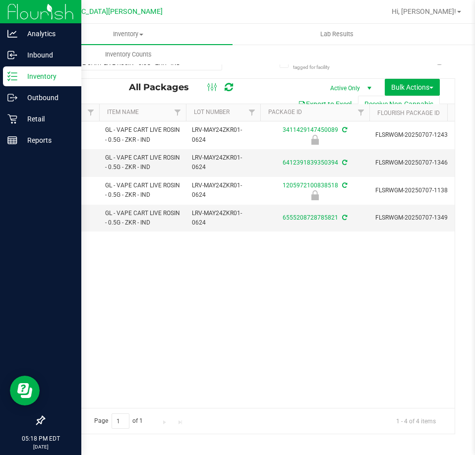
click at [15, 77] on icon at bounding box center [12, 76] width 10 height 10
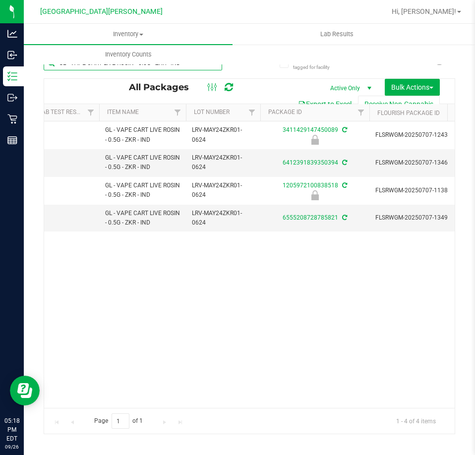
click at [99, 70] on input "GL - VAPE CART LIVE ROSIN - 0.5G - ZKR - IND" at bounding box center [133, 62] width 178 height 15
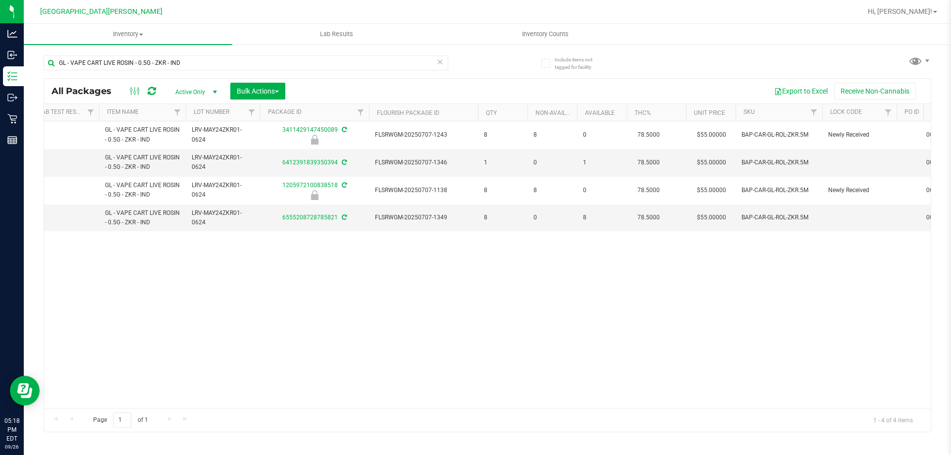
click at [438, 62] on icon at bounding box center [439, 61] width 7 height 12
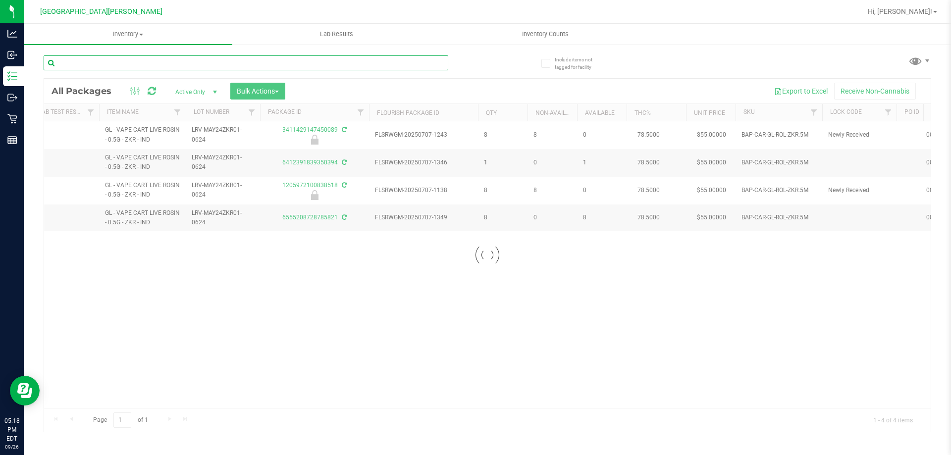
click at [176, 62] on input "text" at bounding box center [246, 62] width 405 height 15
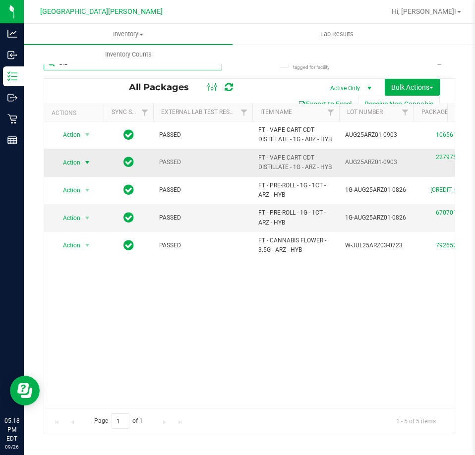
type input "arz"
click at [66, 160] on span "Action" at bounding box center [67, 163] width 27 height 14
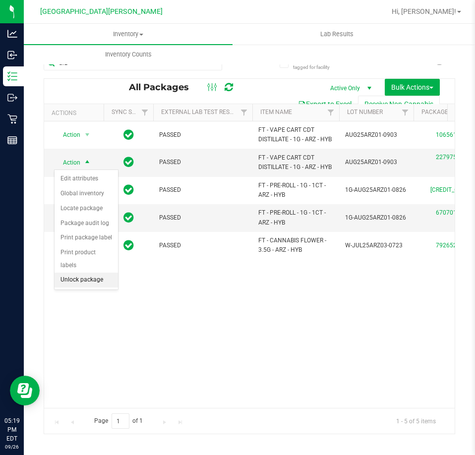
click at [69, 272] on li "Unlock package" at bounding box center [85, 279] width 63 height 15
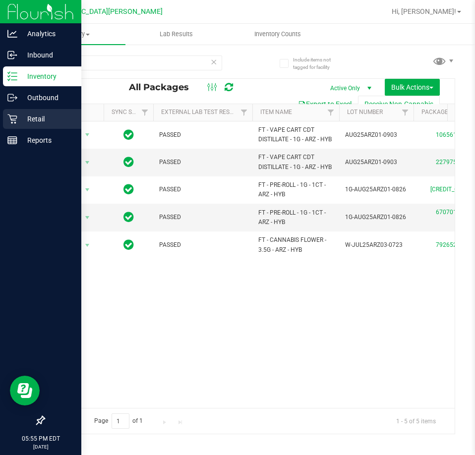
click at [33, 120] on p "Retail" at bounding box center [46, 119] width 59 height 12
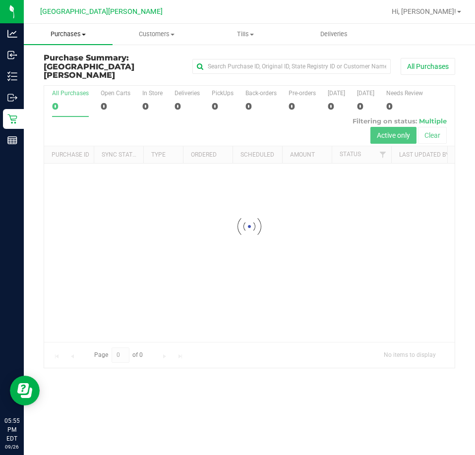
click at [64, 34] on span "Purchases" at bounding box center [68, 34] width 89 height 9
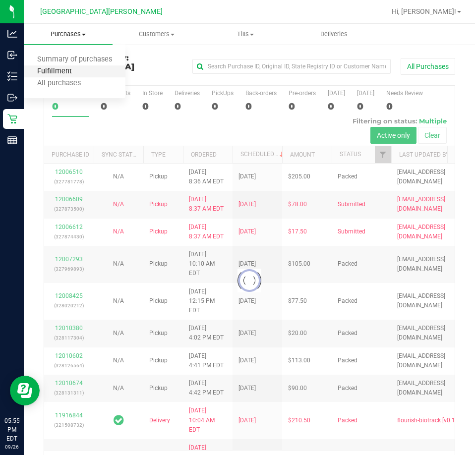
click at [37, 70] on span "Fulfillment" at bounding box center [54, 71] width 61 height 8
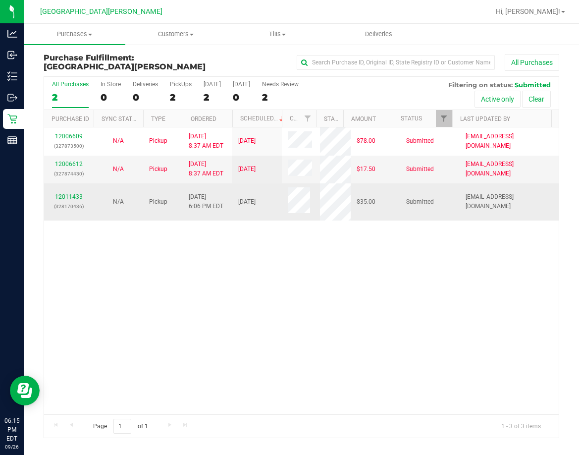
click at [78, 194] on link "12011433" at bounding box center [69, 196] width 28 height 7
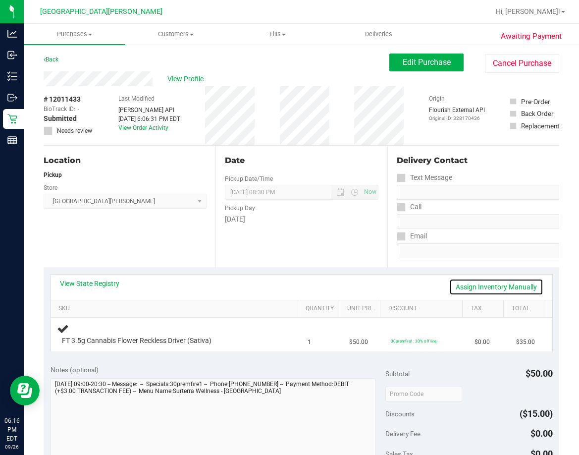
click at [458, 290] on link "Assign Inventory Manually" at bounding box center [496, 286] width 94 height 17
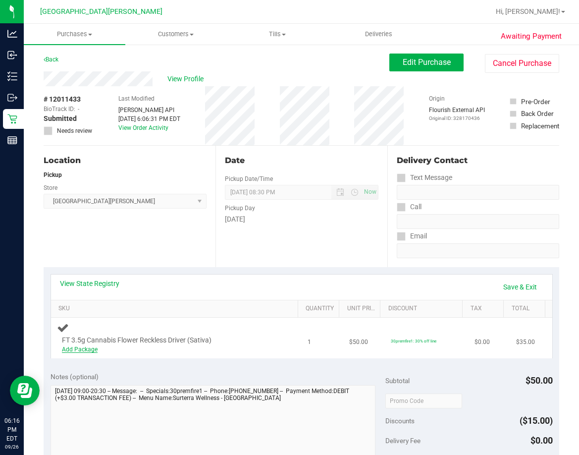
click at [88, 348] on link "Add Package" at bounding box center [80, 349] width 36 height 7
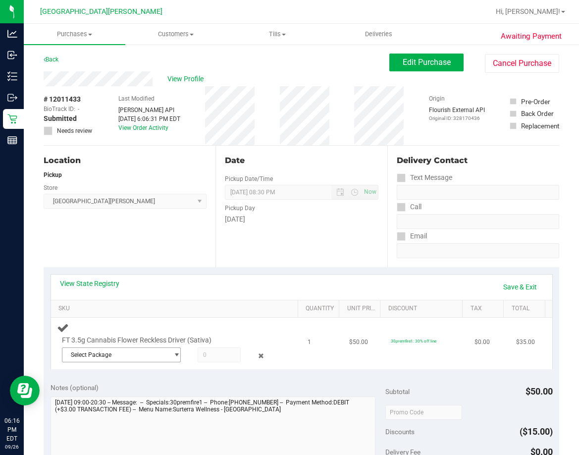
scroll to position [149, 0]
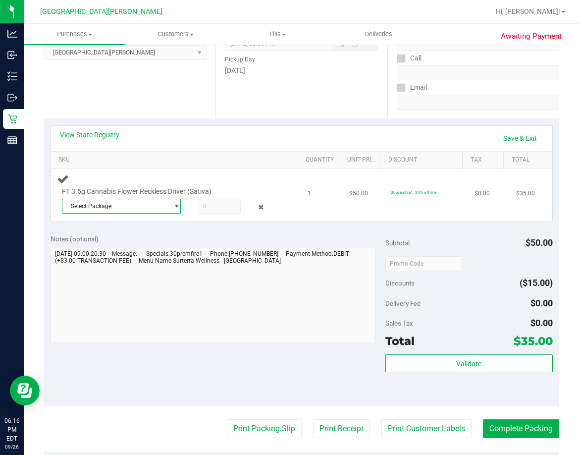
click at [151, 205] on span "Select Package" at bounding box center [115, 206] width 106 height 14
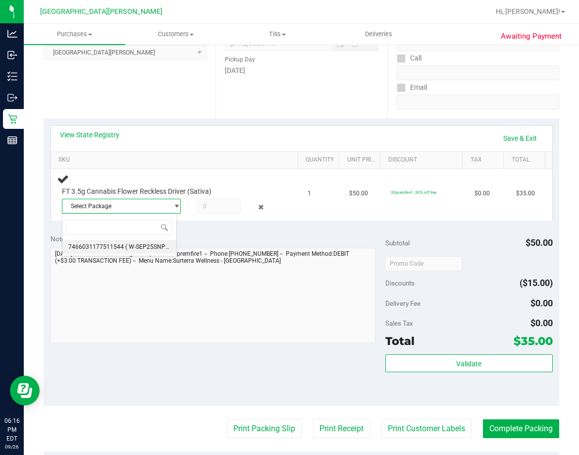
click at [121, 241] on li "7466031177511544 ( W-SEP25SNP01-0908 | orig: FLSRWGM-20250912-458 )" at bounding box center [119, 247] width 114 height 14
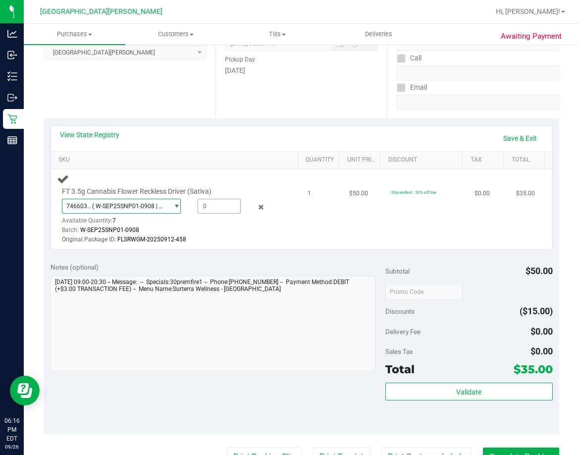
click at [209, 205] on span at bounding box center [219, 206] width 43 height 15
type input "1"
type input "1.0000"
click at [228, 230] on div "Batch: W-SEP25SNP01-0908" at bounding box center [169, 229] width 215 height 9
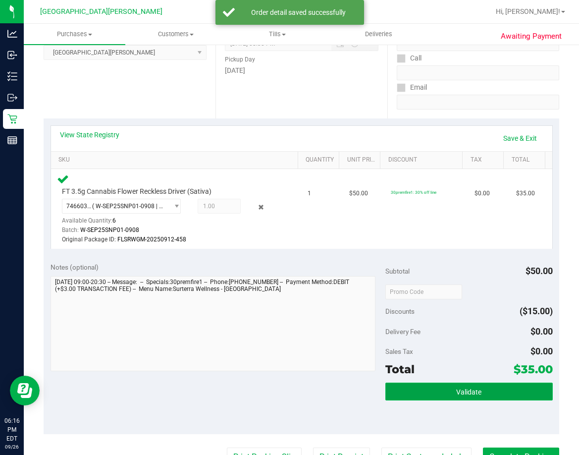
click at [405, 388] on button "Validate" at bounding box center [468, 391] width 167 height 18
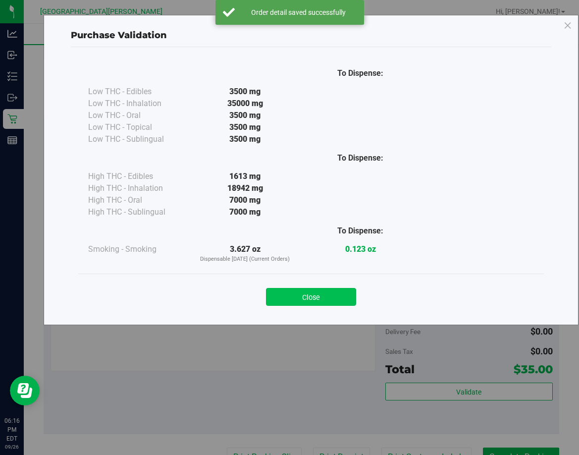
click at [290, 305] on button "Close" at bounding box center [311, 297] width 90 height 18
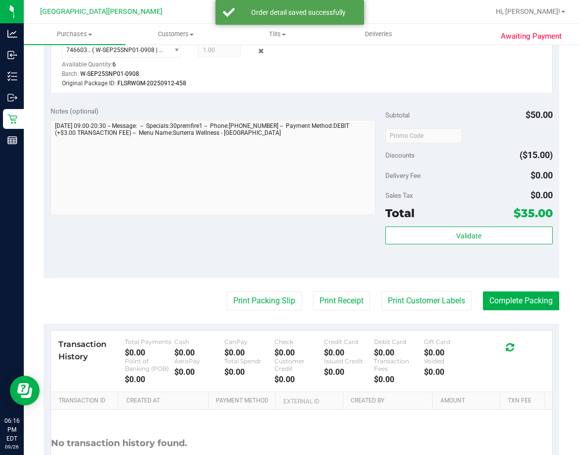
scroll to position [386, 0]
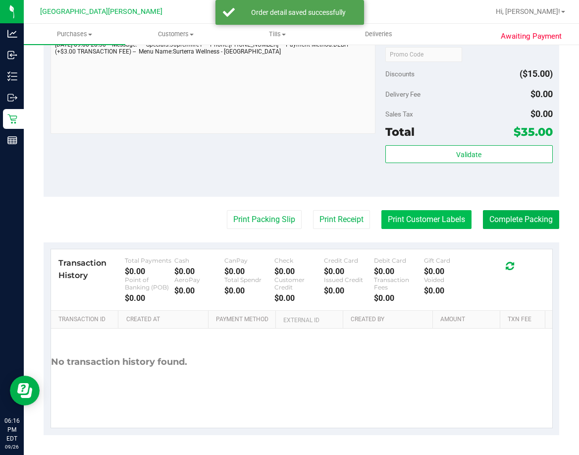
click at [406, 222] on button "Print Customer Labels" at bounding box center [426, 219] width 90 height 19
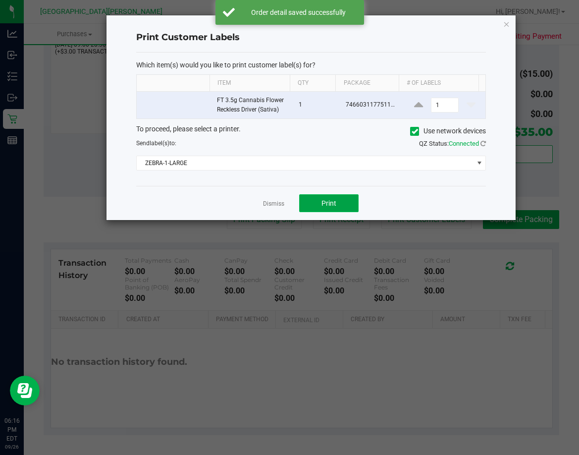
click at [333, 199] on span "Print" at bounding box center [329, 203] width 15 height 8
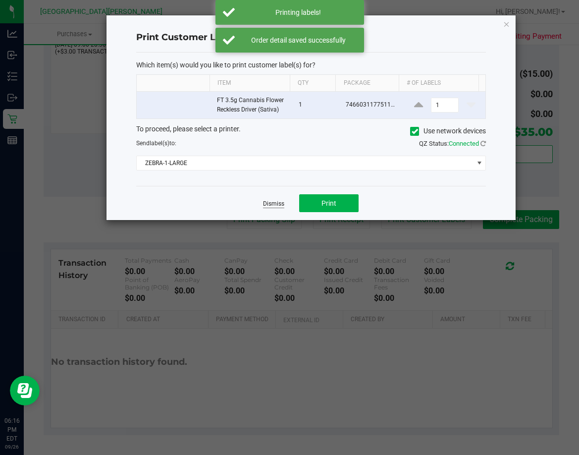
click at [277, 205] on link "Dismiss" at bounding box center [273, 204] width 21 height 8
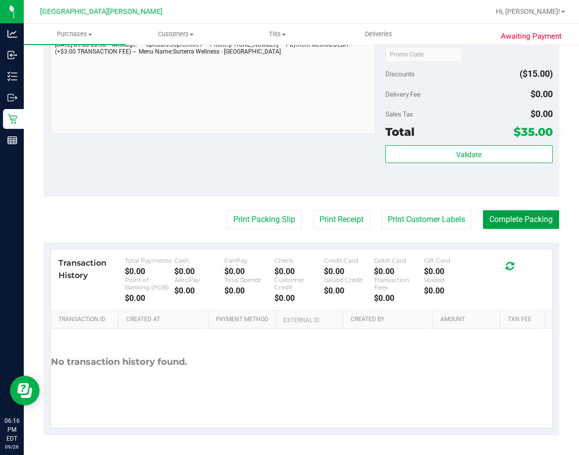
click at [524, 218] on button "Complete Packing" at bounding box center [521, 219] width 76 height 19
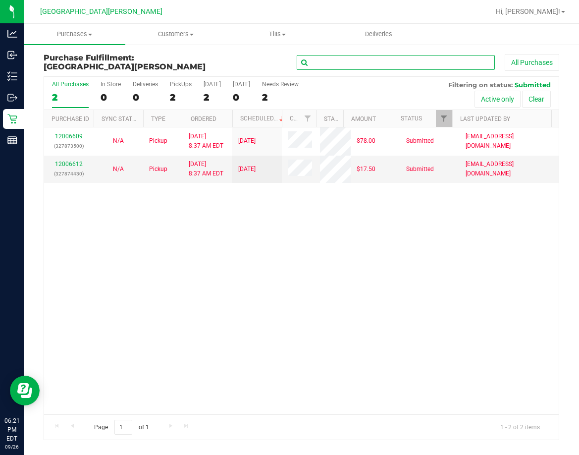
click at [345, 59] on input "text" at bounding box center [396, 62] width 198 height 15
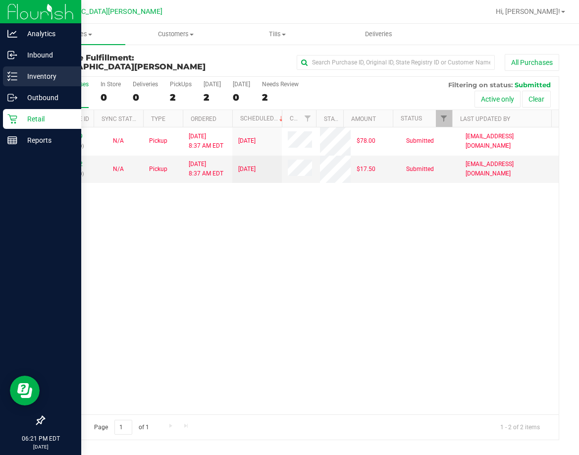
click at [5, 76] on div "Inventory" at bounding box center [42, 76] width 78 height 20
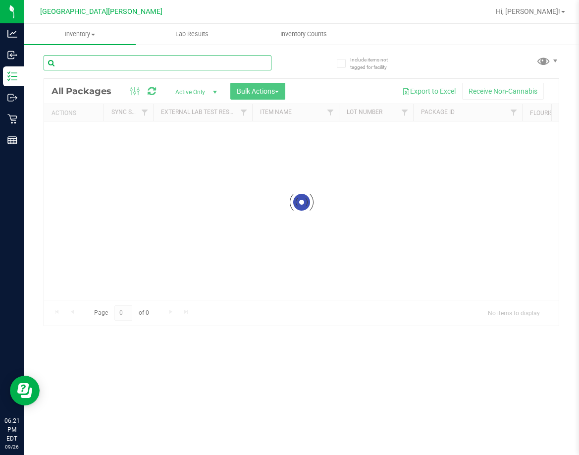
click at [158, 65] on input "text" at bounding box center [158, 62] width 228 height 15
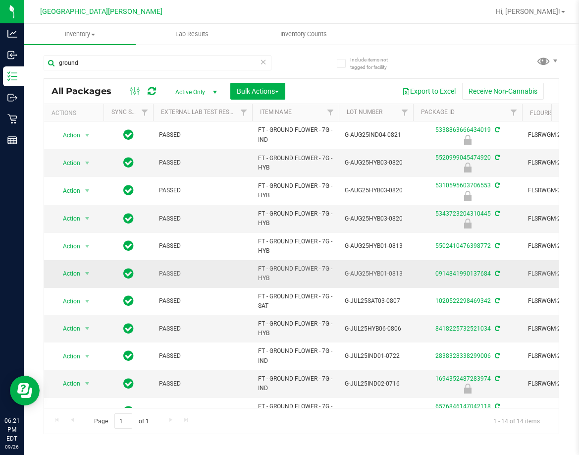
drag, startPoint x: 273, startPoint y: 280, endPoint x: 252, endPoint y: 268, distance: 24.6
click at [252, 268] on td "FT - GROUND FLOWER - 7G - HYB" at bounding box center [295, 273] width 87 height 27
copy span "FT - GROUND FLOWER - 7G - HYB"
click at [112, 55] on input "ground" at bounding box center [158, 62] width 228 height 15
click at [104, 62] on input "ground" at bounding box center [158, 62] width 228 height 15
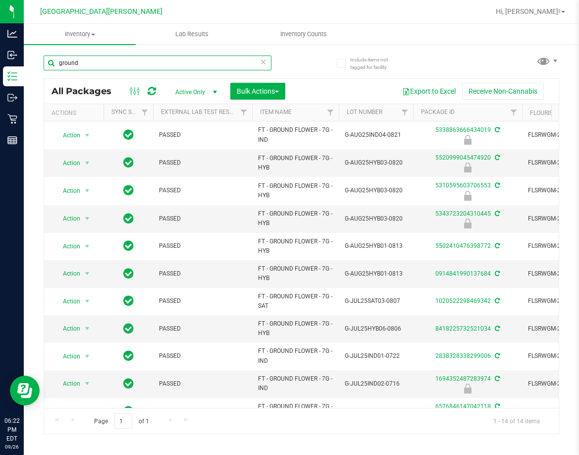
click at [104, 62] on input "ground" at bounding box center [158, 62] width 228 height 15
paste input "FT - GROUND FLOWER - 7G - HYB"
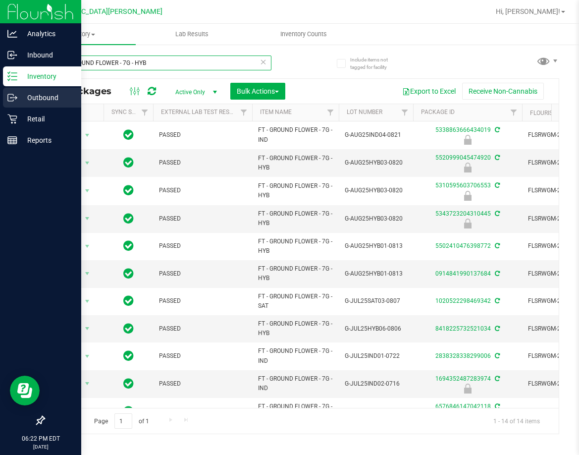
type input "FT - GROUND FLOWER - 7G - HYB"
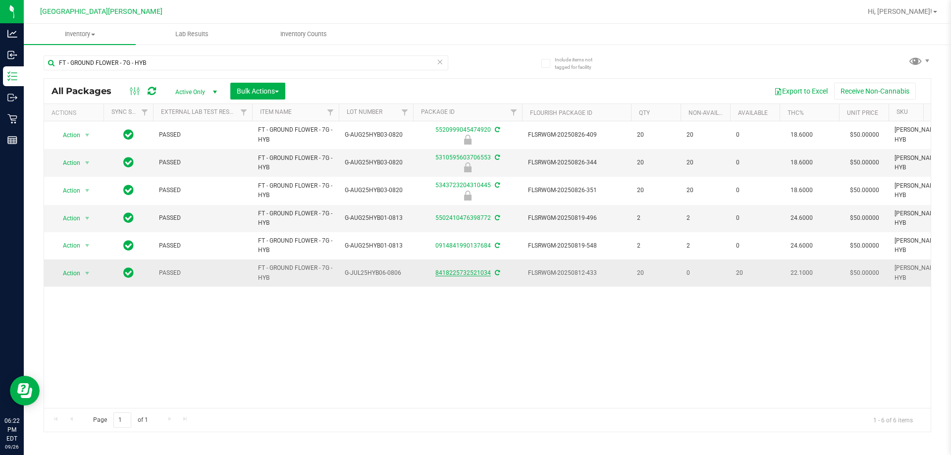
click at [466, 272] on link "8418225732521034" at bounding box center [462, 273] width 55 height 7
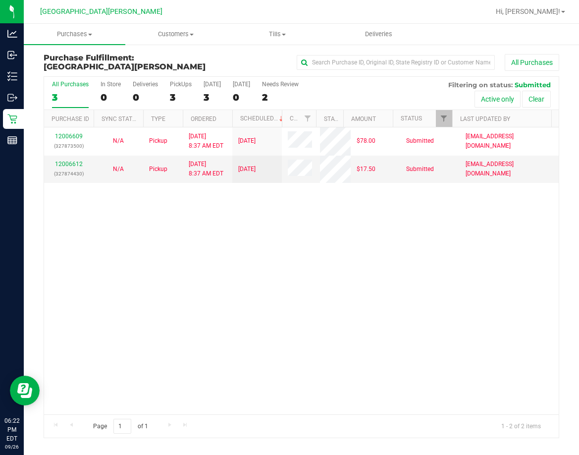
click at [339, 264] on div "12006609 (327873500) N/A Pickup [DATE] 8:37 AM EDT 9/26/2025 $78.00 Submitted […" at bounding box center [301, 270] width 515 height 286
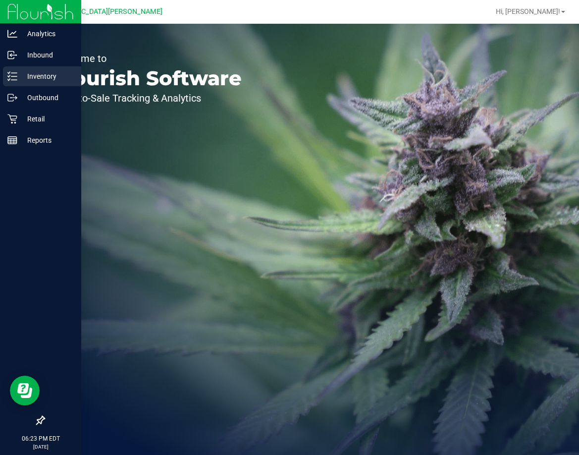
click at [24, 75] on p "Inventory" at bounding box center [46, 76] width 59 height 12
